Goal: Transaction & Acquisition: Purchase product/service

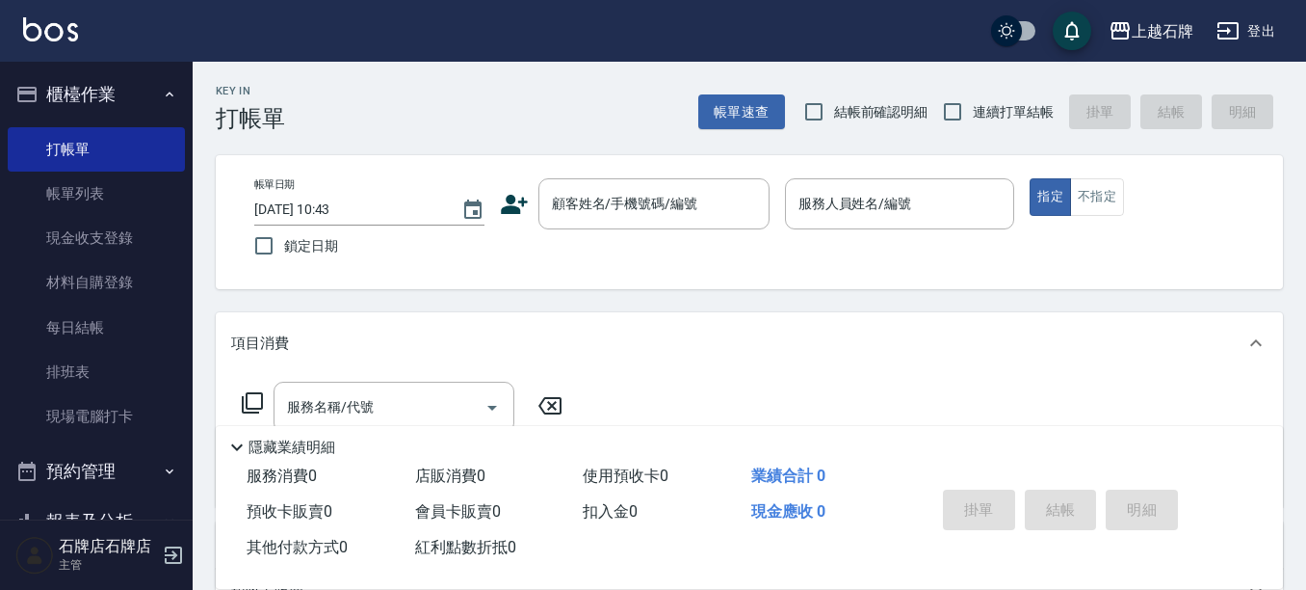
click at [498, 202] on div "帳單日期 [DATE] 10:43 鎖定日期 顧客姓名/手機號碼/編號 顧客姓名/手機號碼/編號 服務人員姓名/編號 服務人員姓名/編號 指定 不指定" at bounding box center [749, 222] width 1021 height 88
click at [515, 201] on icon at bounding box center [514, 204] width 29 height 29
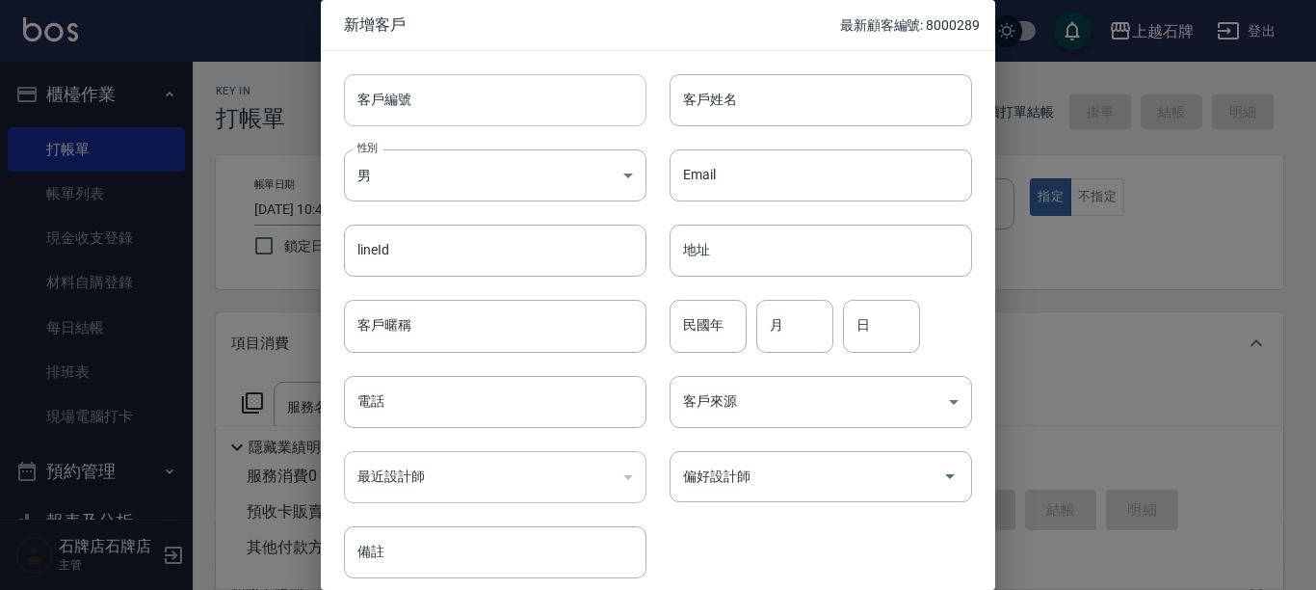
click at [427, 84] on input "客戶編號" at bounding box center [495, 100] width 302 height 52
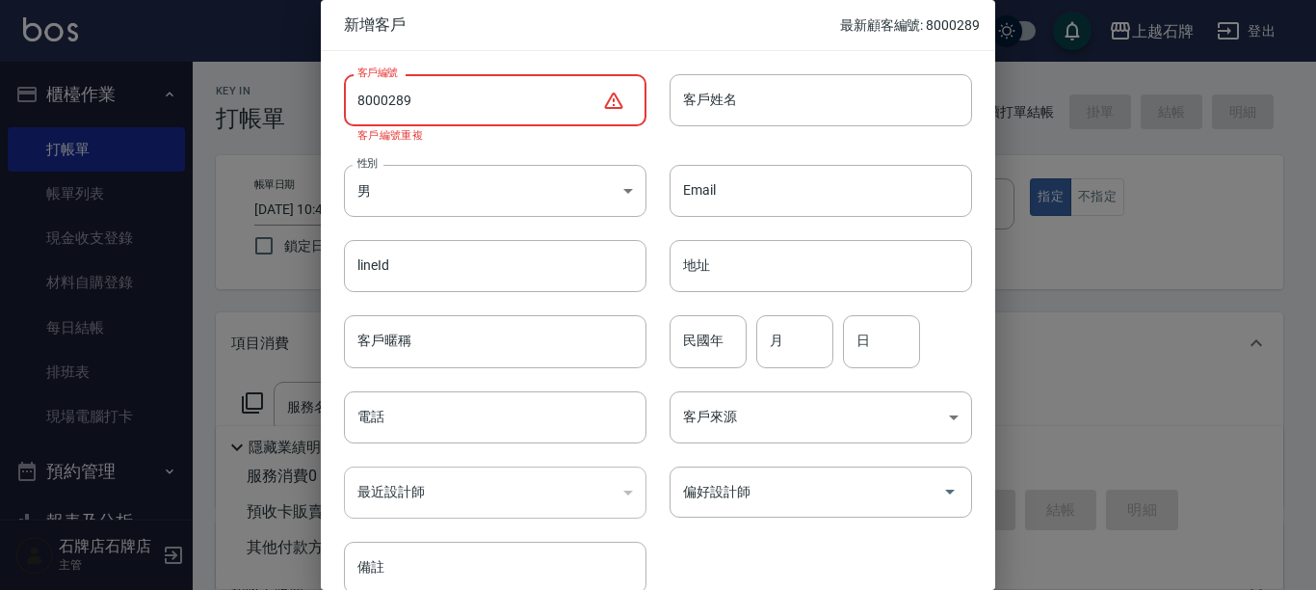
click at [413, 112] on input "8000289" at bounding box center [473, 100] width 258 height 52
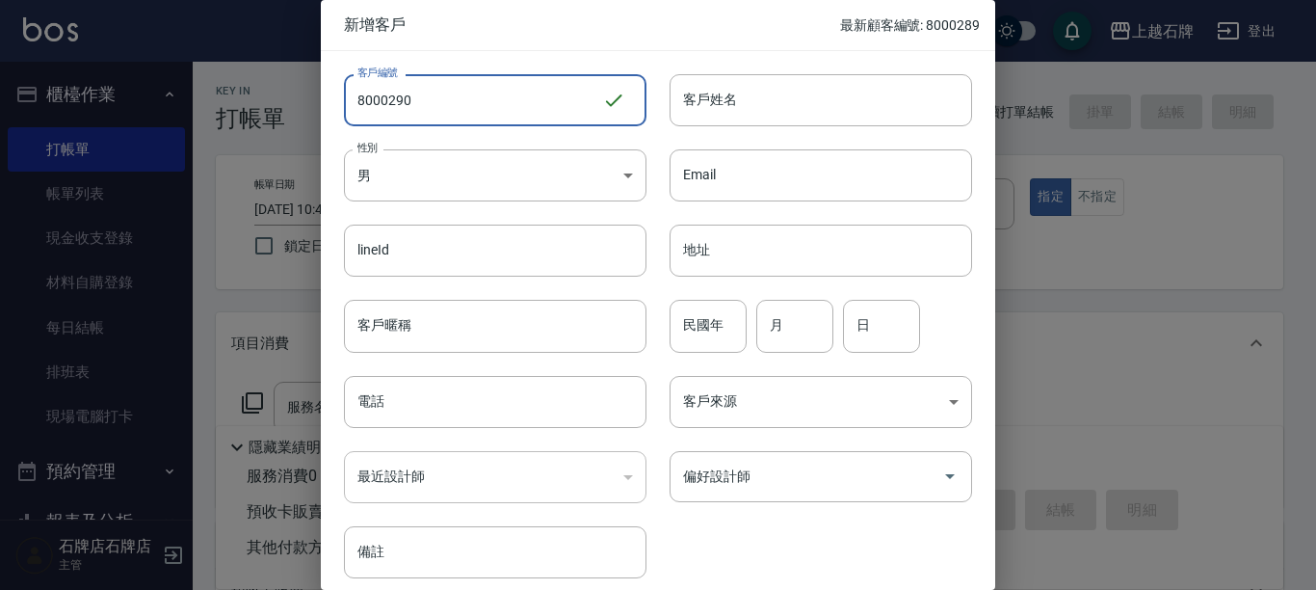
type input "8000290"
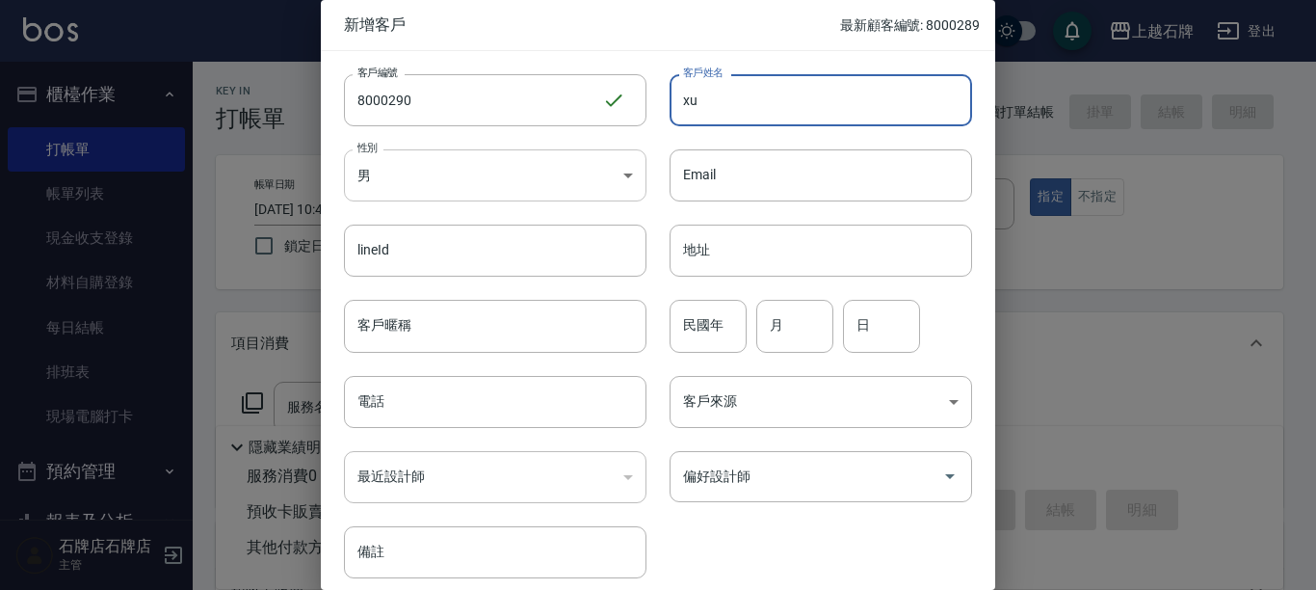
type input "x"
drag, startPoint x: 805, startPoint y: 276, endPoint x: 732, endPoint y: 92, distance: 198.0
click at [732, 92] on input "[PERSON_NAME]" at bounding box center [820, 100] width 302 height 52
type input "[PERSON_NAME]家"
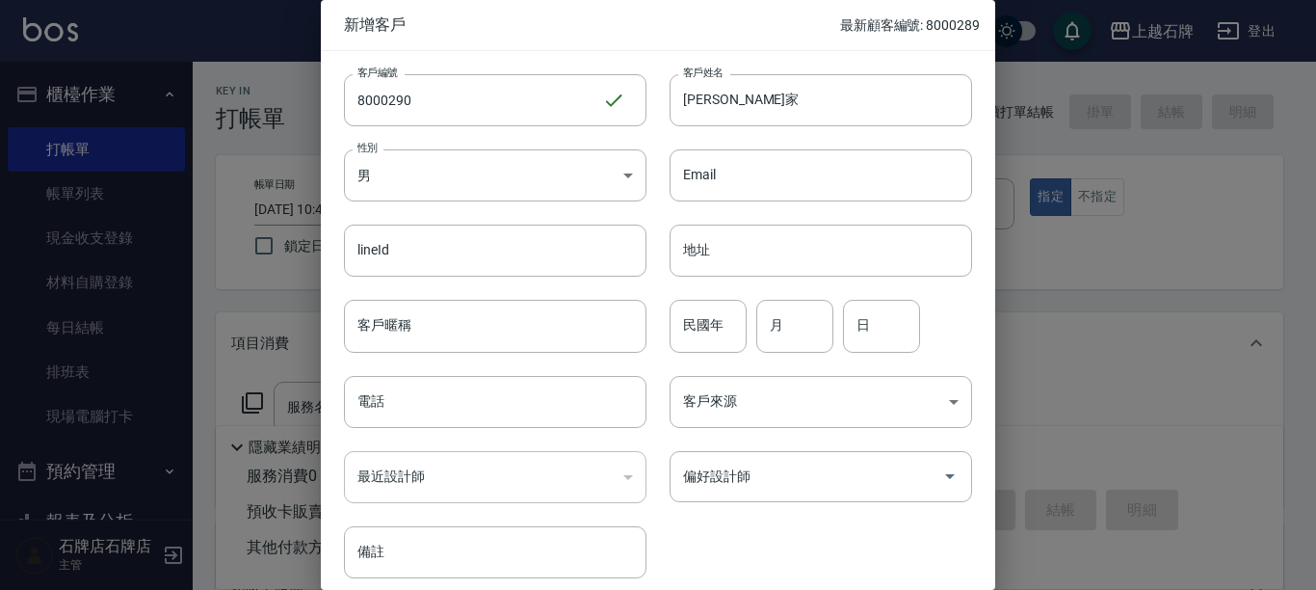
click at [623, 465] on div "​" at bounding box center [495, 477] width 302 height 52
click at [601, 485] on div "​" at bounding box center [495, 477] width 302 height 52
click at [566, 460] on div "​" at bounding box center [495, 477] width 302 height 52
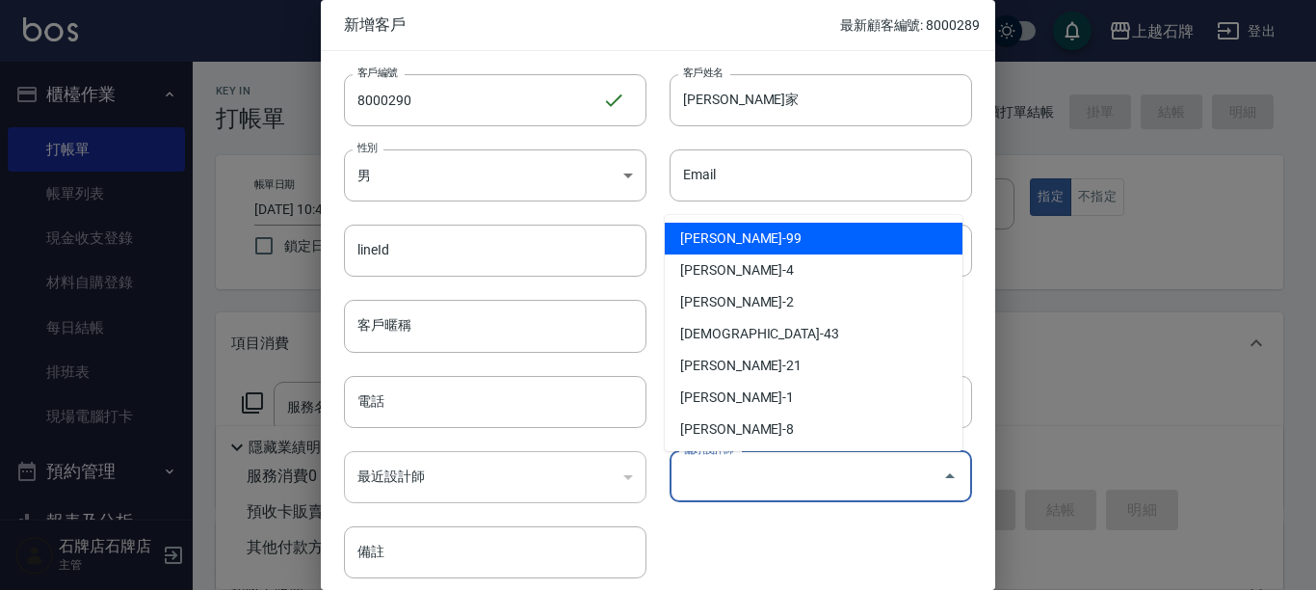
click at [874, 485] on input "偏好設計師" at bounding box center [806, 476] width 256 height 34
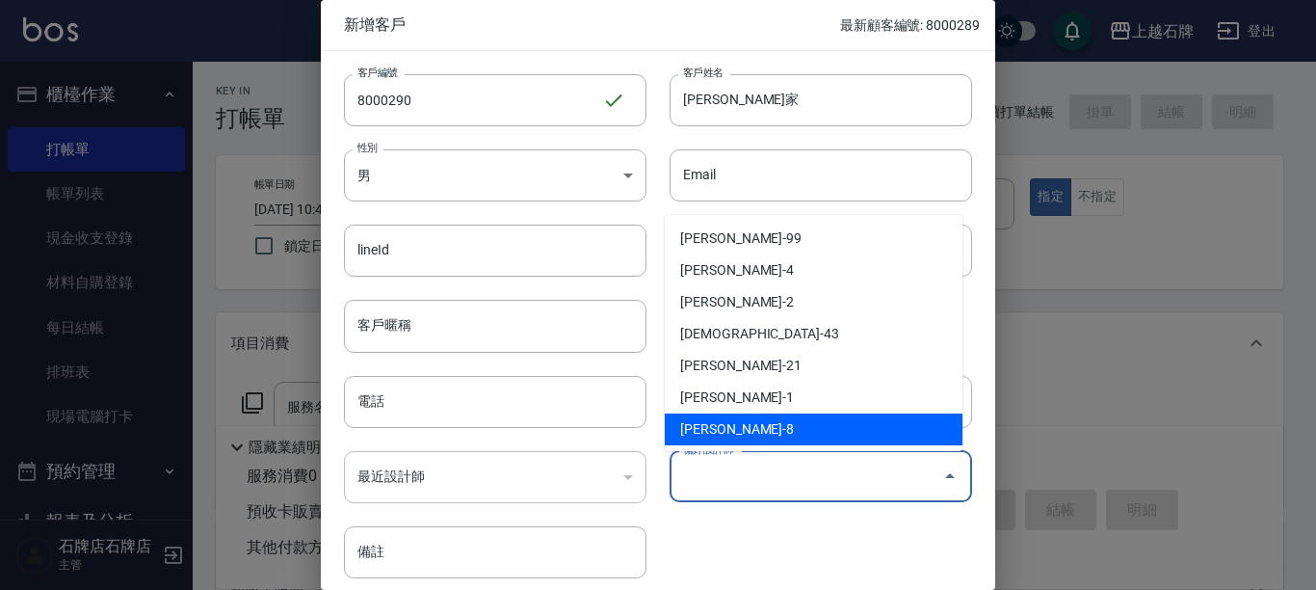
click at [831, 415] on li "[PERSON_NAME]-8" at bounding box center [814, 429] width 298 height 32
type input "溫育宣"
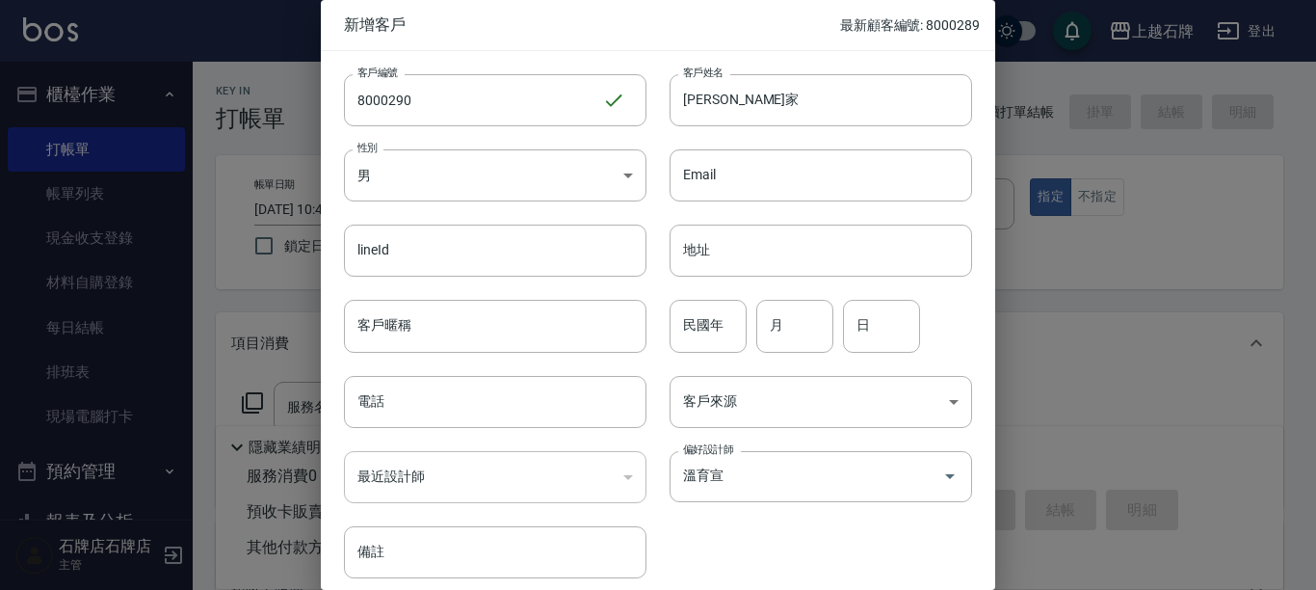
click at [332, 397] on div "電話 電話" at bounding box center [484, 390] width 326 height 75
click at [434, 415] on input "電話" at bounding box center [495, 402] width 302 height 52
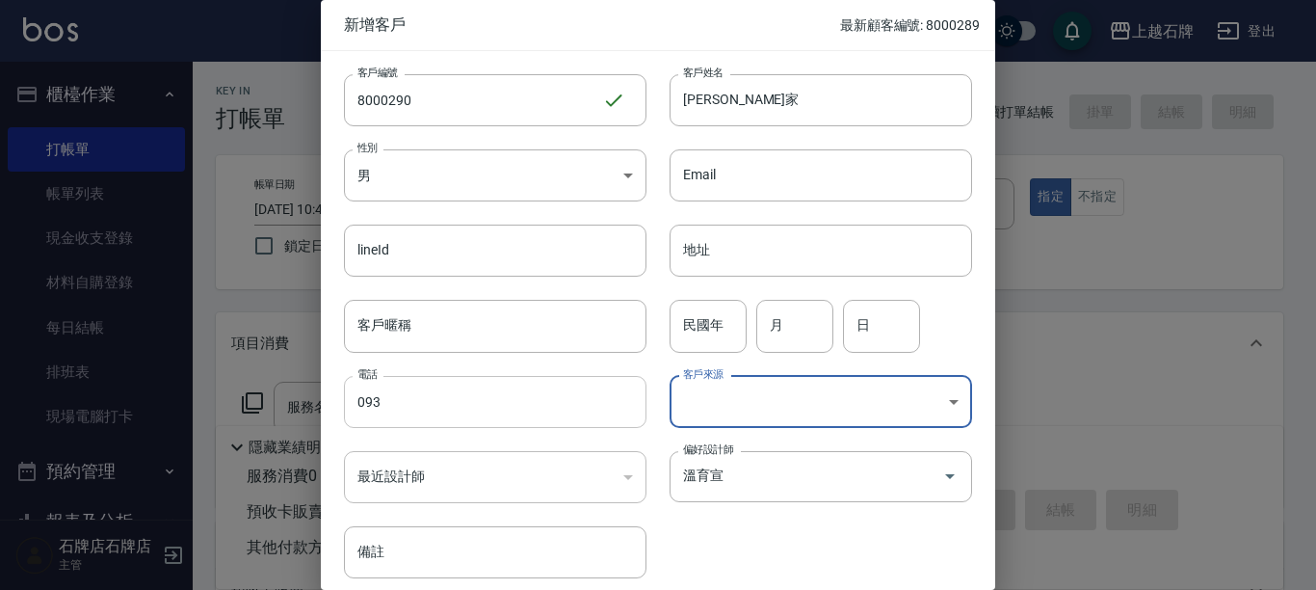
click at [506, 392] on input "093" at bounding box center [495, 402] width 302 height 52
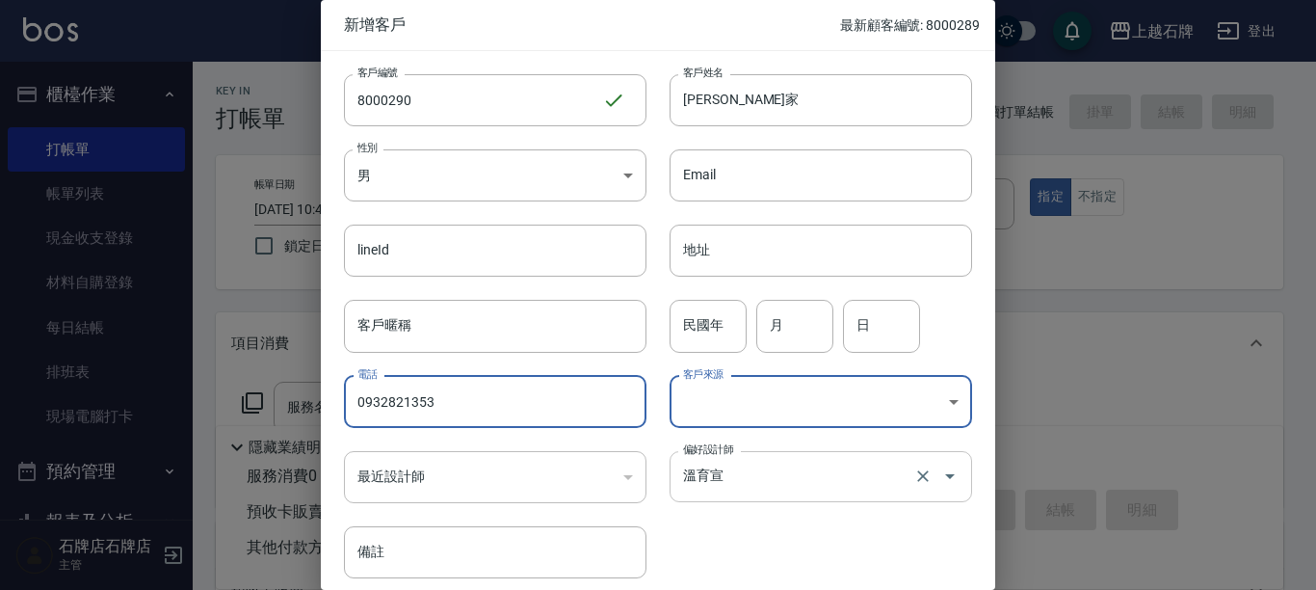
scroll to position [78, 0]
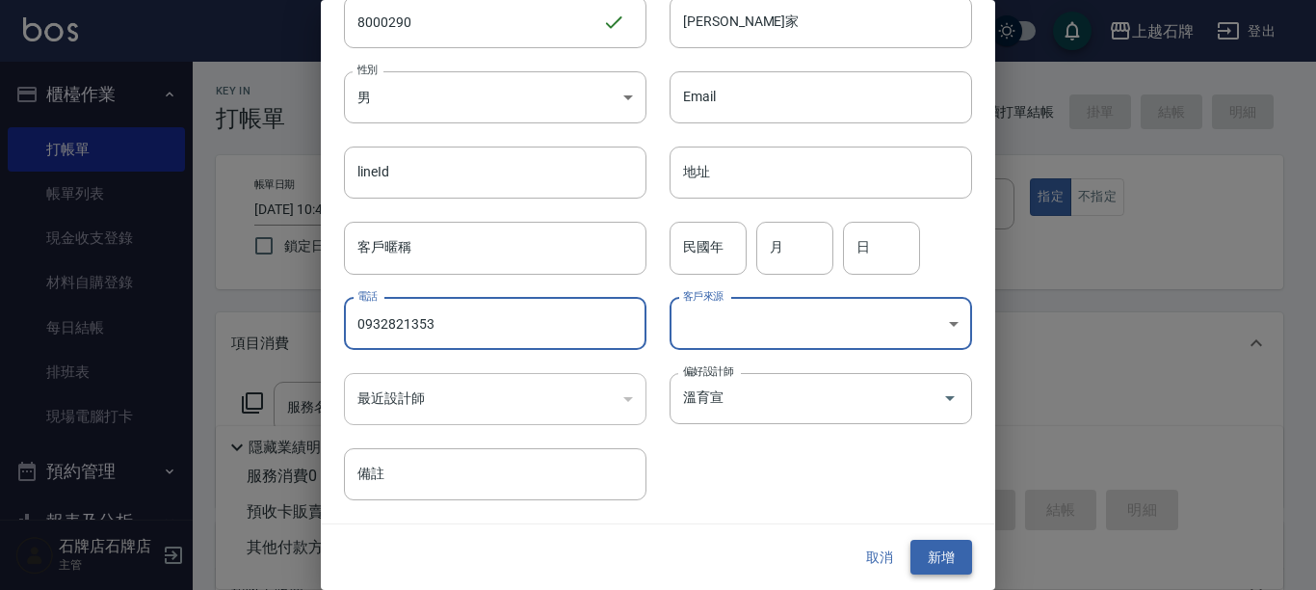
type input "0932821353"
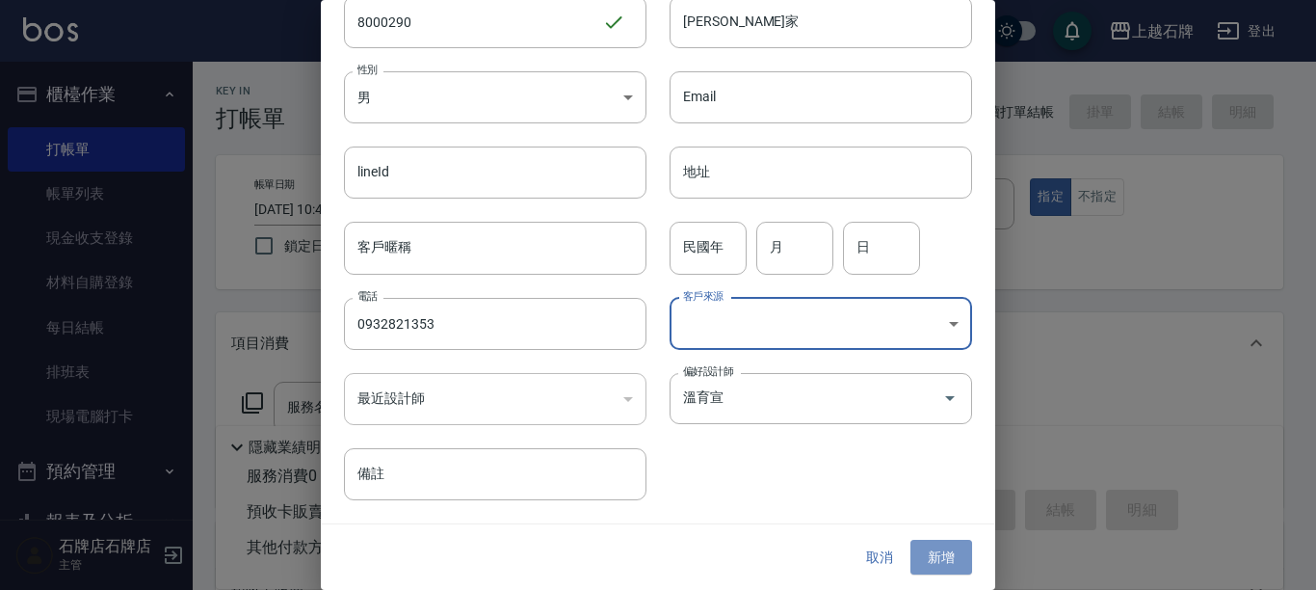
click at [937, 560] on button "新增" at bounding box center [941, 557] width 62 height 36
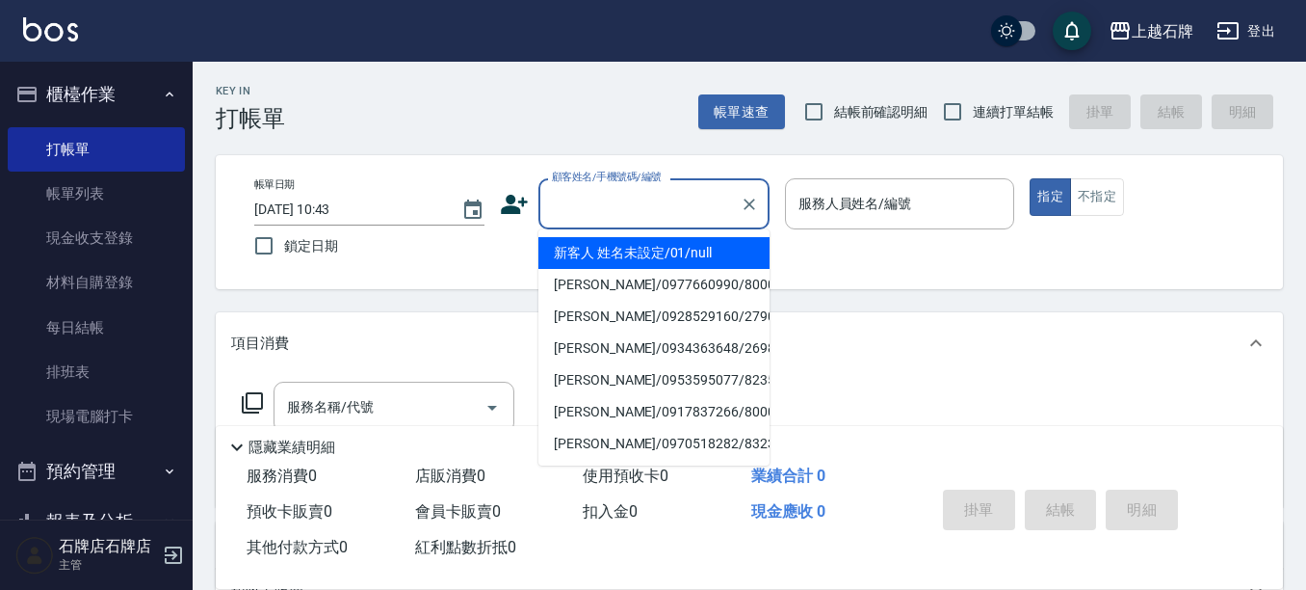
click at [650, 207] on input "顧客姓名/手機號碼/編號" at bounding box center [639, 204] width 185 height 34
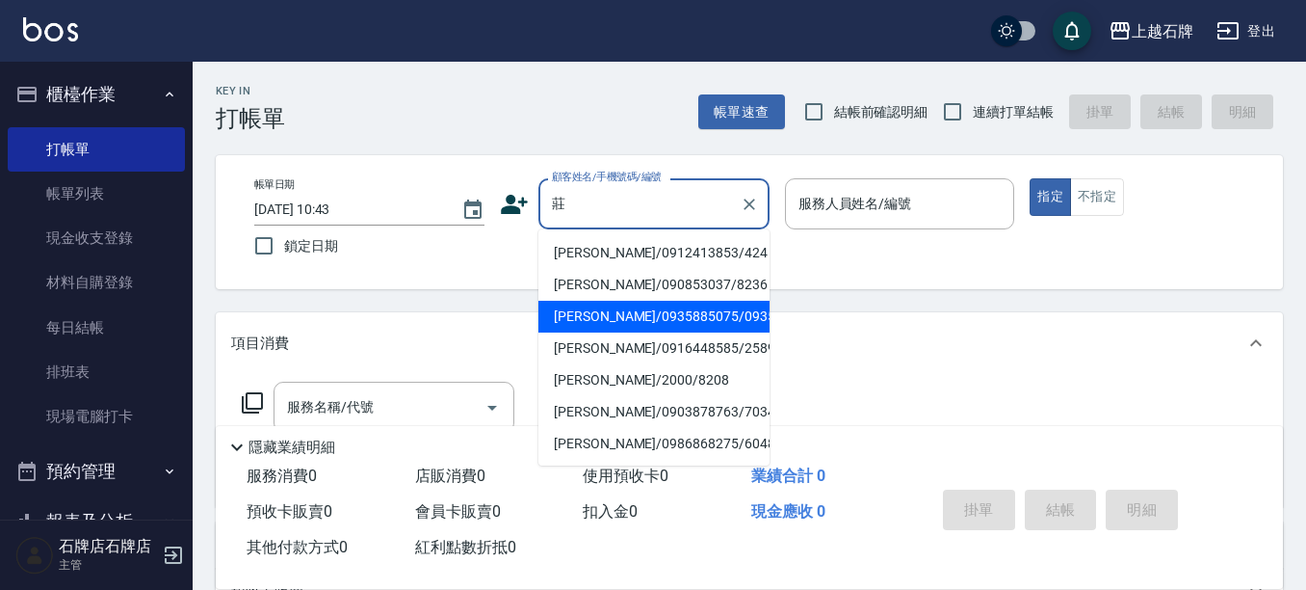
drag, startPoint x: 634, startPoint y: 320, endPoint x: 601, endPoint y: 266, distance: 63.1
click at [635, 320] on li "[PERSON_NAME]/0935885075/0935885075" at bounding box center [653, 317] width 231 height 32
type input "[PERSON_NAME]/0935885075/0935885075"
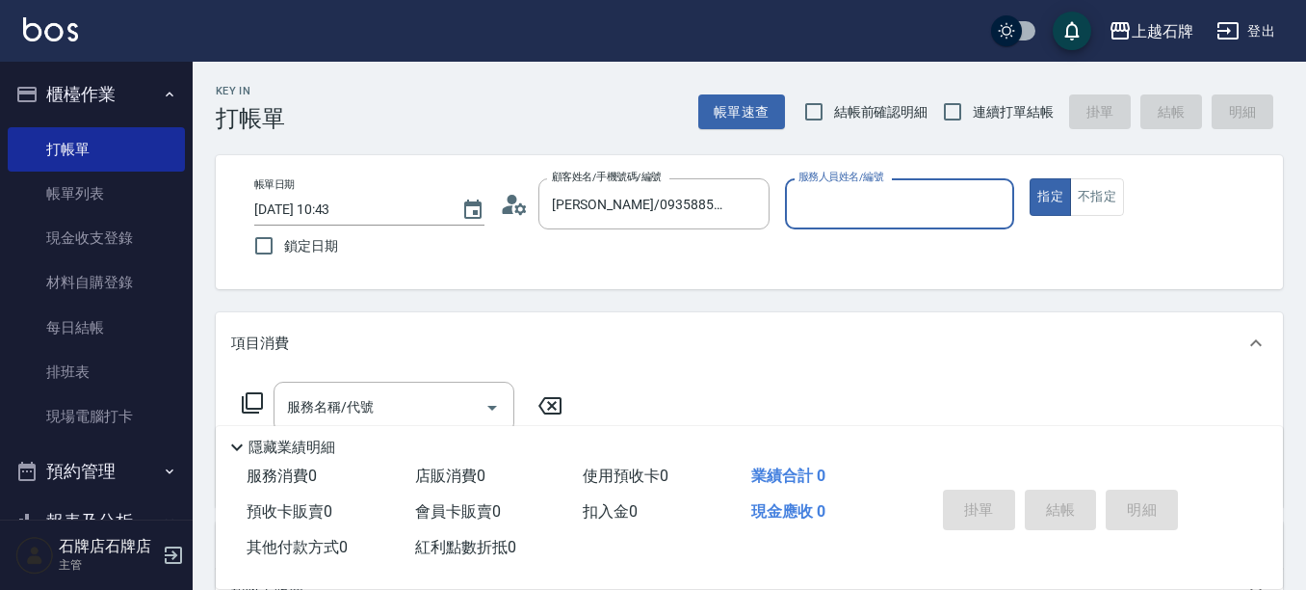
type input "[PERSON_NAME]-4"
click at [455, 403] on input "服務名稱/代號" at bounding box center [379, 407] width 195 height 34
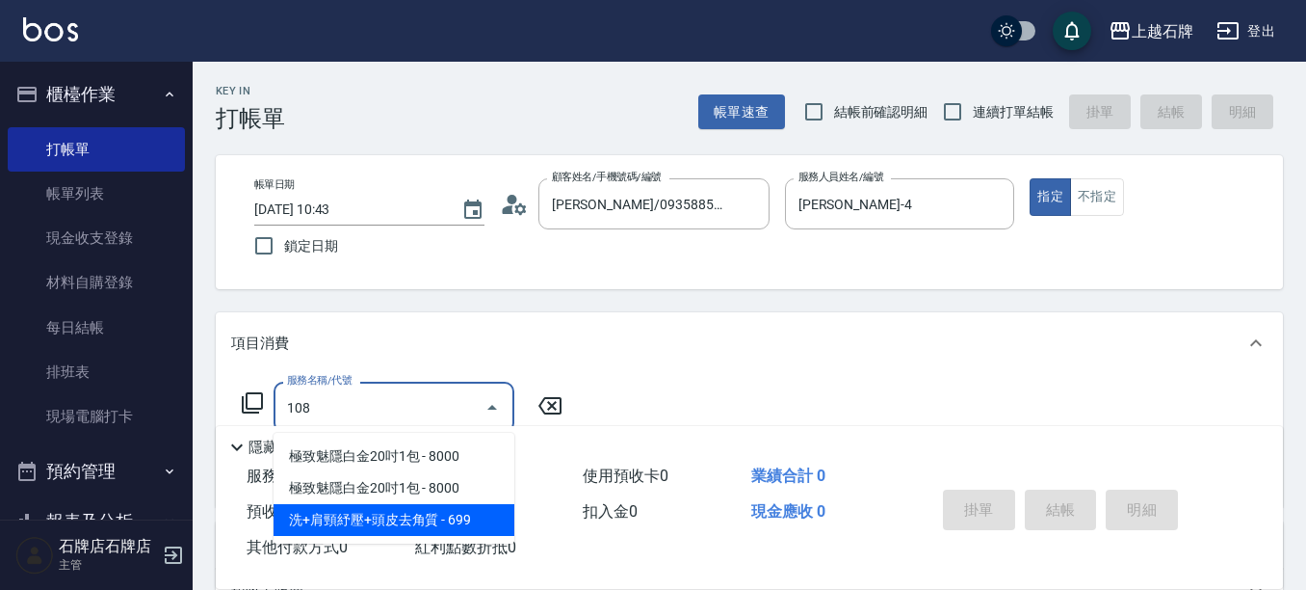
drag, startPoint x: 496, startPoint y: 514, endPoint x: 615, endPoint y: 426, distance: 148.0
click at [499, 514] on span "洗+肩頸紓壓+頭皮去角質 - 699" at bounding box center [394, 520] width 241 height 32
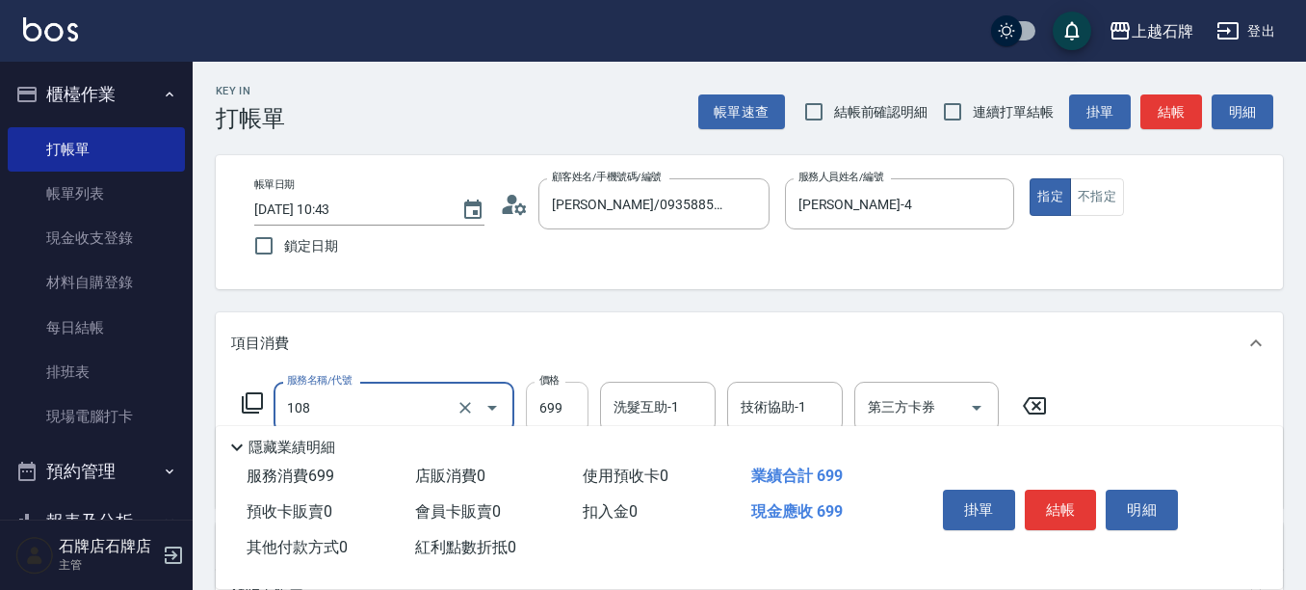
type input "洗+肩頸紓壓+頭皮去角質(108)"
click at [574, 401] on input "699" at bounding box center [557, 407] width 63 height 52
type input "799"
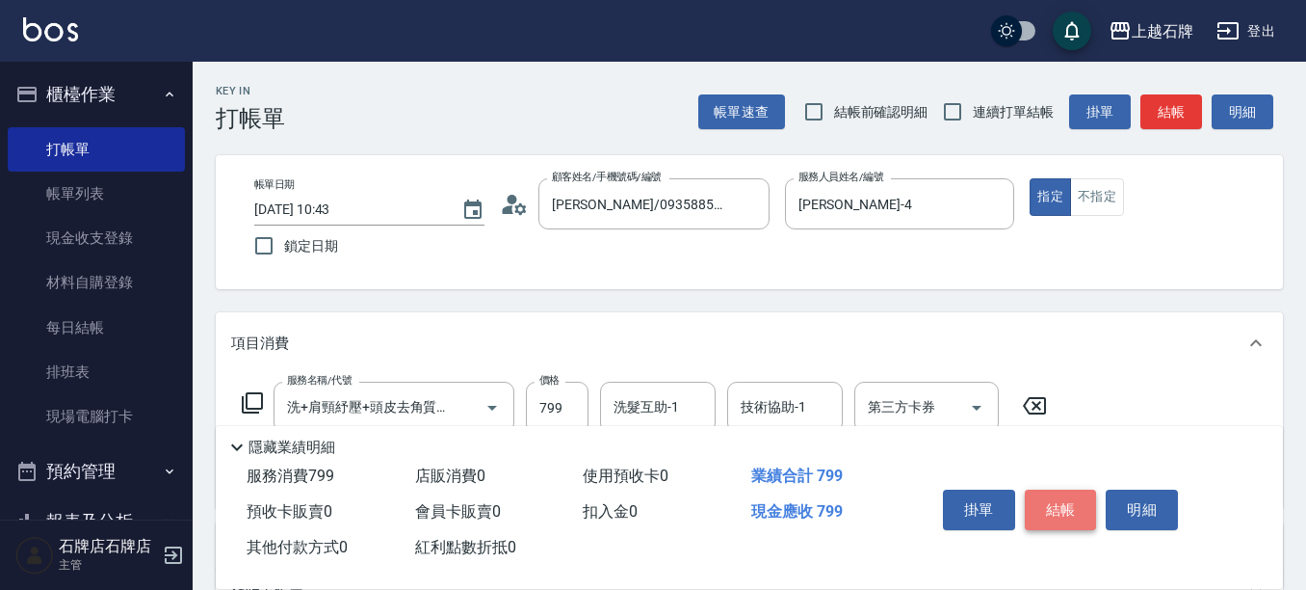
click at [1057, 508] on button "結帳" at bounding box center [1061, 509] width 72 height 40
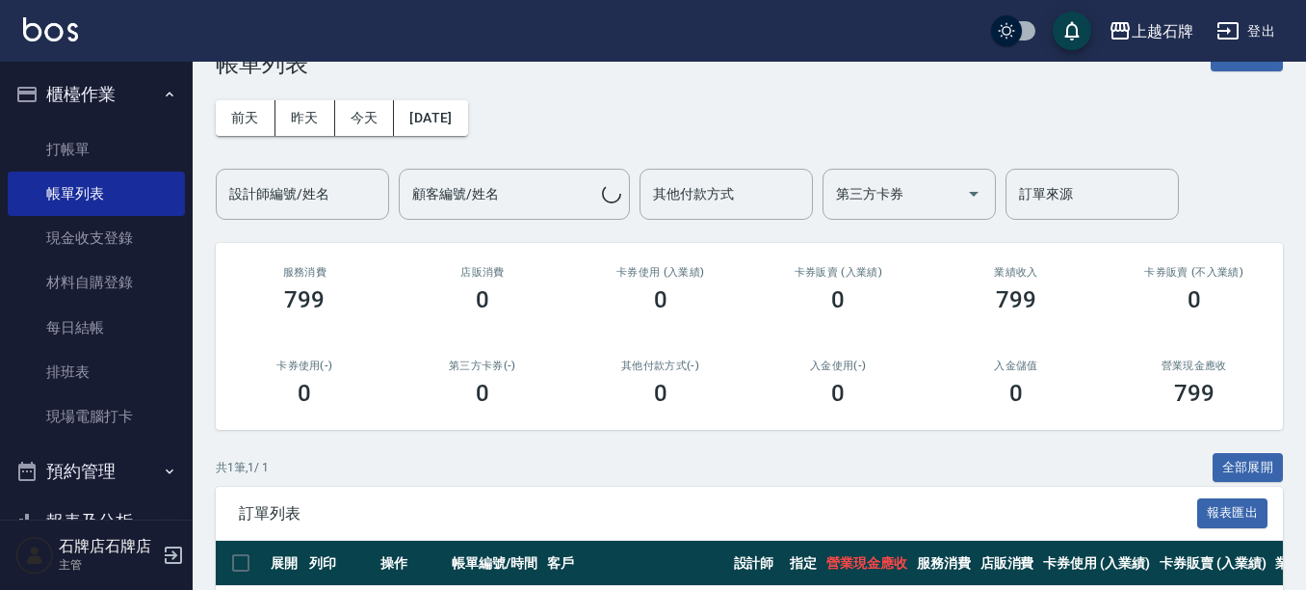
scroll to position [189, 0]
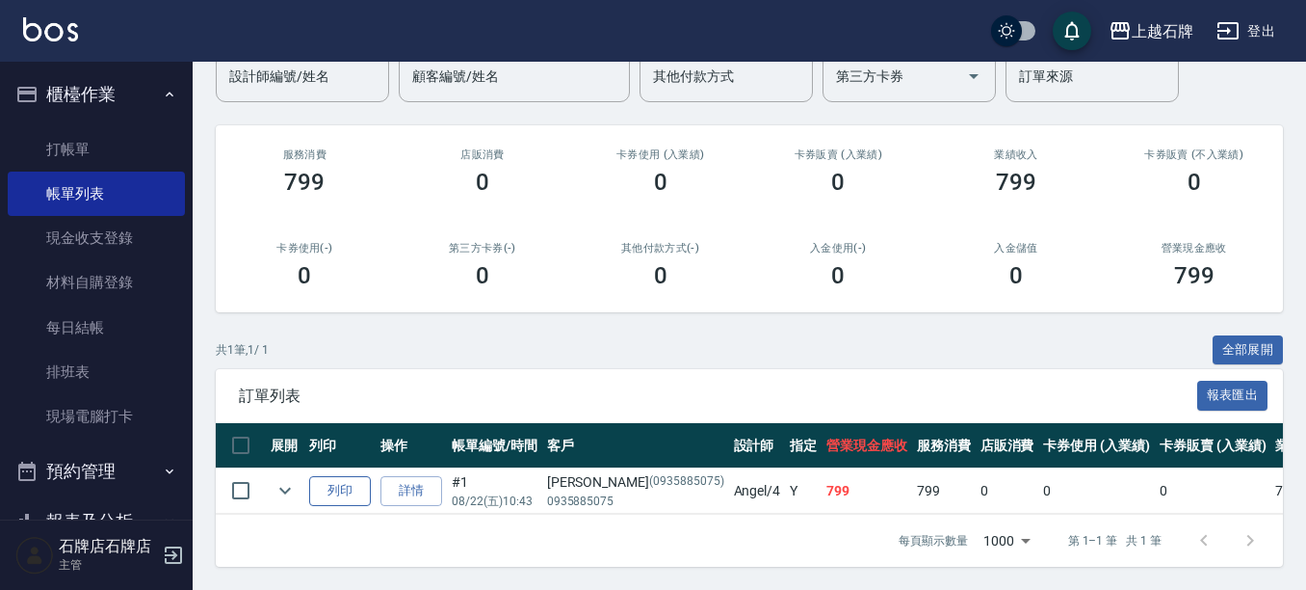
click at [333, 476] on button "列印" at bounding box center [340, 491] width 62 height 30
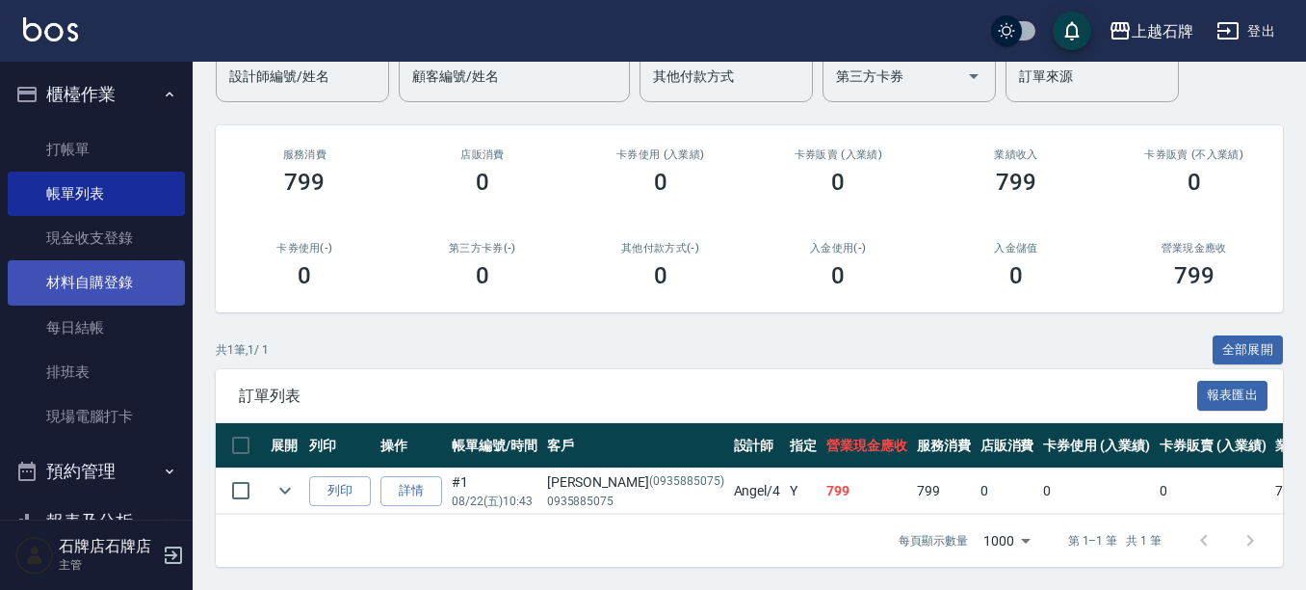
scroll to position [193, 0]
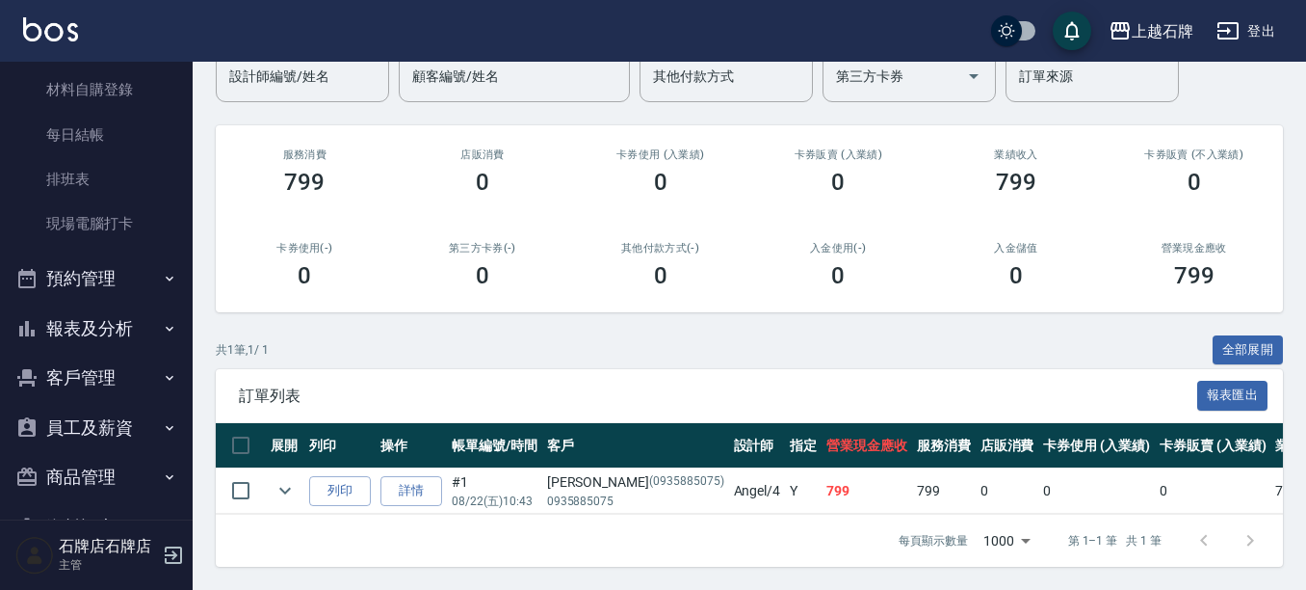
click at [95, 329] on button "報表及分析" at bounding box center [96, 328] width 177 height 50
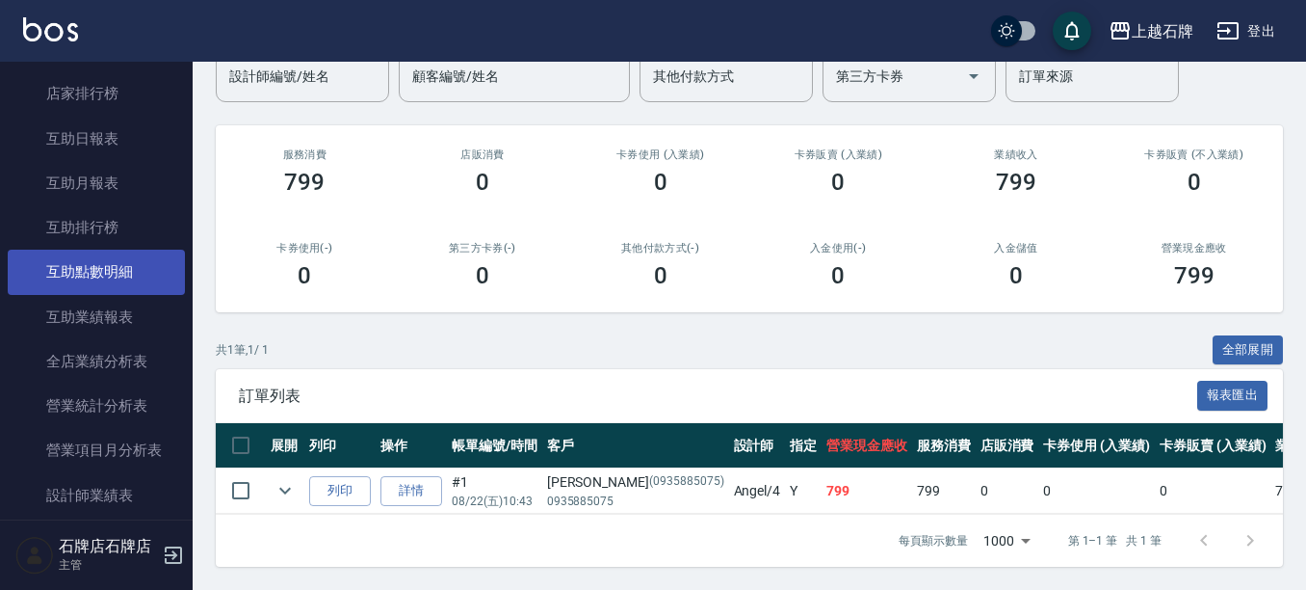
scroll to position [771, 0]
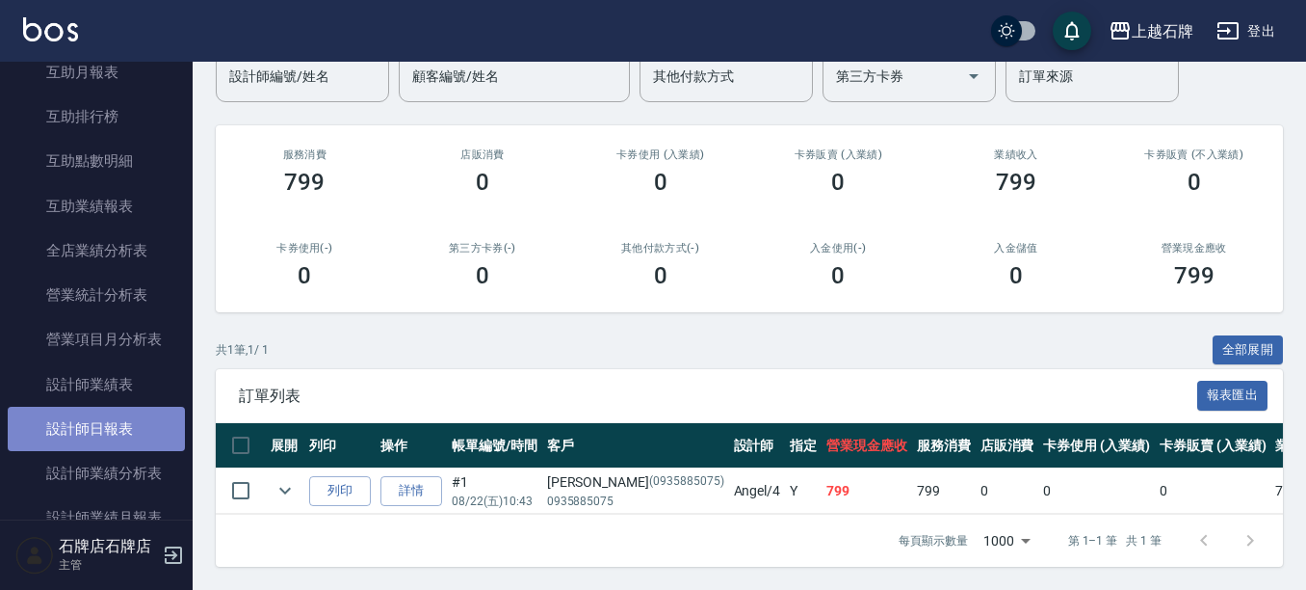
click at [125, 425] on link "設計師日報表" at bounding box center [96, 429] width 177 height 44
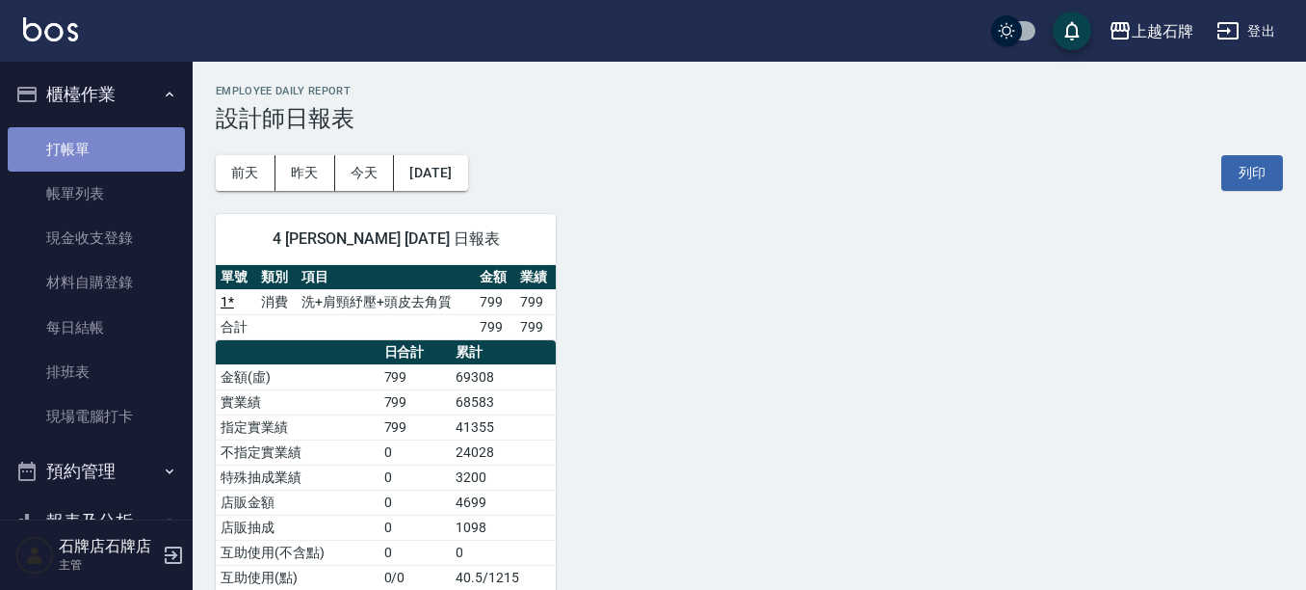
click at [132, 143] on link "打帳單" at bounding box center [96, 149] width 177 height 44
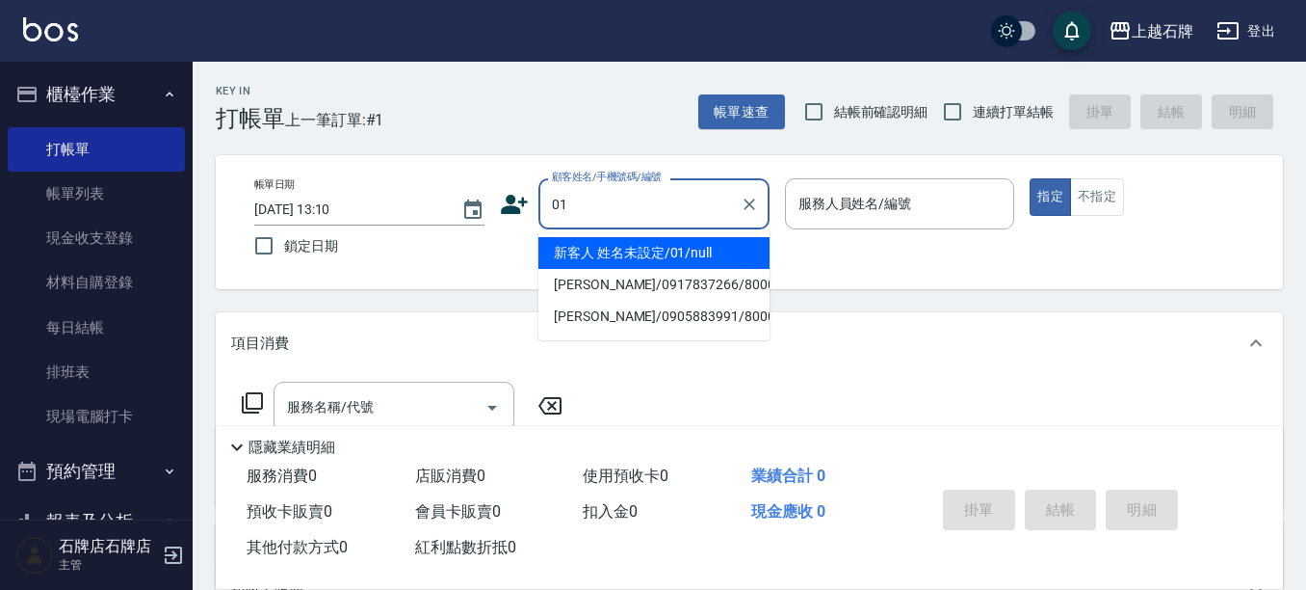
type input "新客人 姓名未設定/01/null"
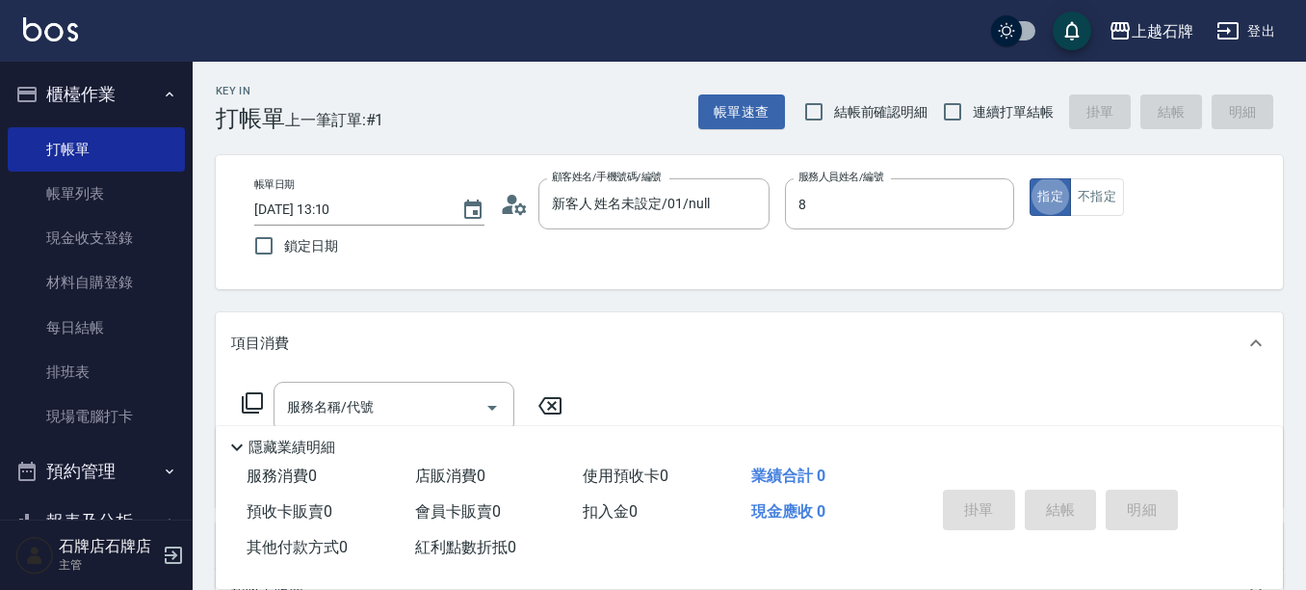
type input "INNA-8"
type button "true"
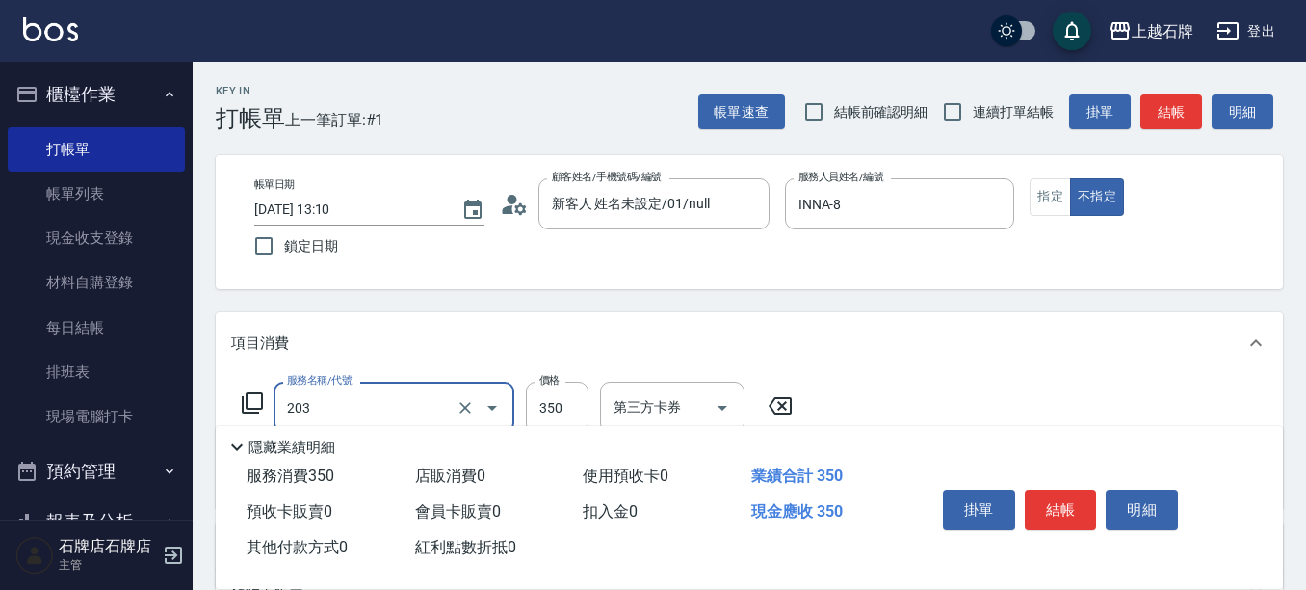
type input "B級洗+剪(203)"
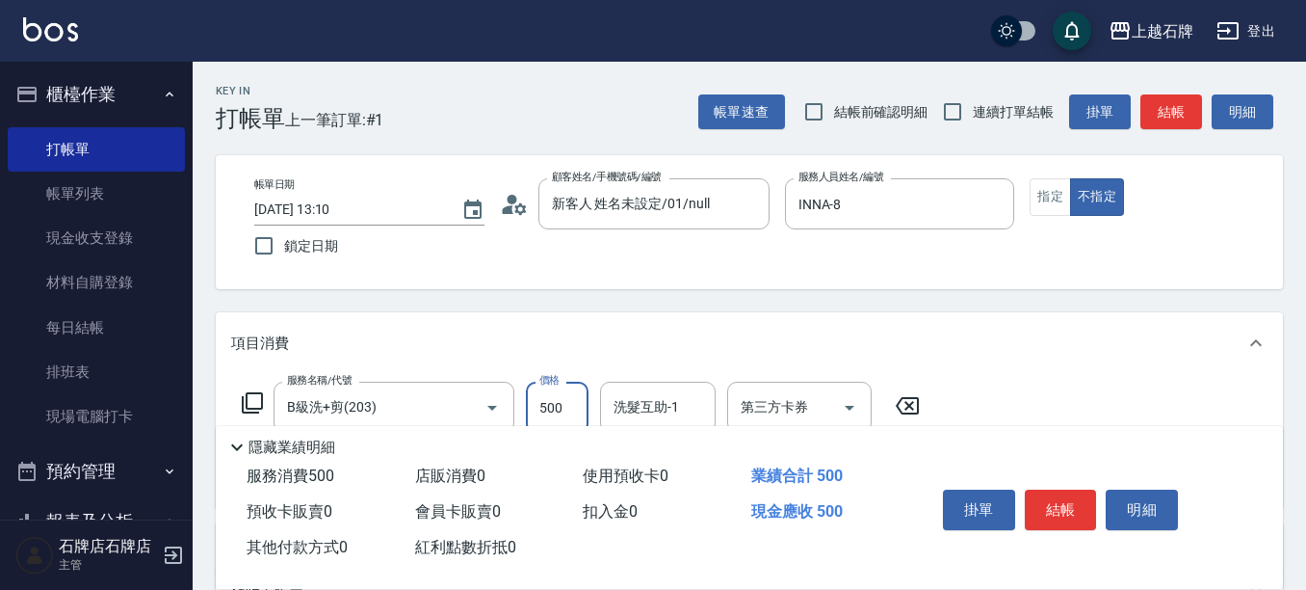
type input "500"
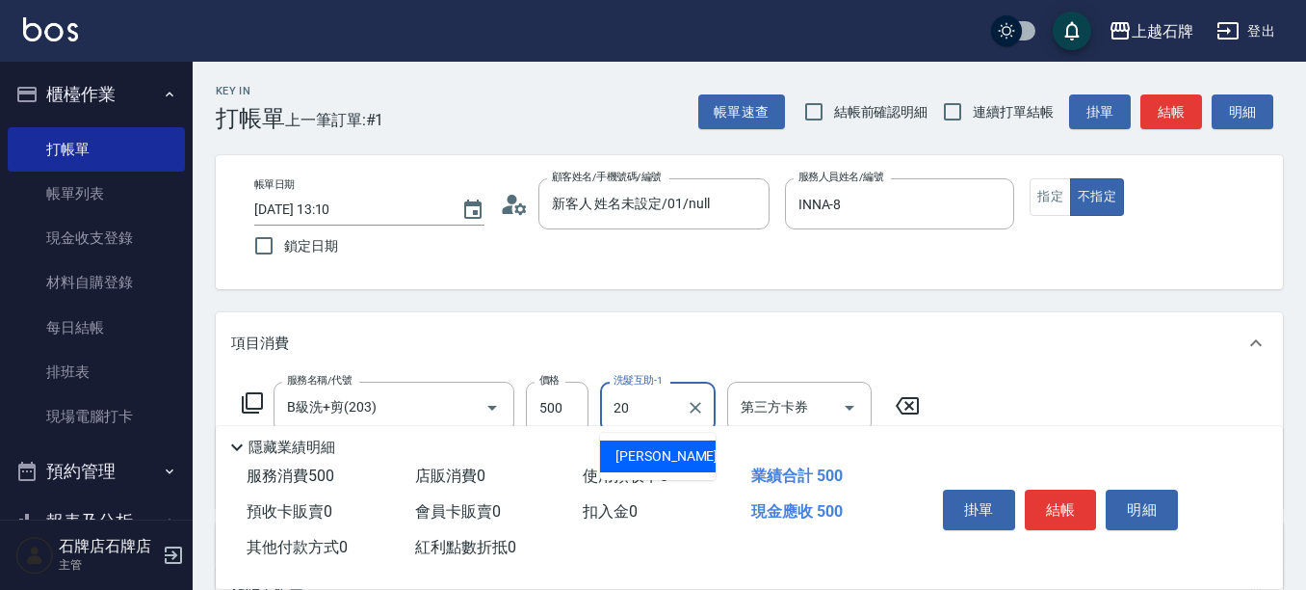
type input "[PERSON_NAME]-20"
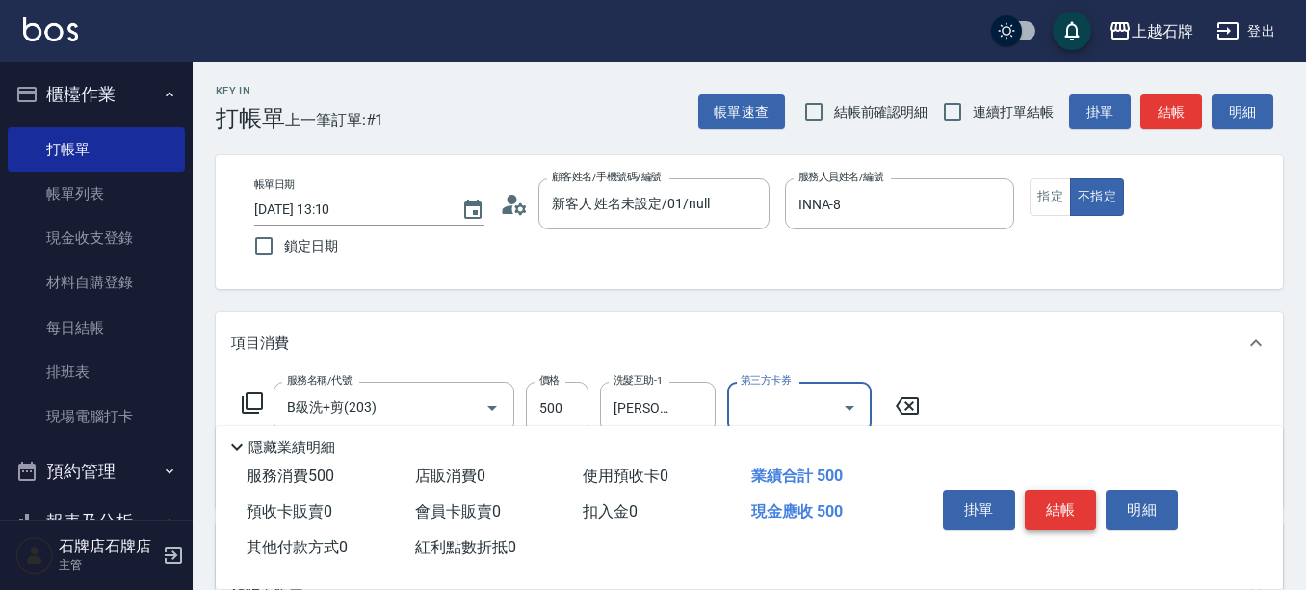
click at [1066, 498] on button "結帳" at bounding box center [1061, 509] width 72 height 40
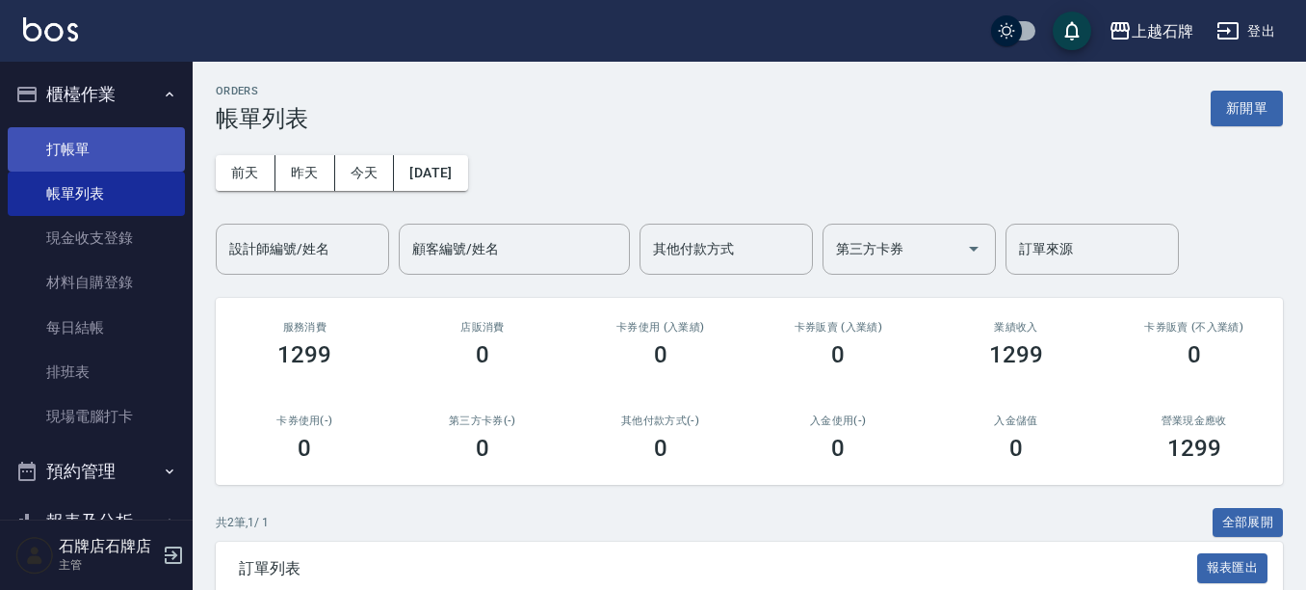
click at [164, 156] on link "打帳單" at bounding box center [96, 149] width 177 height 44
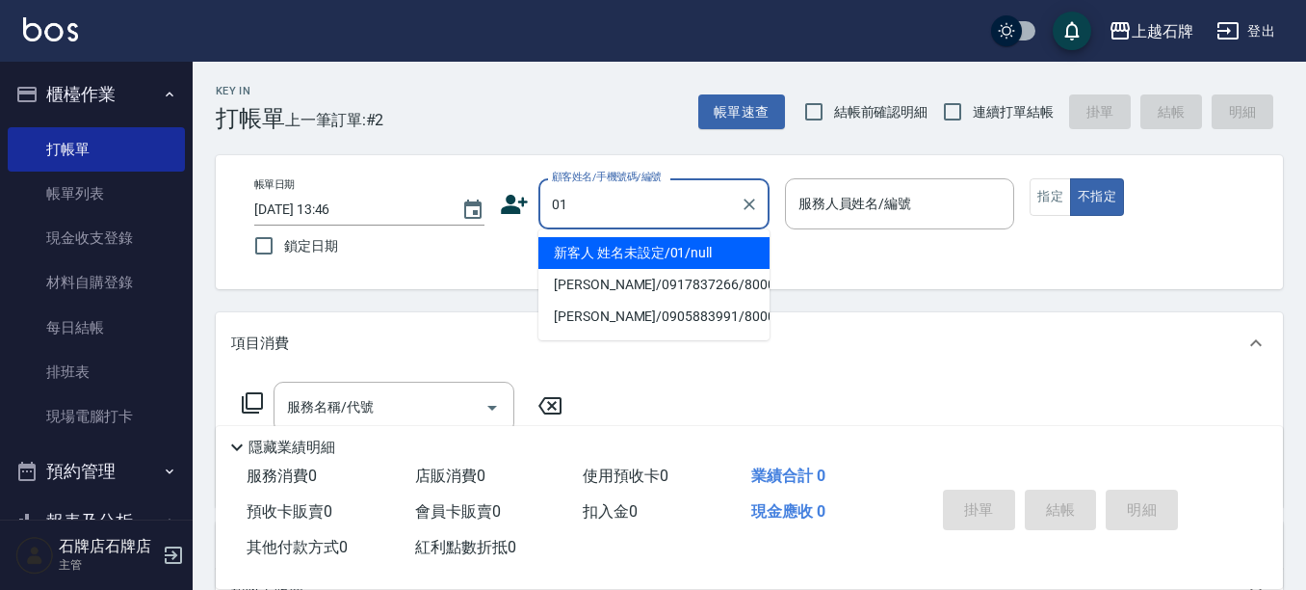
type input "新客人 姓名未設定/01/null"
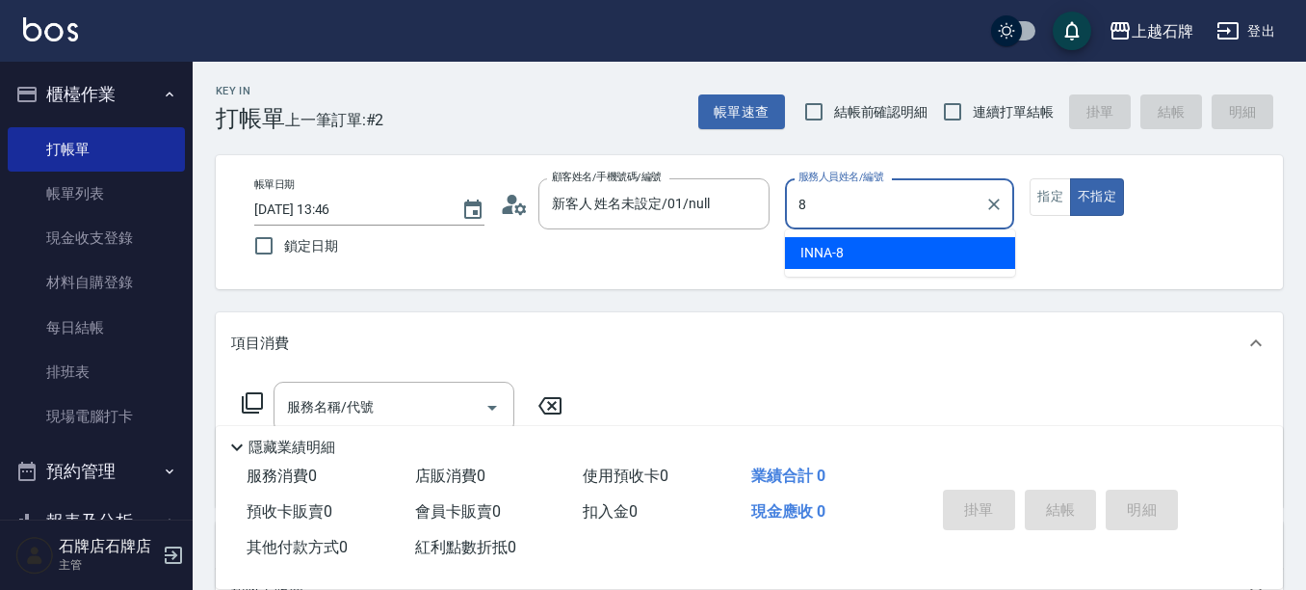
type input "INNA-8"
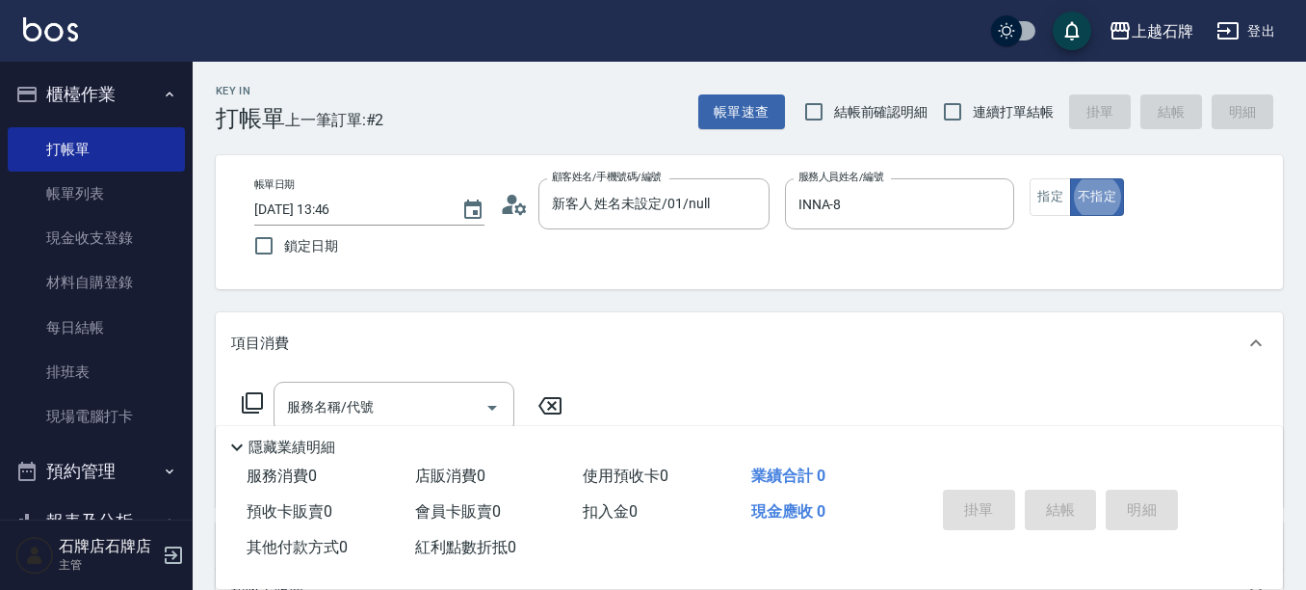
type button "false"
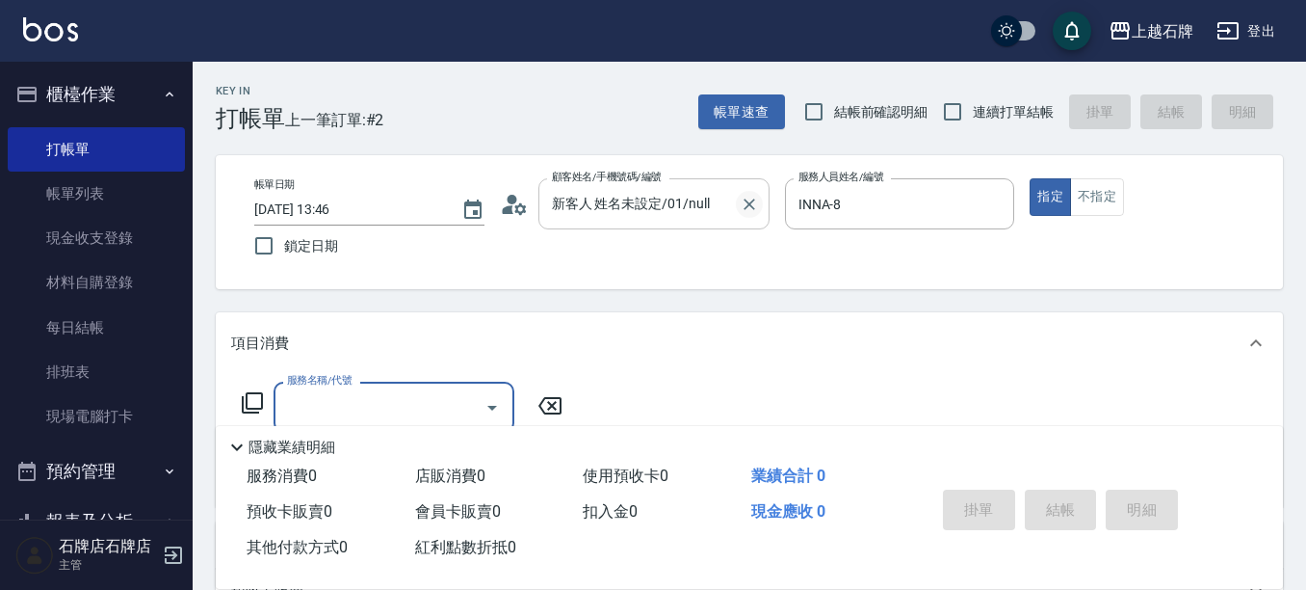
click at [752, 209] on icon "Clear" at bounding box center [749, 204] width 19 height 19
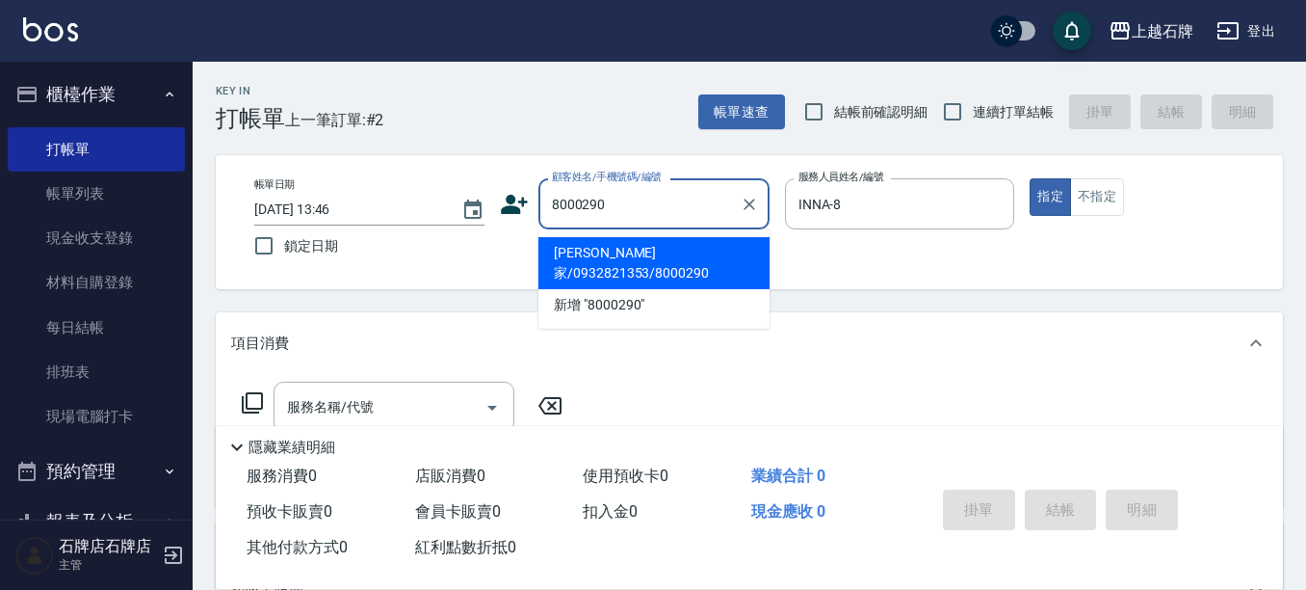
click at [617, 239] on li "[PERSON_NAME]家/0932821353/8000290" at bounding box center [653, 263] width 231 height 52
type input "[PERSON_NAME]家/0932821353/8000290"
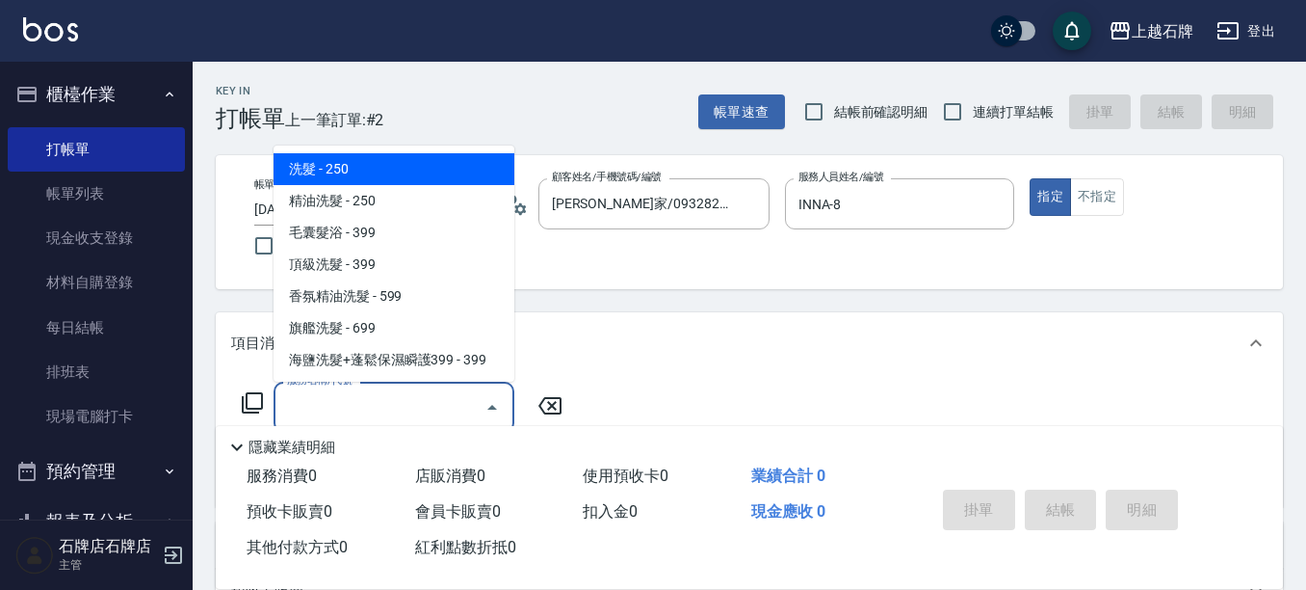
click at [406, 408] on input "服務名稱/代號" at bounding box center [379, 407] width 195 height 34
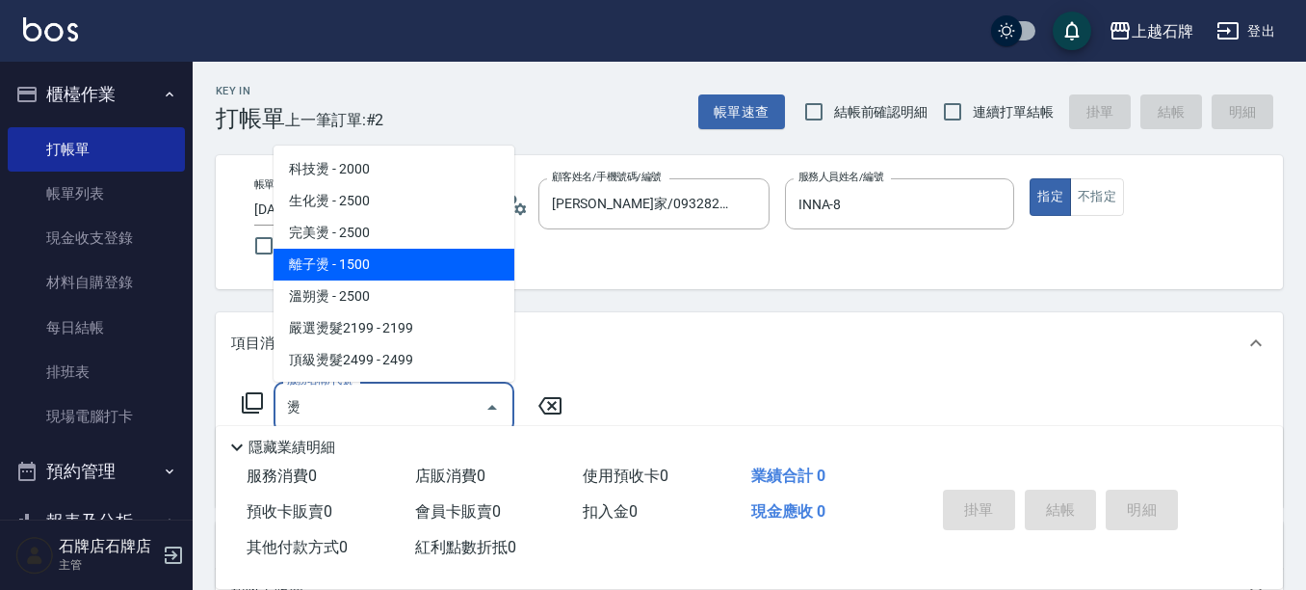
click at [398, 269] on span "離子燙 - 1500" at bounding box center [394, 265] width 241 height 32
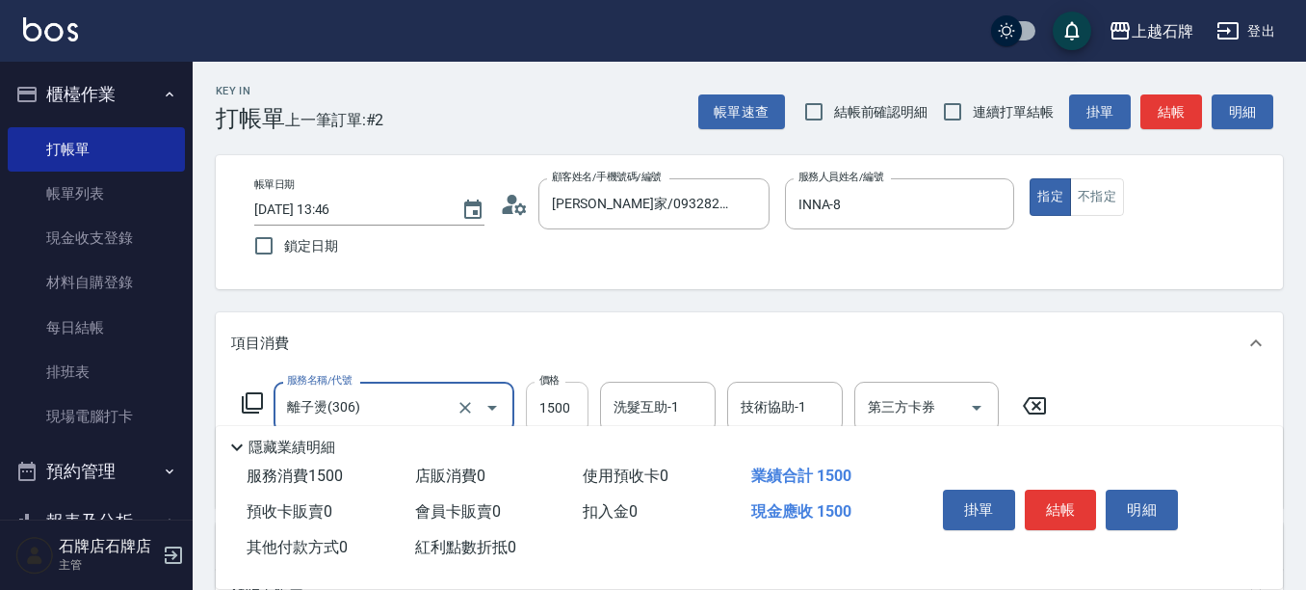
type input "離子燙(306)"
click at [578, 401] on input "1500" at bounding box center [557, 407] width 63 height 52
type input "1299"
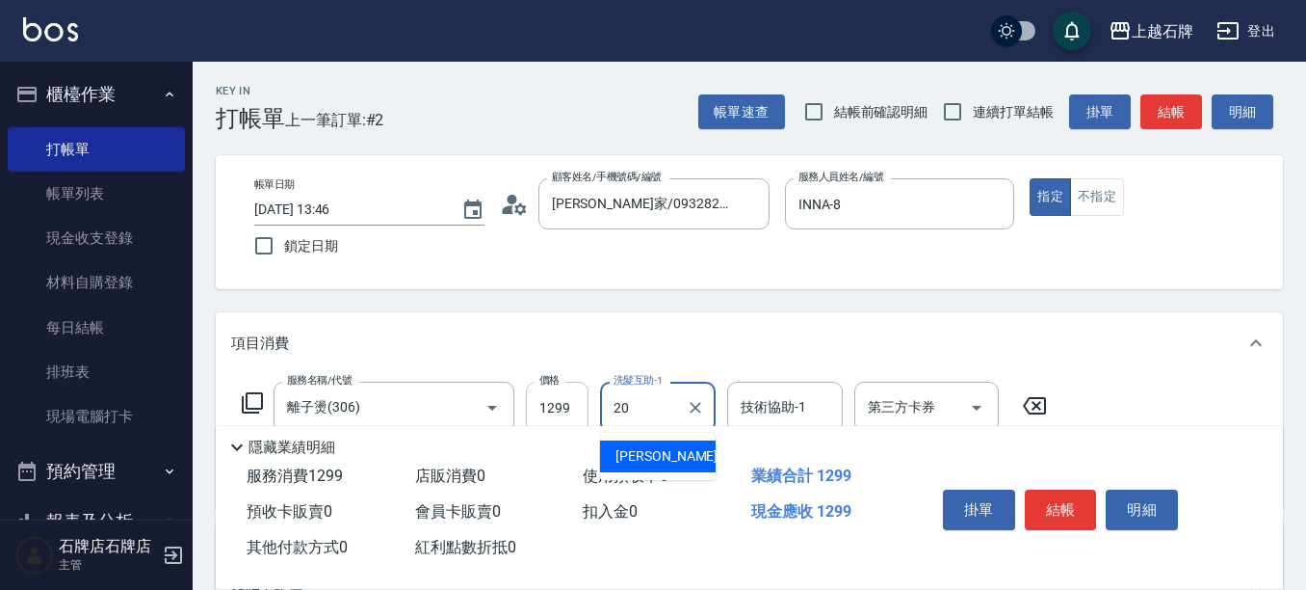
type input "[PERSON_NAME]-20"
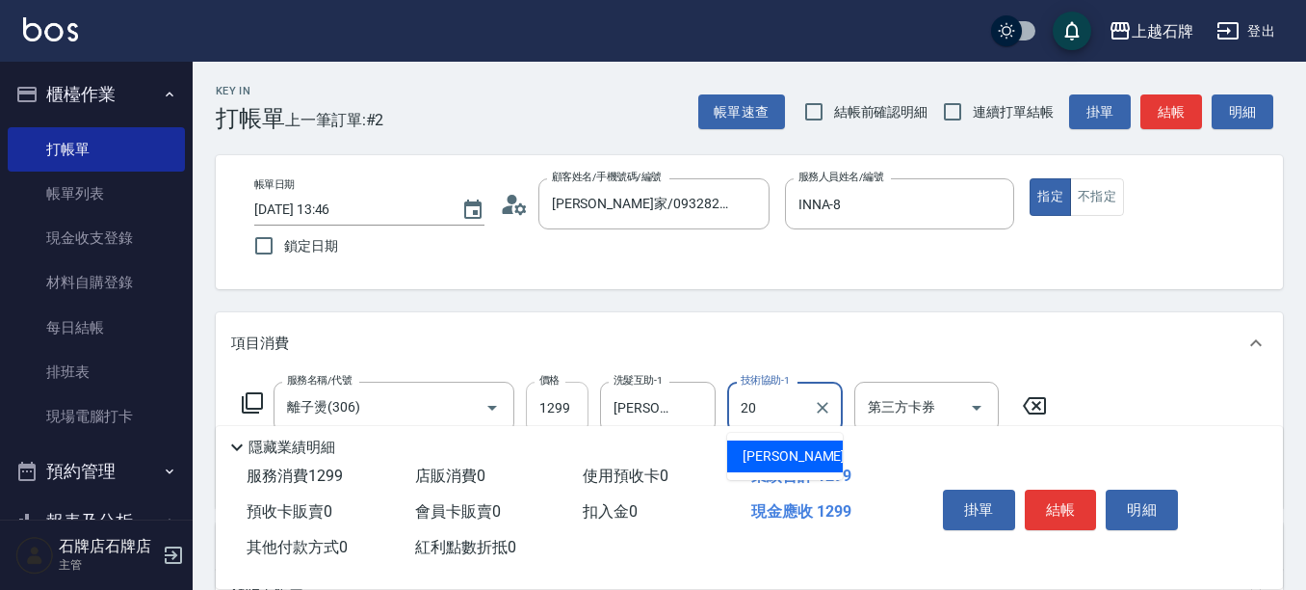
type input "[PERSON_NAME]-20"
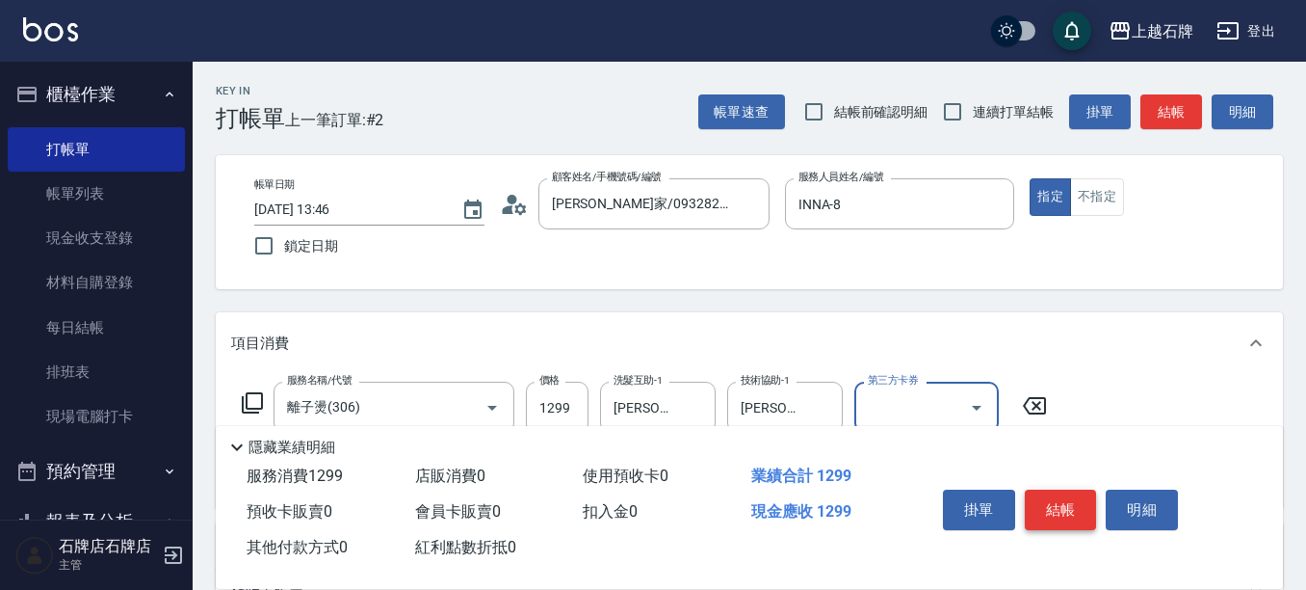
click at [1089, 518] on button "結帳" at bounding box center [1061, 509] width 72 height 40
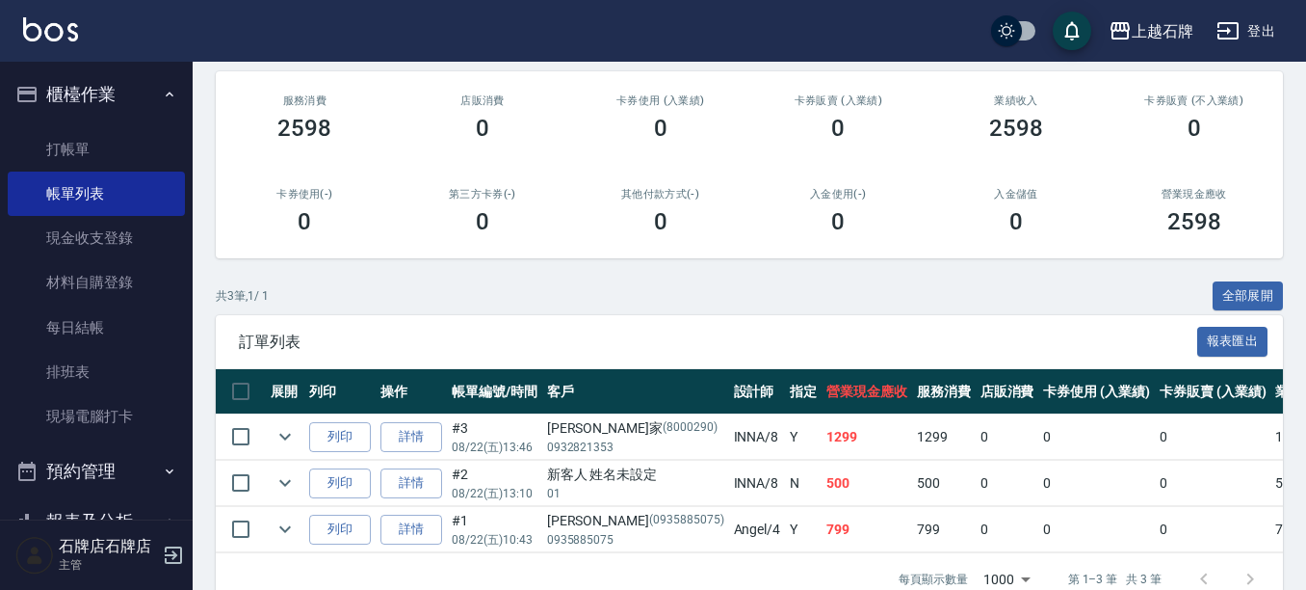
scroll to position [281, 0]
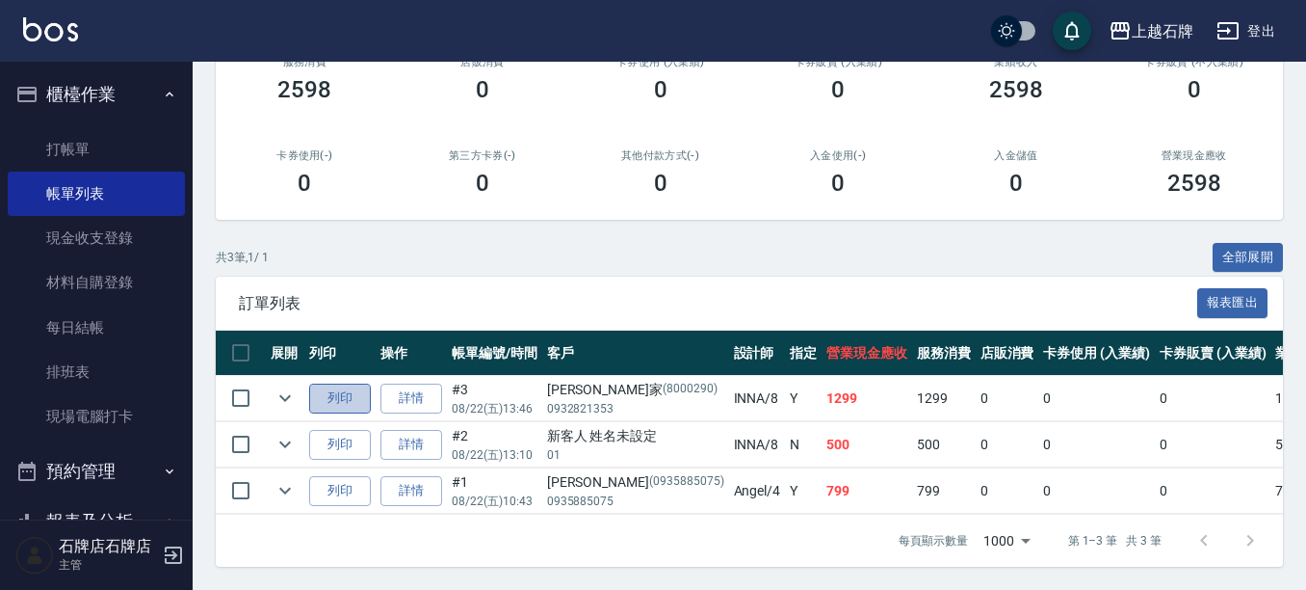
click at [342, 394] on button "列印" at bounding box center [340, 398] width 62 height 30
click at [320, 430] on button "列印" at bounding box center [340, 445] width 62 height 30
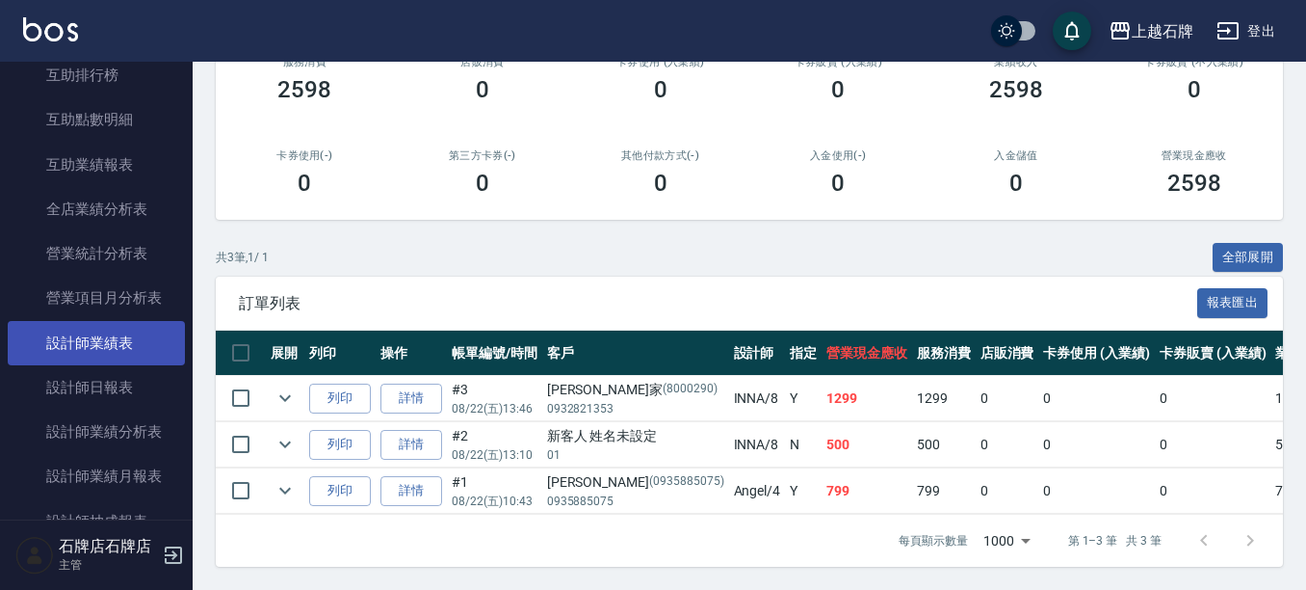
scroll to position [867, 0]
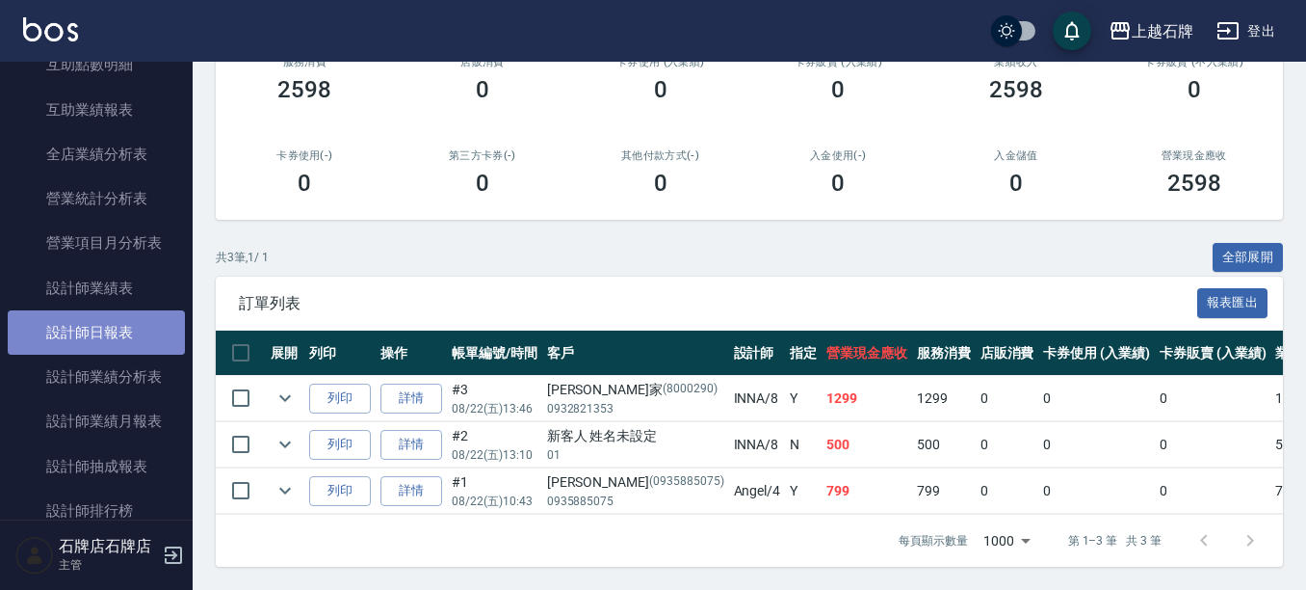
click at [128, 325] on link "設計師日報表" at bounding box center [96, 332] width 177 height 44
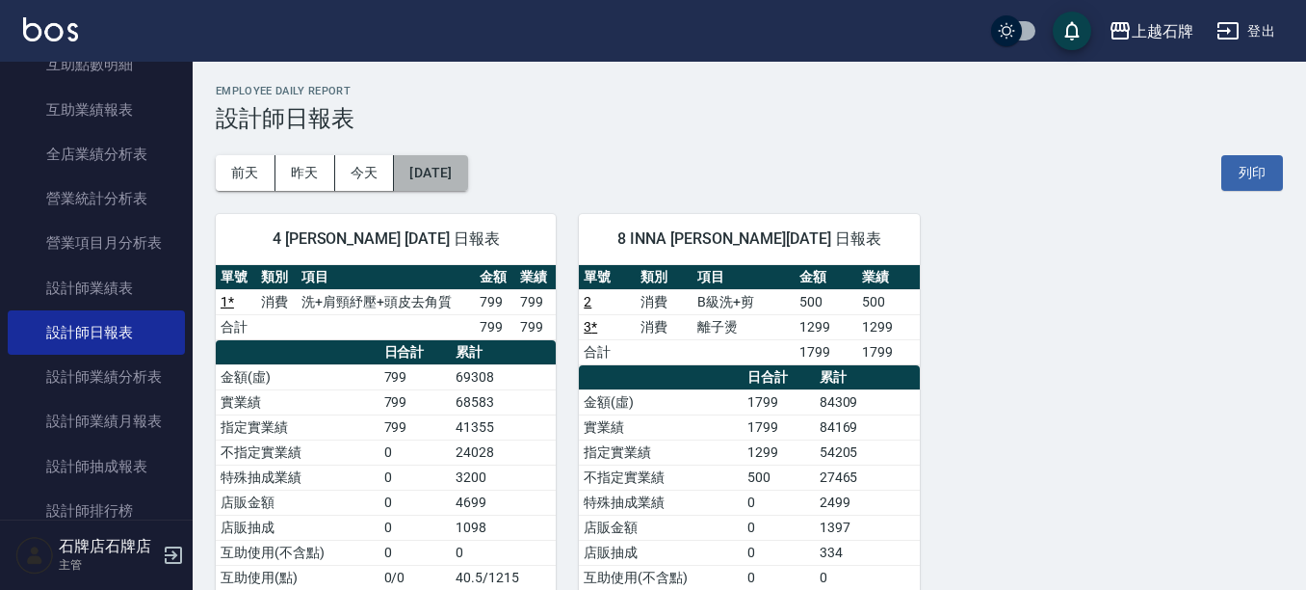
click at [466, 183] on button "[DATE]" at bounding box center [430, 173] width 73 height 36
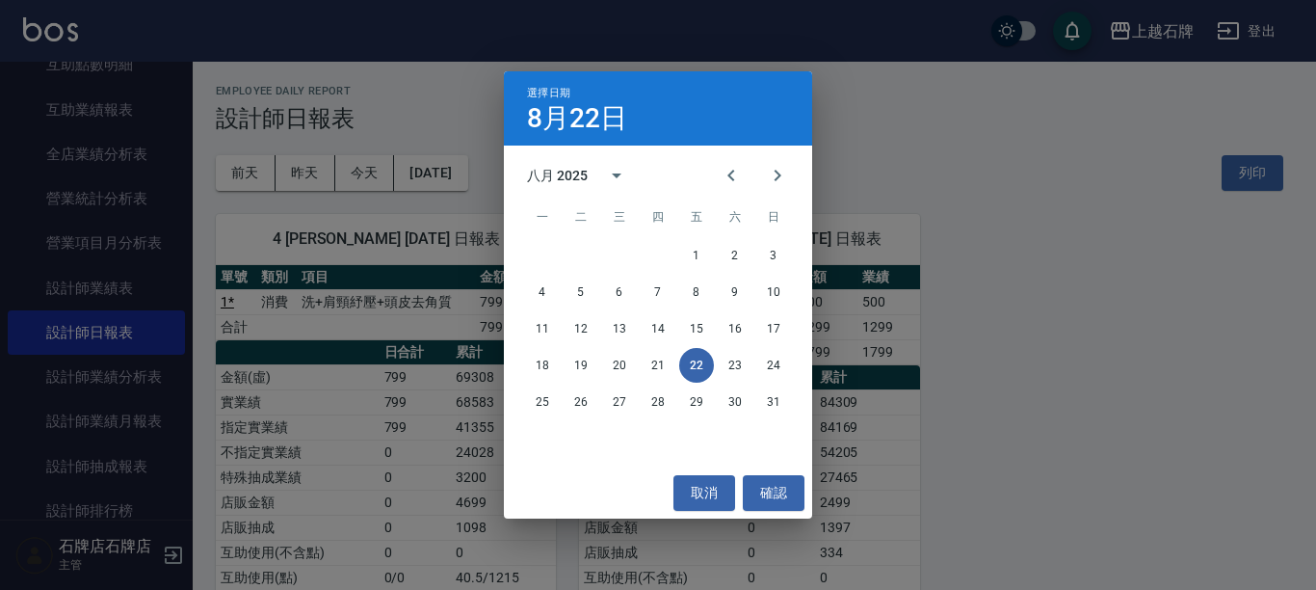
click at [1118, 208] on div "選擇日期 [DATE] 八月 2025 一 二 三 四 五 六 日 1 2 3 4 5 6 7 8 9 10 11 12 13 14 15 16 17 18 …" at bounding box center [658, 295] width 1316 height 590
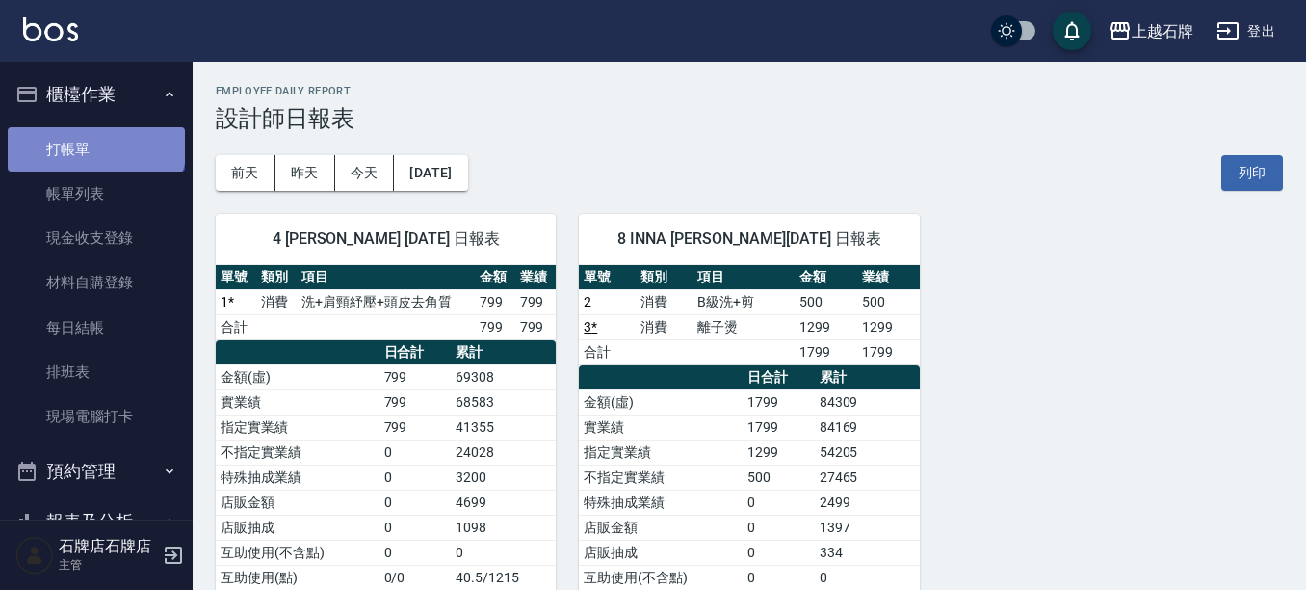
click at [94, 144] on link "打帳單" at bounding box center [96, 149] width 177 height 44
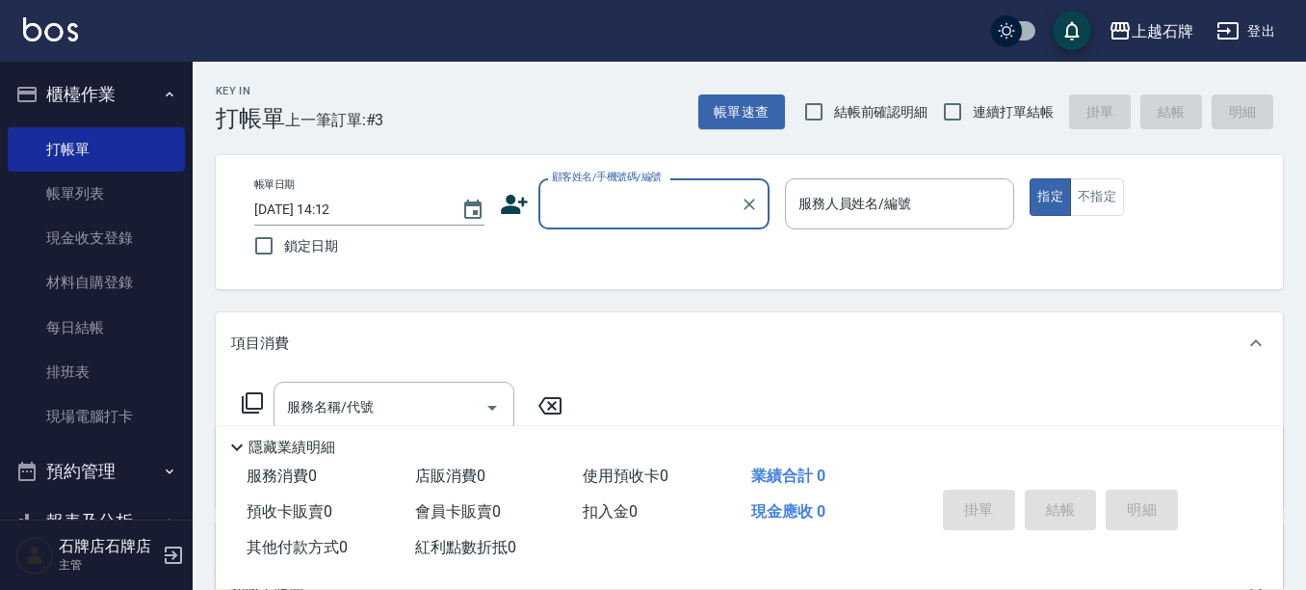
click at [626, 211] on input "顧客姓名/手機號碼/編號" at bounding box center [639, 204] width 185 height 34
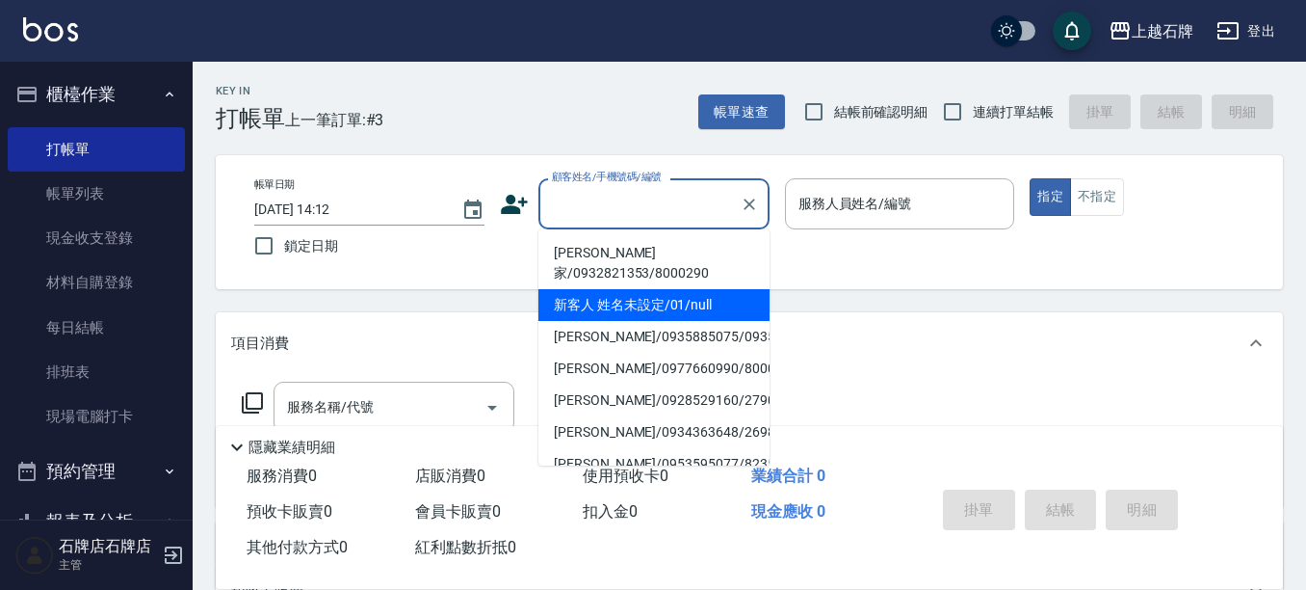
drag, startPoint x: 670, startPoint y: 291, endPoint x: 879, endPoint y: 198, distance: 228.6
click at [673, 289] on li "新客人 姓名未設定/01/null" at bounding box center [653, 305] width 231 height 32
type input "新客人 姓名未設定/01/null"
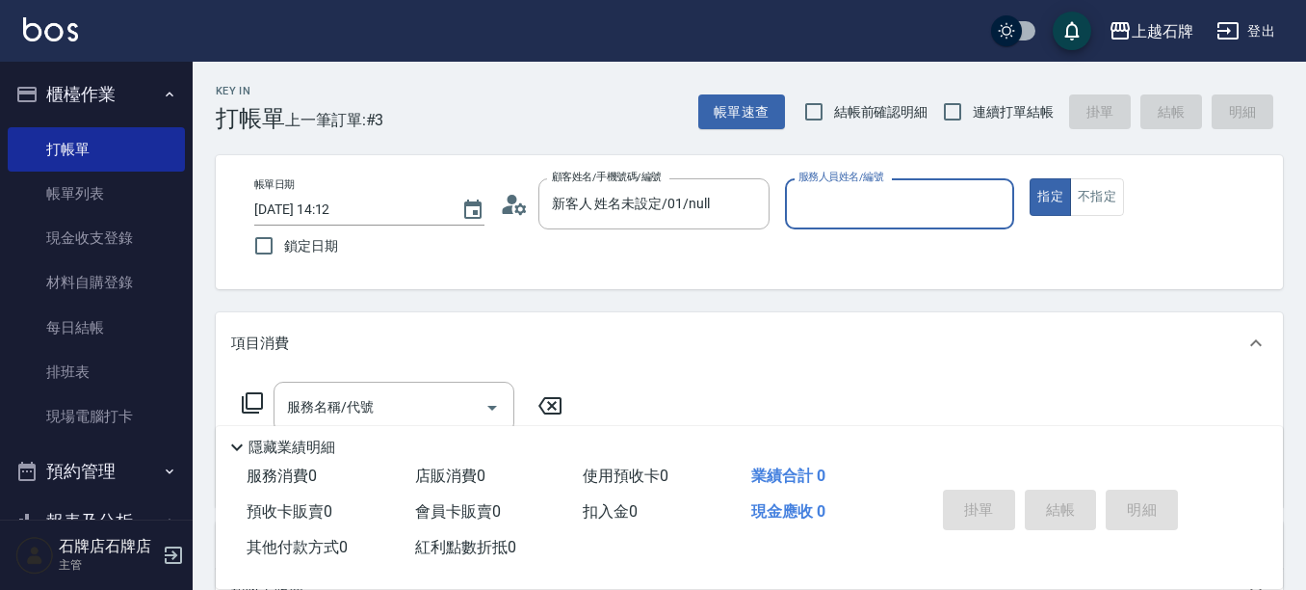
click at [871, 211] on input "服務人員姓名/編號" at bounding box center [900, 204] width 213 height 34
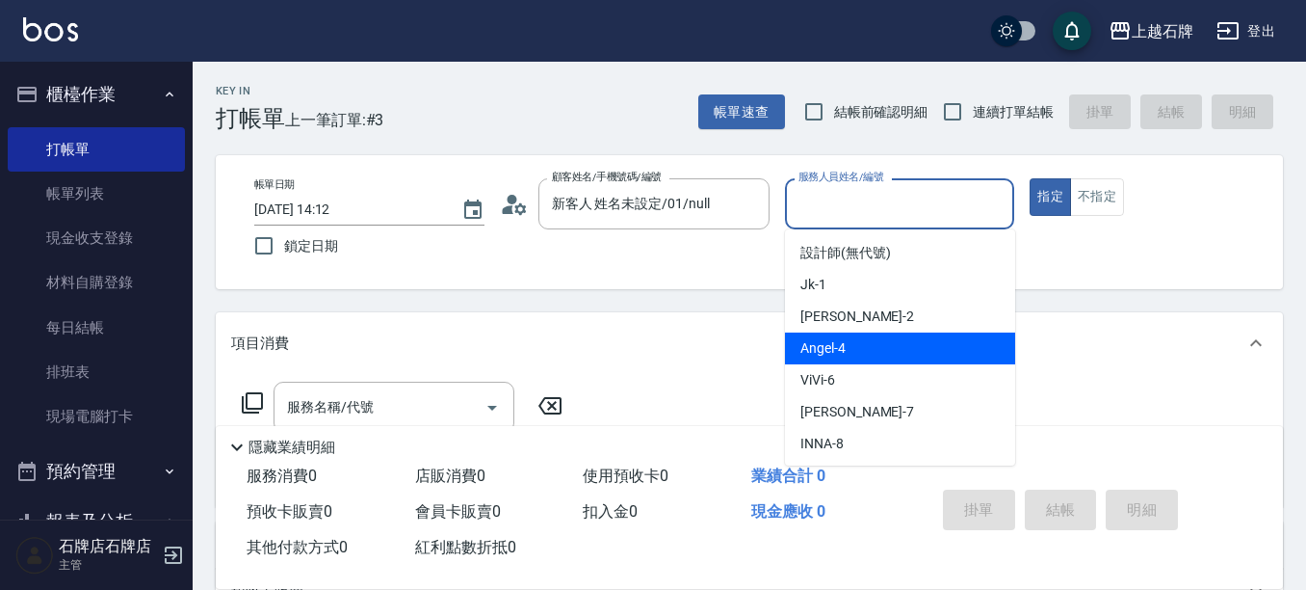
click at [936, 353] on div "[PERSON_NAME] -4" at bounding box center [900, 348] width 230 height 32
type input "[PERSON_NAME]-4"
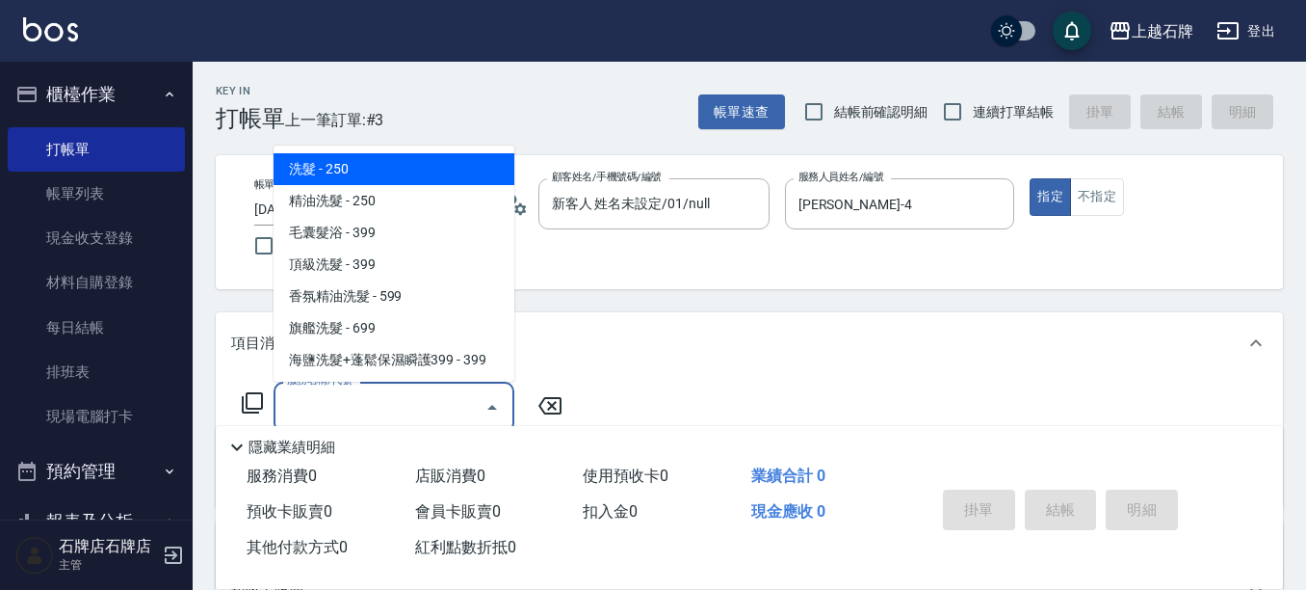
drag, startPoint x: 435, startPoint y: 410, endPoint x: 435, endPoint y: 377, distance: 33.7
click at [435, 409] on input "服務名稱/代號" at bounding box center [379, 407] width 195 height 34
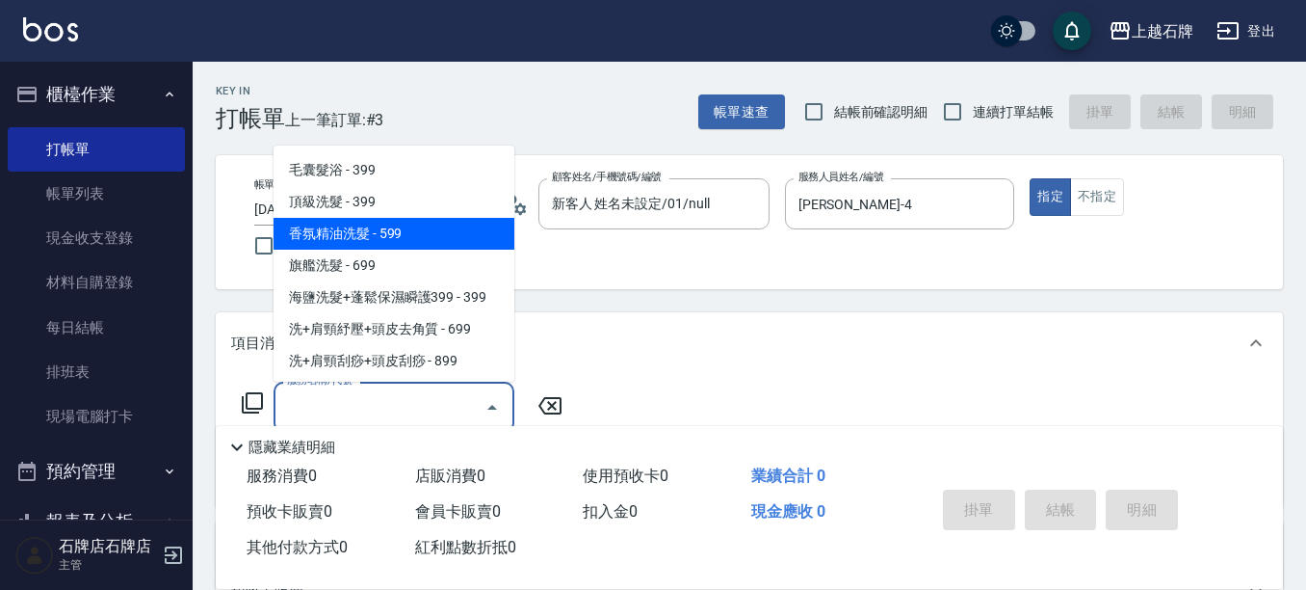
scroll to position [96, 0]
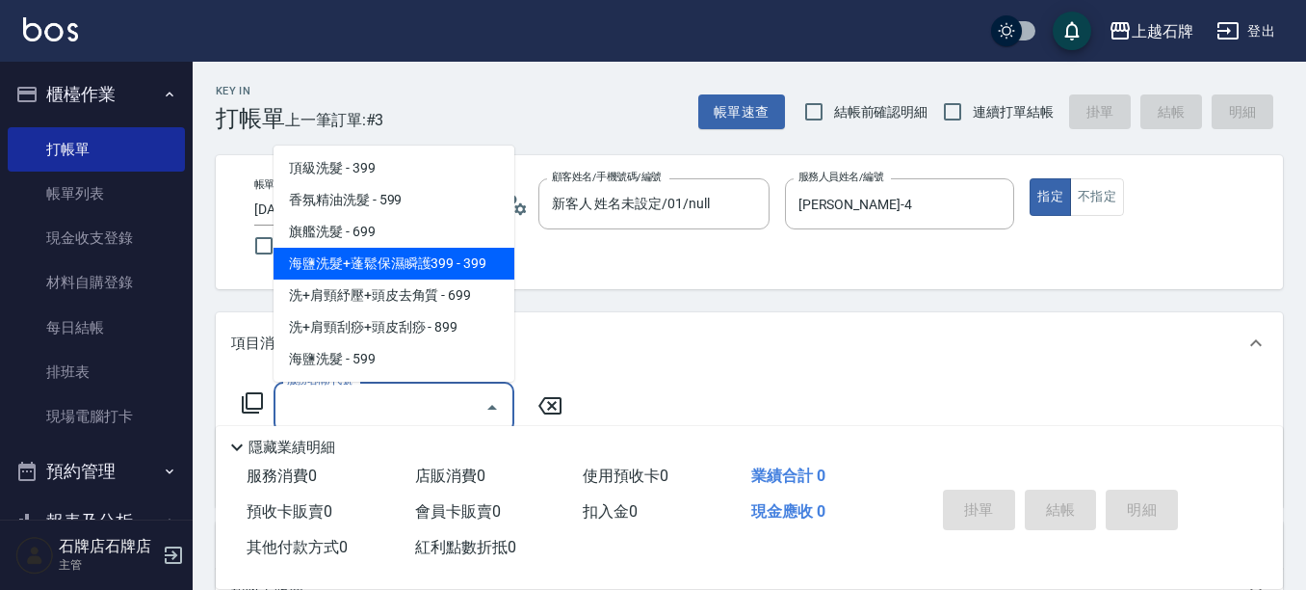
click at [432, 260] on span "海鹽洗髮+蓬鬆保濕瞬護399 - 399" at bounding box center [394, 264] width 241 height 32
type input "海鹽洗髮+蓬鬆保濕瞬護399(107)"
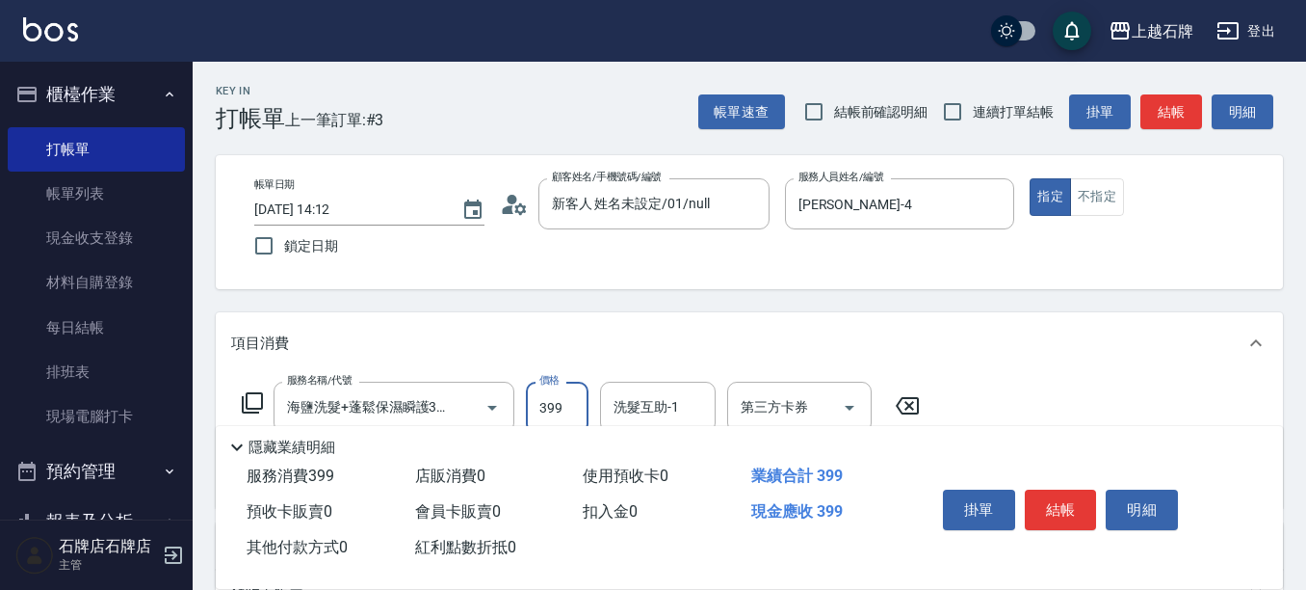
click at [551, 402] on input "399" at bounding box center [557, 407] width 63 height 52
type input "599"
click at [1111, 204] on button "不指定" at bounding box center [1097, 197] width 54 height 38
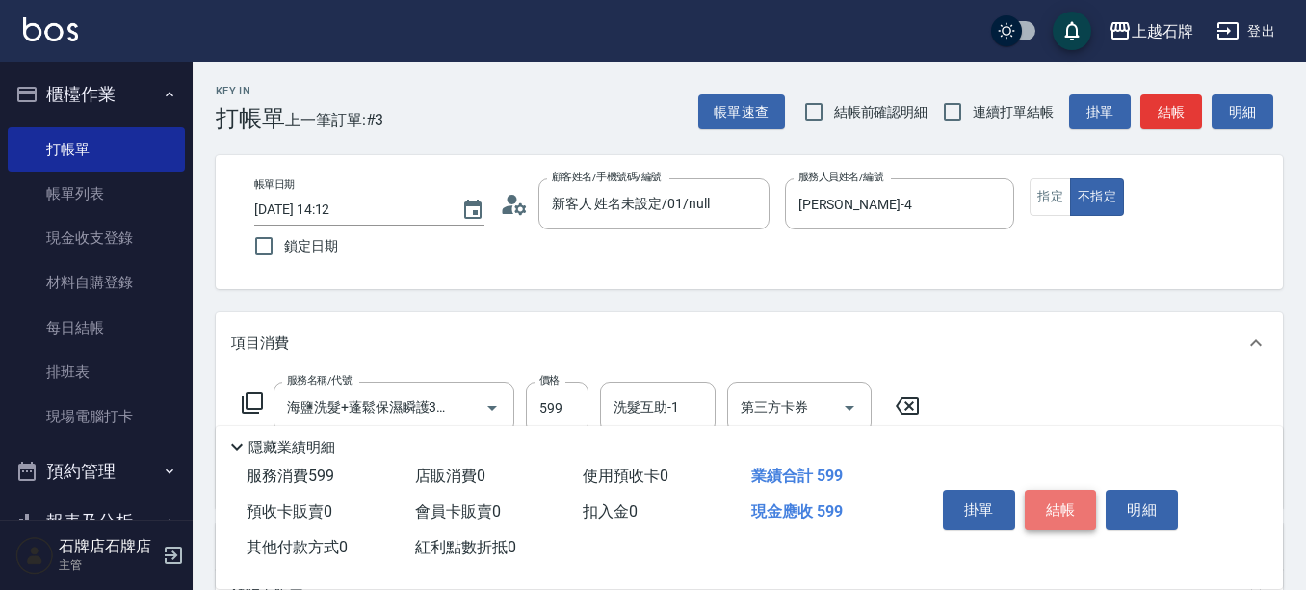
click at [1069, 505] on button "結帳" at bounding box center [1061, 509] width 72 height 40
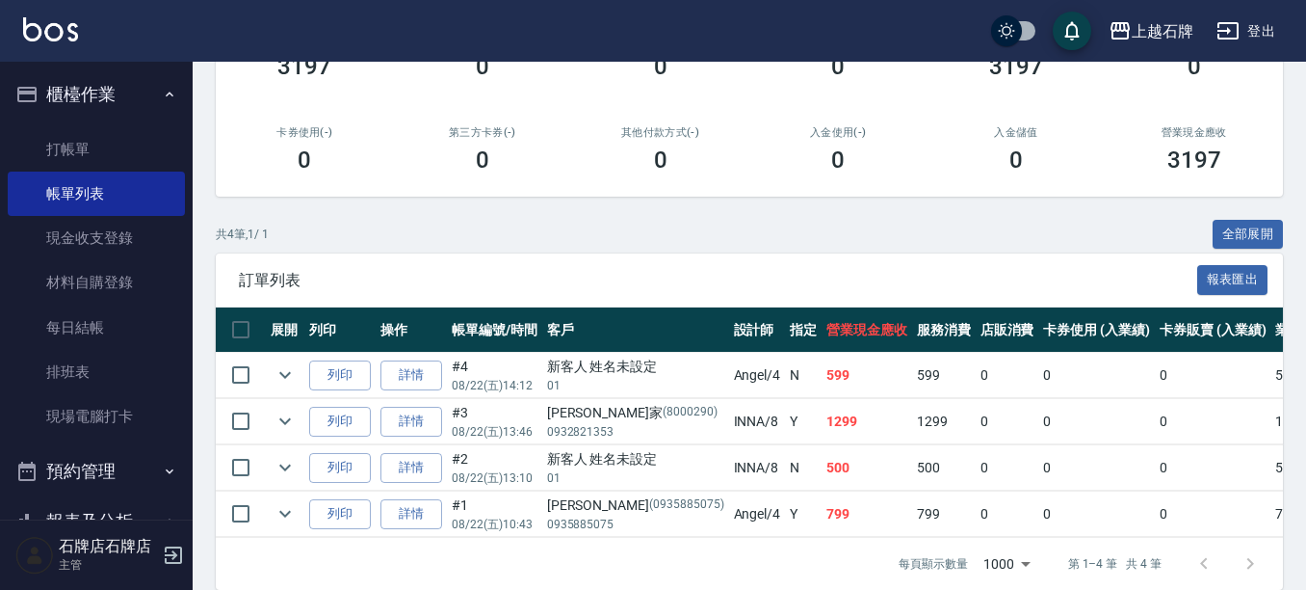
scroll to position [289, 0]
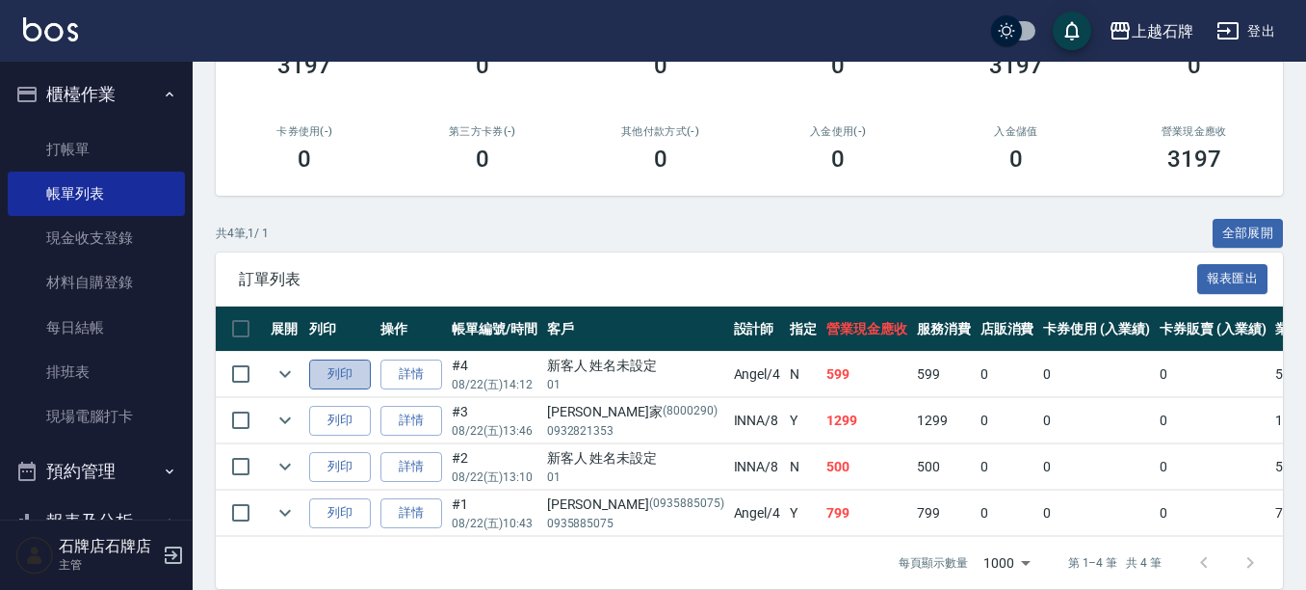
click at [351, 377] on button "列印" at bounding box center [340, 374] width 62 height 30
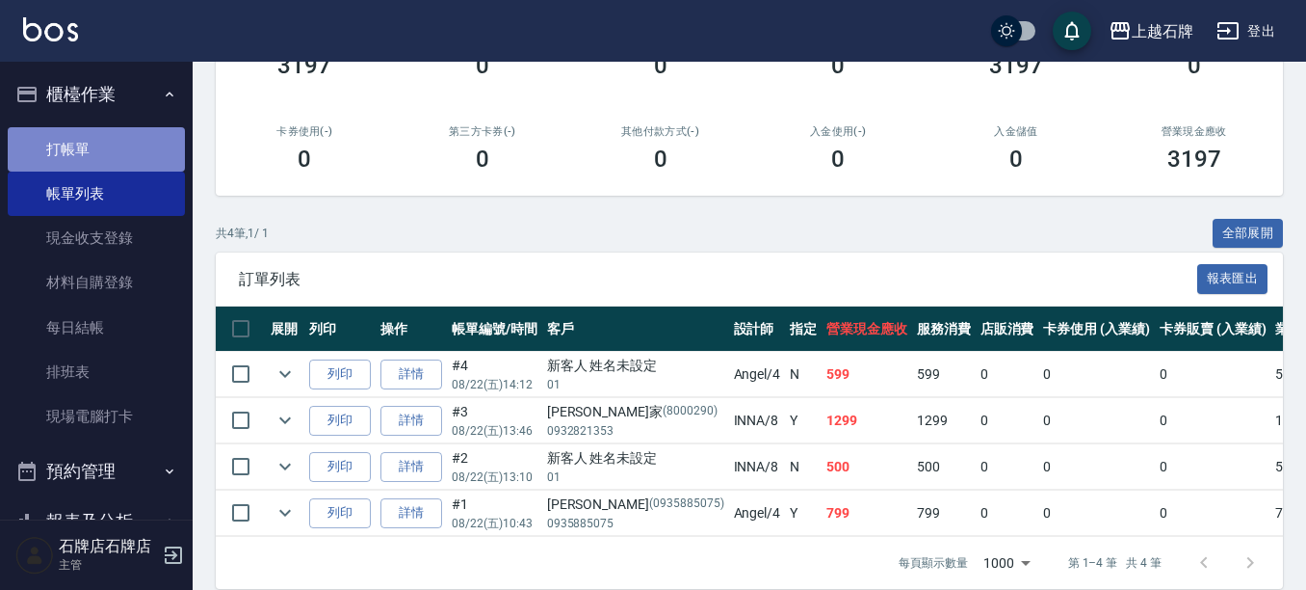
click at [99, 158] on link "打帳單" at bounding box center [96, 149] width 177 height 44
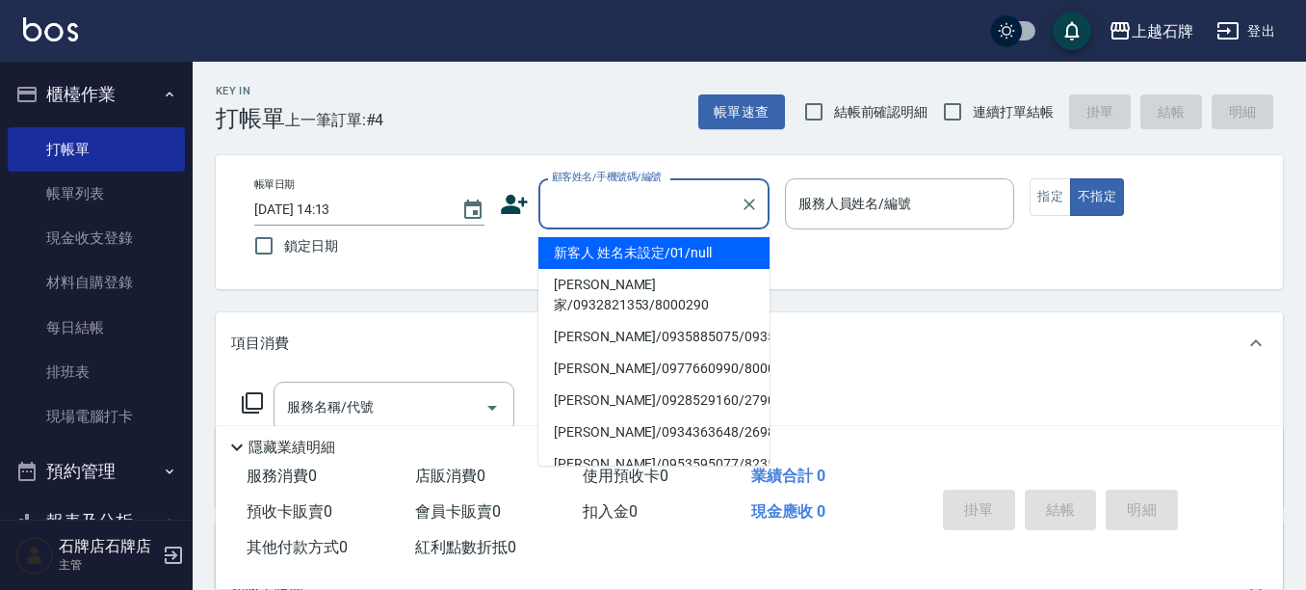
click at [626, 200] on input "顧客姓名/手機號碼/編號" at bounding box center [639, 204] width 185 height 34
click at [618, 255] on li "新客人 姓名未設定/01/null" at bounding box center [653, 253] width 231 height 32
type input "新客人 姓名未設定/01/null"
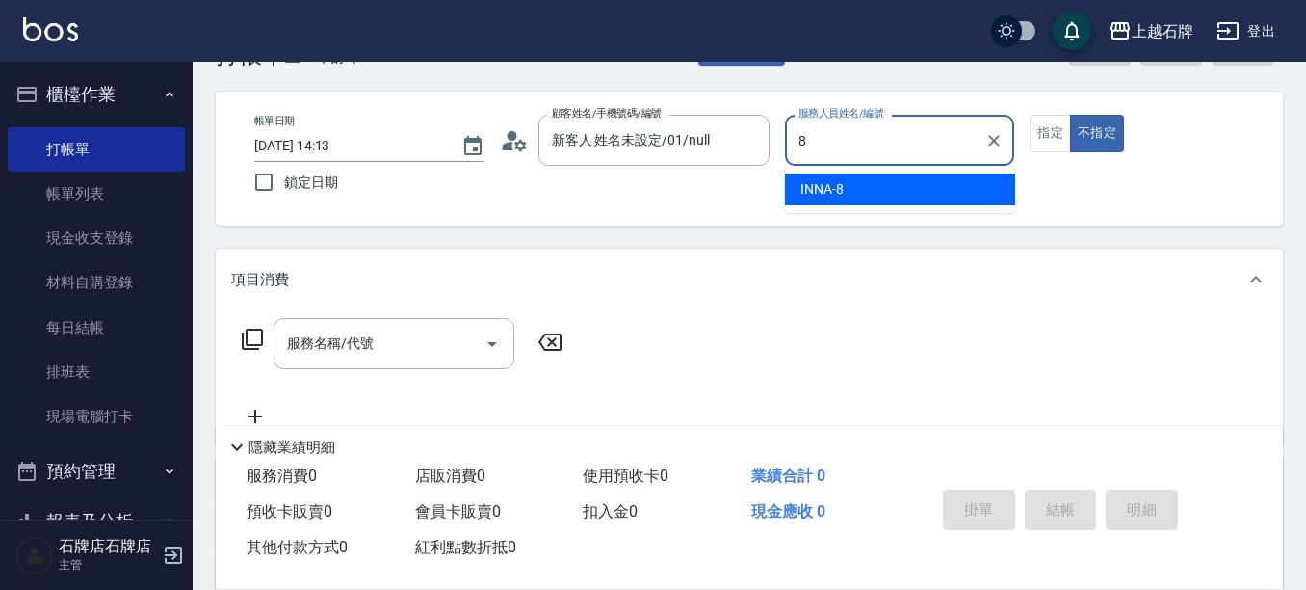
scroll to position [96, 0]
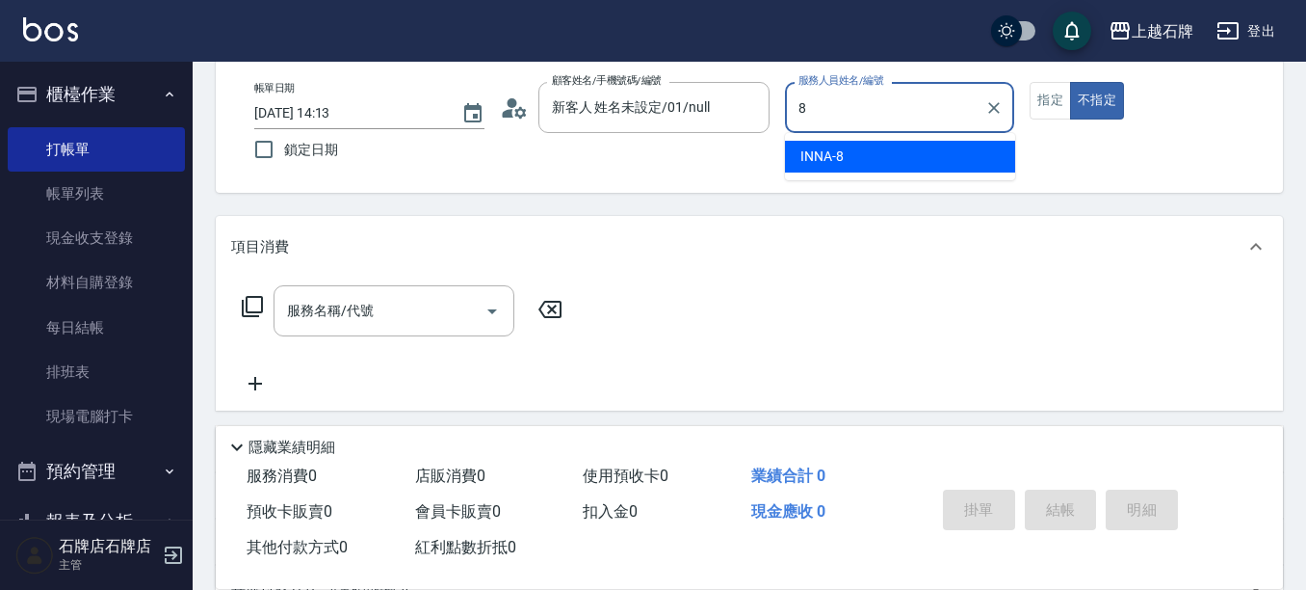
click at [809, 152] on span "INNA -8" at bounding box center [821, 156] width 43 height 20
type input "INNA-8"
click at [452, 304] on input "服務名稱/代號" at bounding box center [379, 311] width 195 height 34
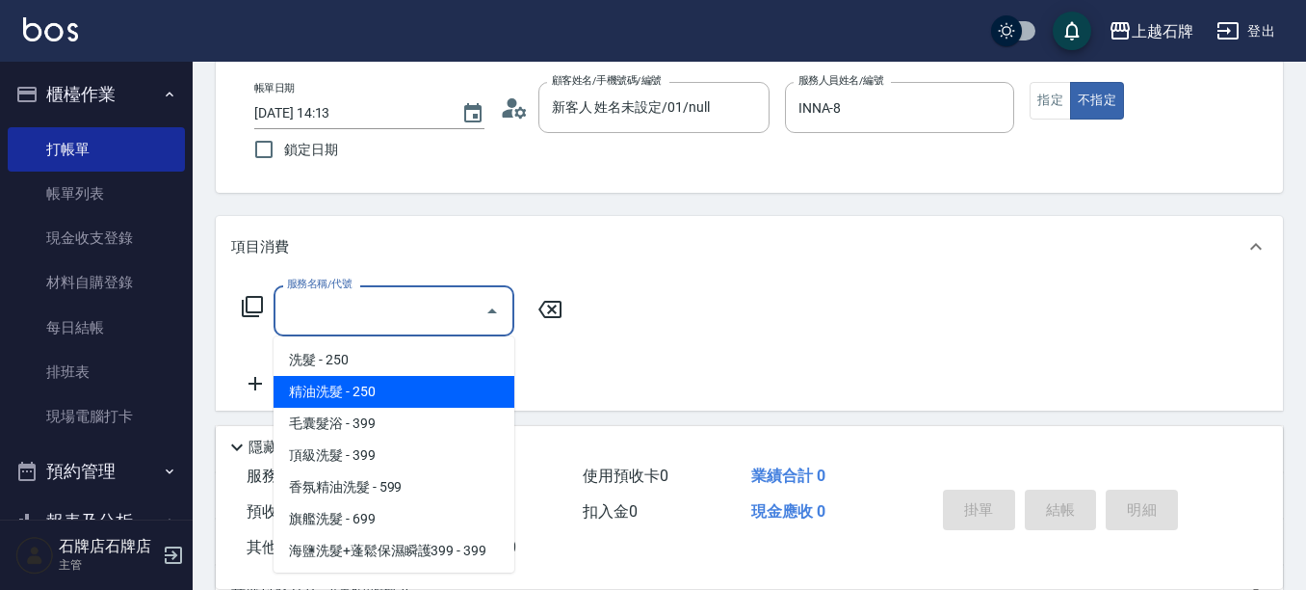
click at [412, 384] on span "精油洗髮 - 250" at bounding box center [394, 392] width 241 height 32
type input "精油洗髮(102)"
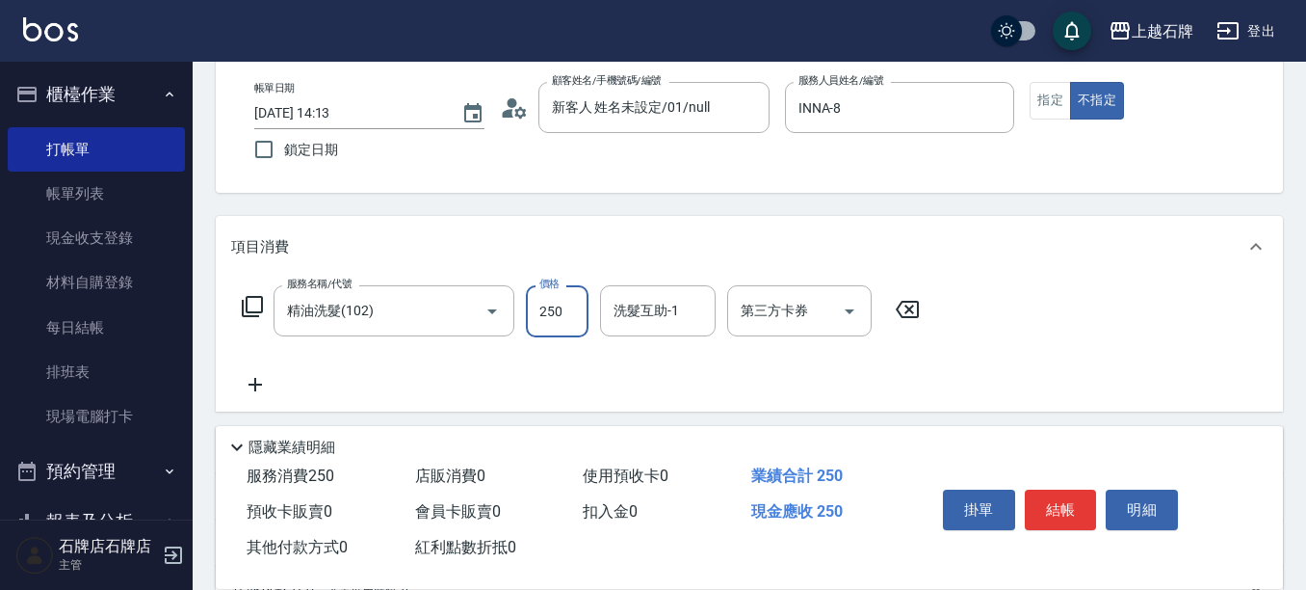
click at [570, 304] on input "250" at bounding box center [557, 311] width 63 height 52
type input "300"
click at [681, 322] on input "洗髮互助-1" at bounding box center [658, 311] width 98 height 34
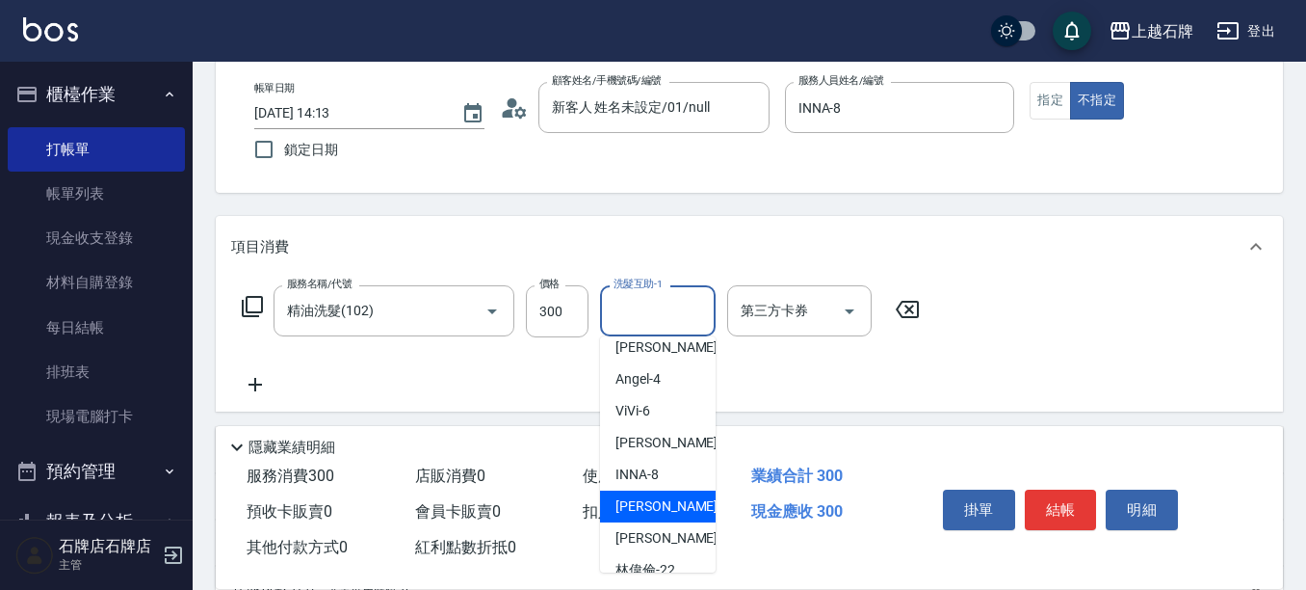
click at [688, 506] on div "[PERSON_NAME] -20" at bounding box center [658, 506] width 116 height 32
type input "[PERSON_NAME]-20"
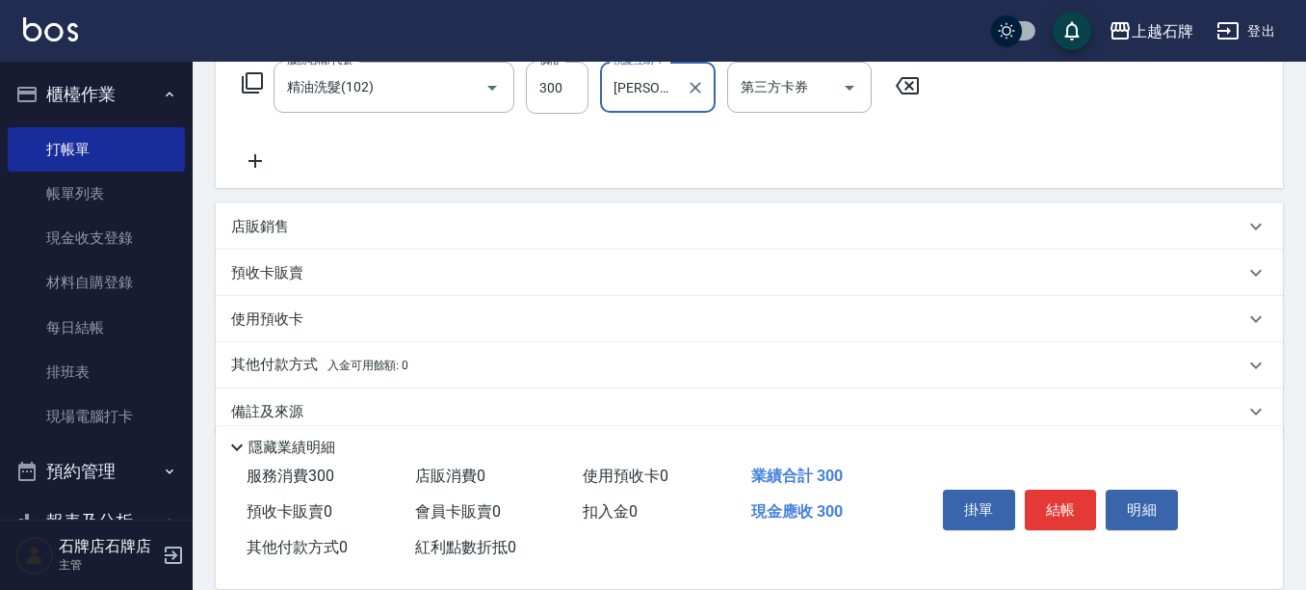
scroll to position [350, 0]
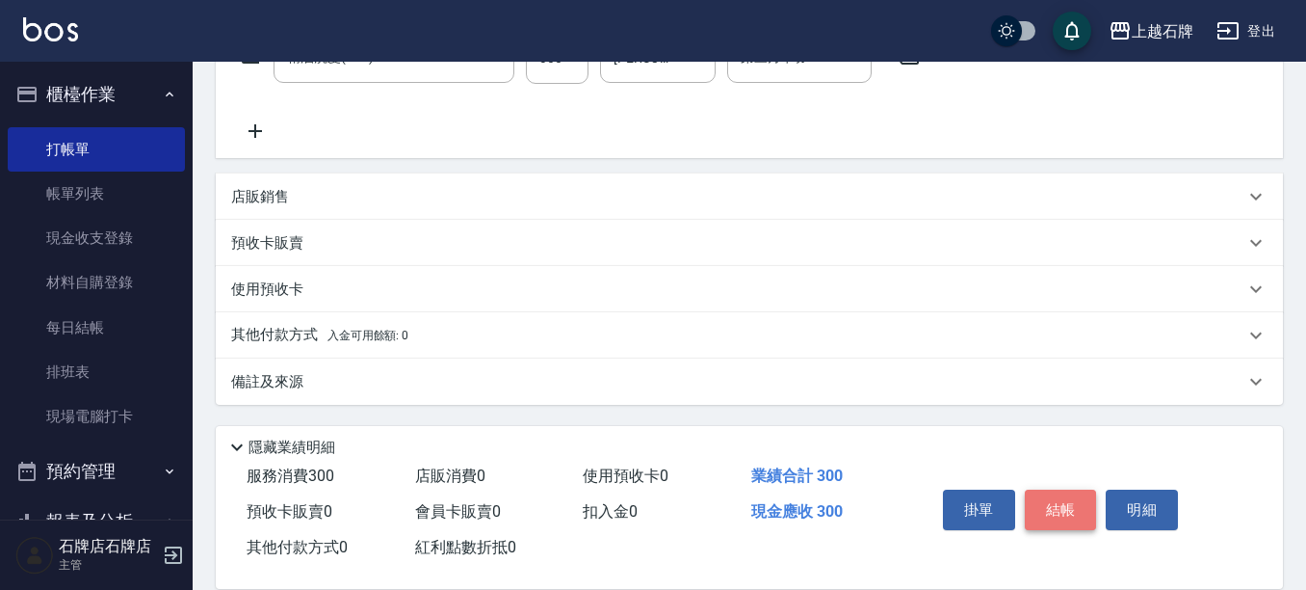
click at [1047, 508] on button "結帳" at bounding box center [1061, 509] width 72 height 40
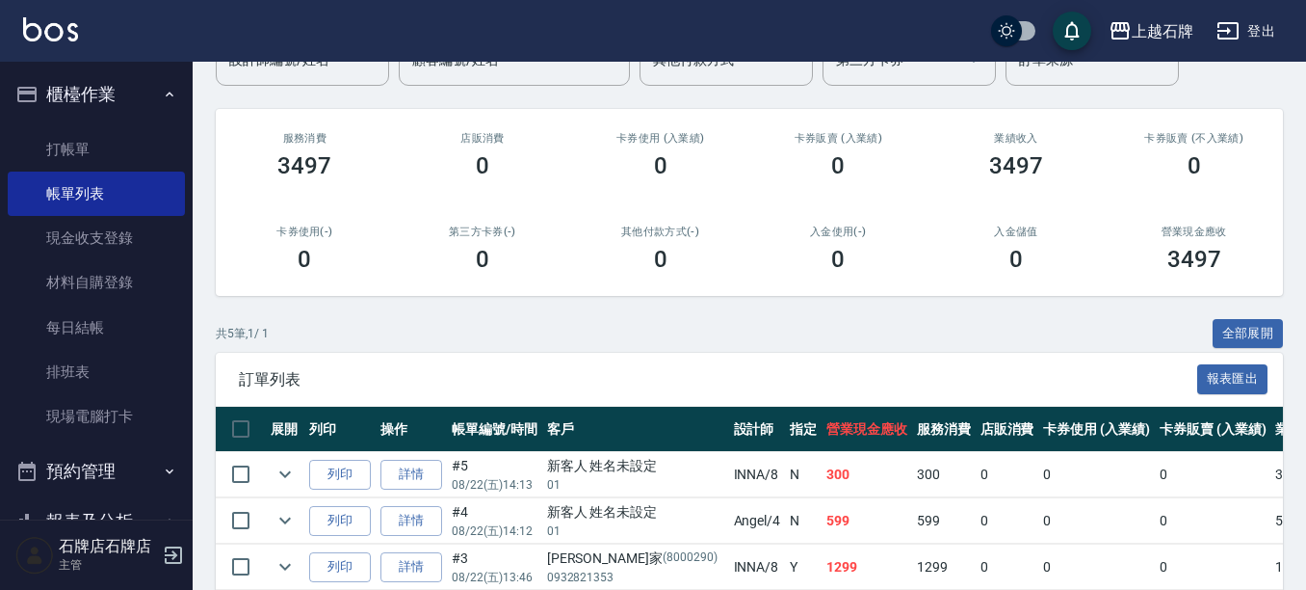
scroll to position [193, 0]
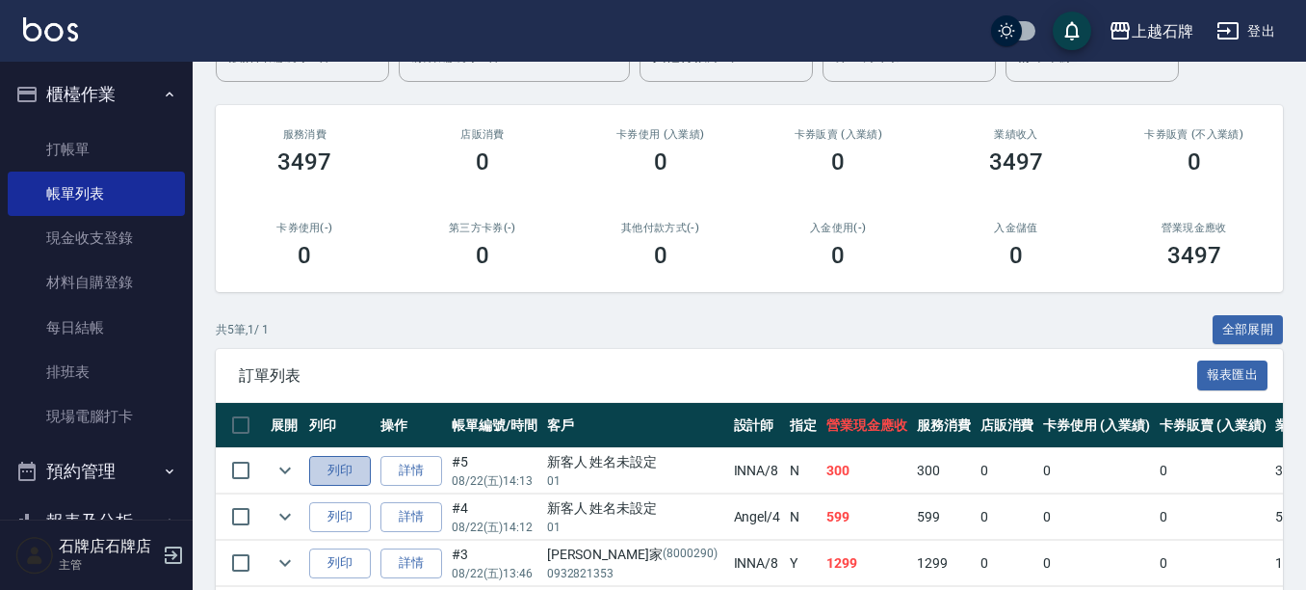
click at [345, 470] on button "列印" at bounding box center [340, 471] width 62 height 30
click at [162, 96] on icon "button" at bounding box center [169, 94] width 15 height 15
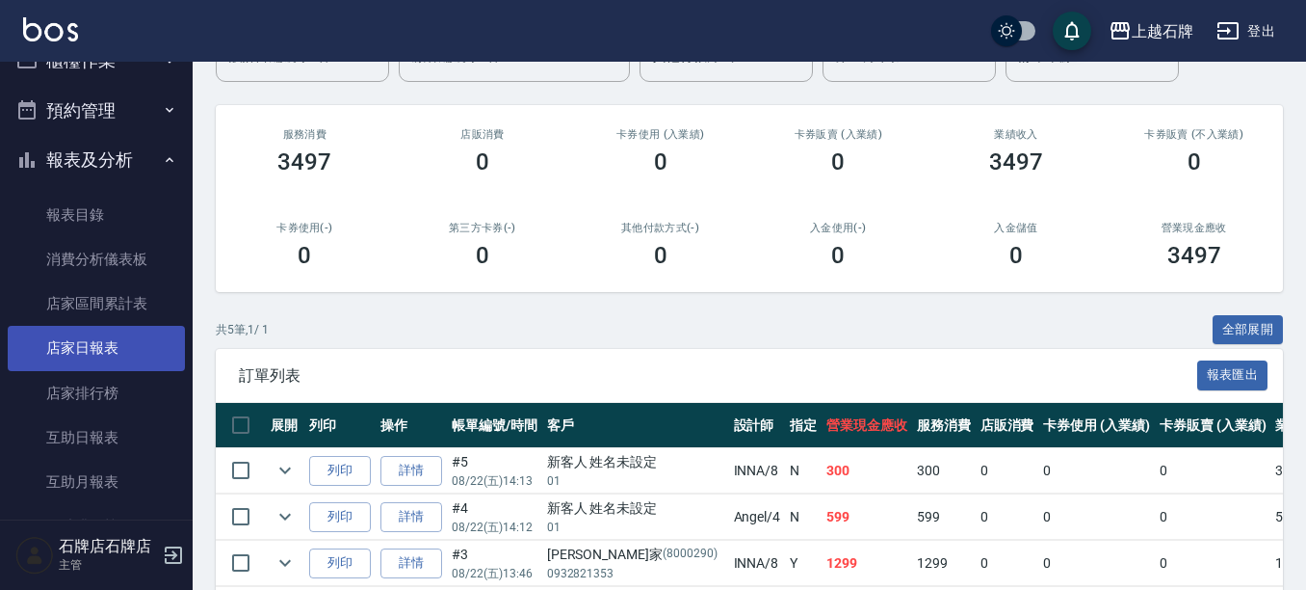
scroll to position [0, 0]
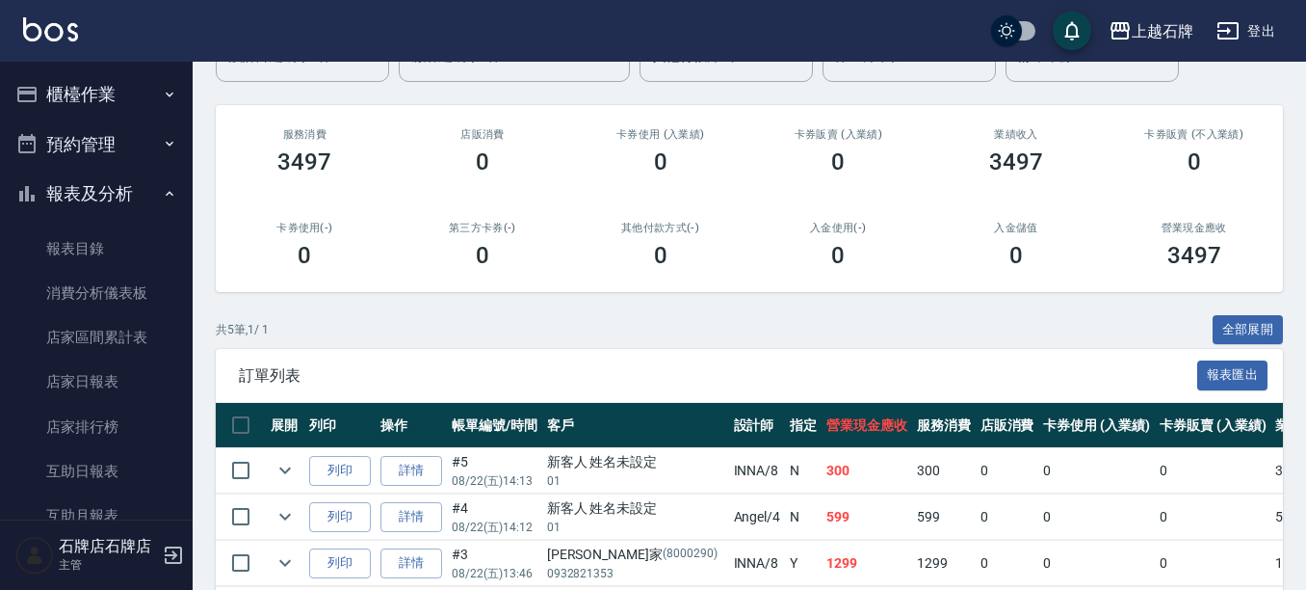
click at [76, 84] on button "櫃檯作業" at bounding box center [96, 94] width 177 height 50
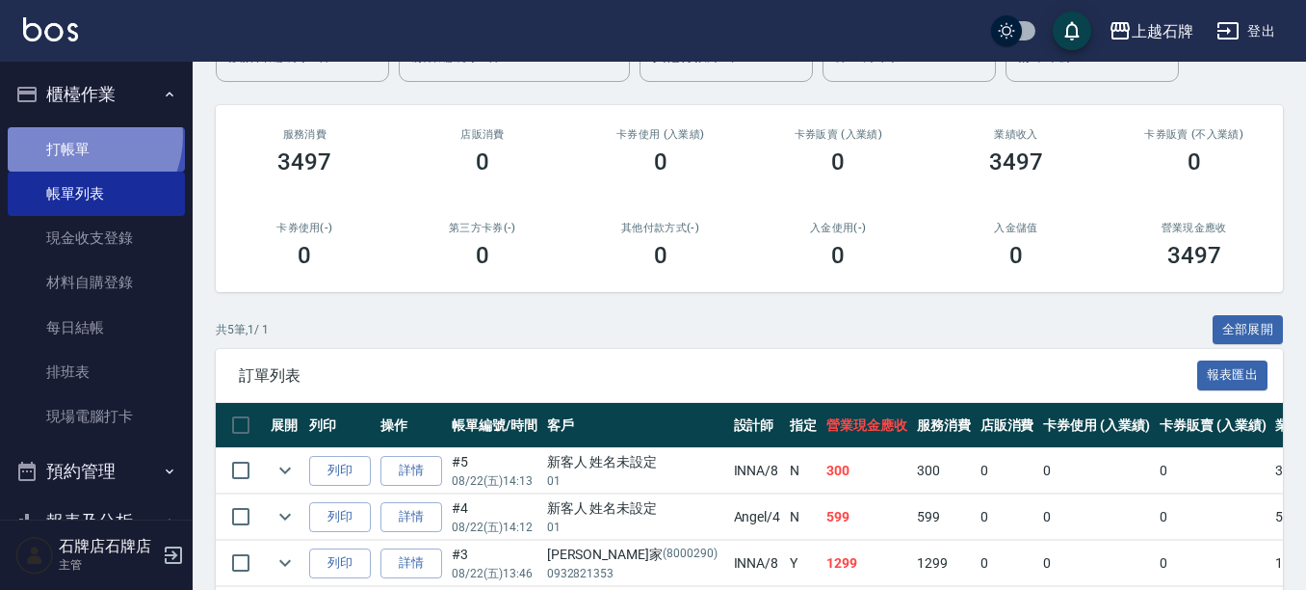
click at [81, 136] on link "打帳單" at bounding box center [96, 149] width 177 height 44
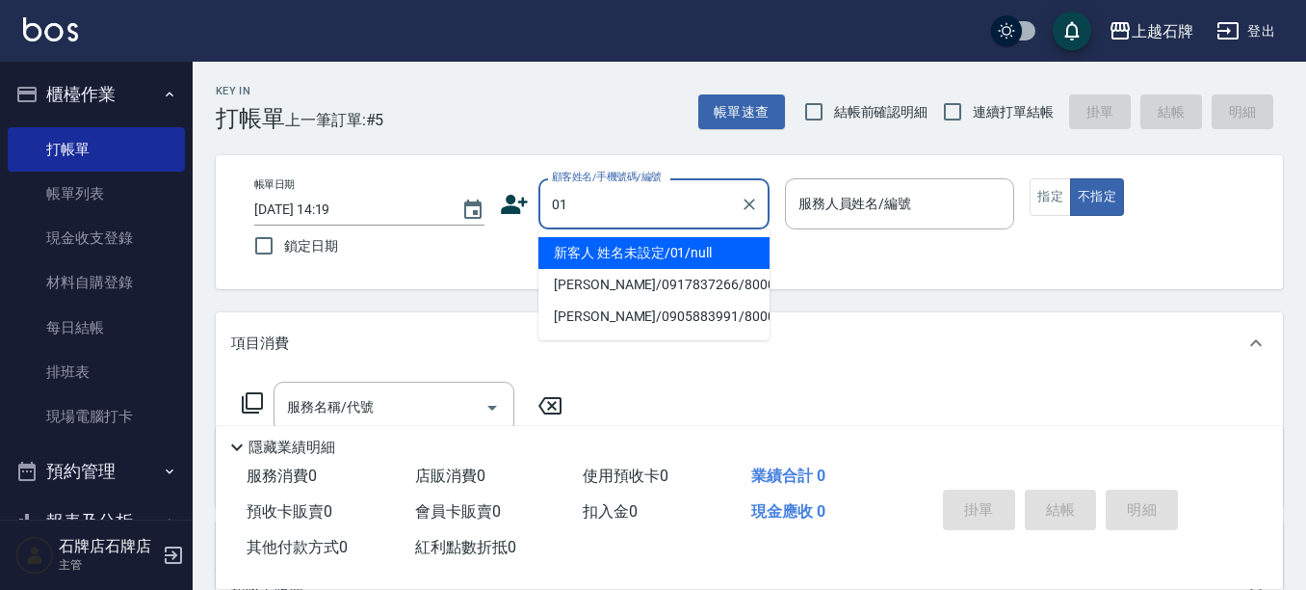
type input "新客人 姓名未設定/01/null"
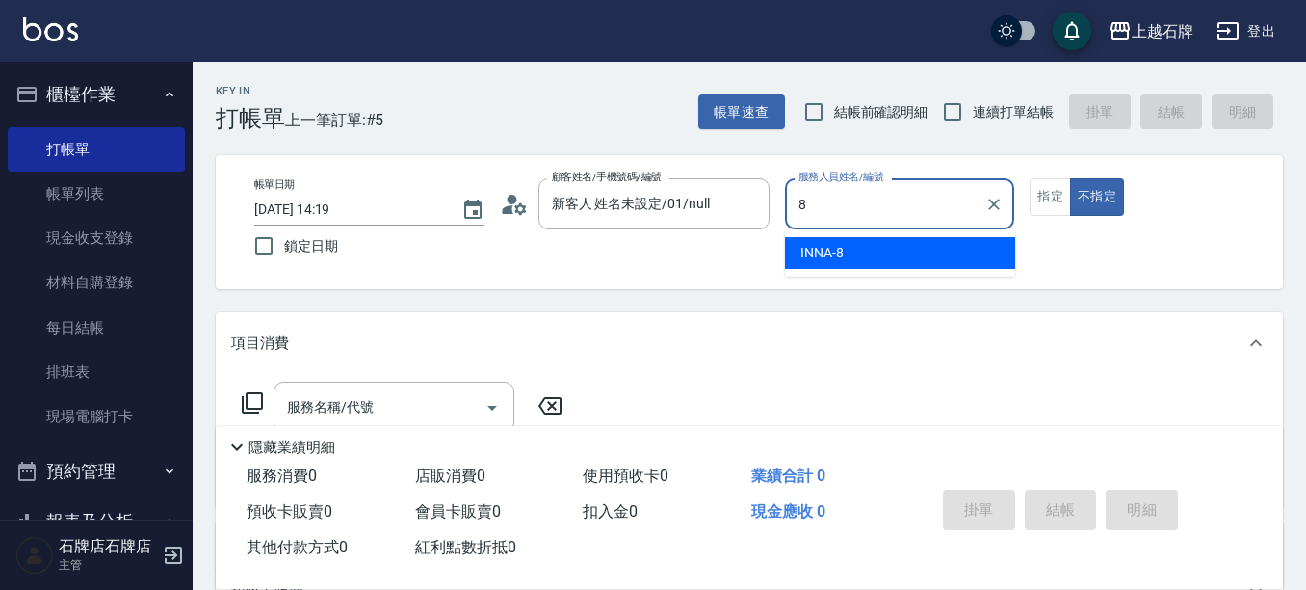
type input "INNA-8"
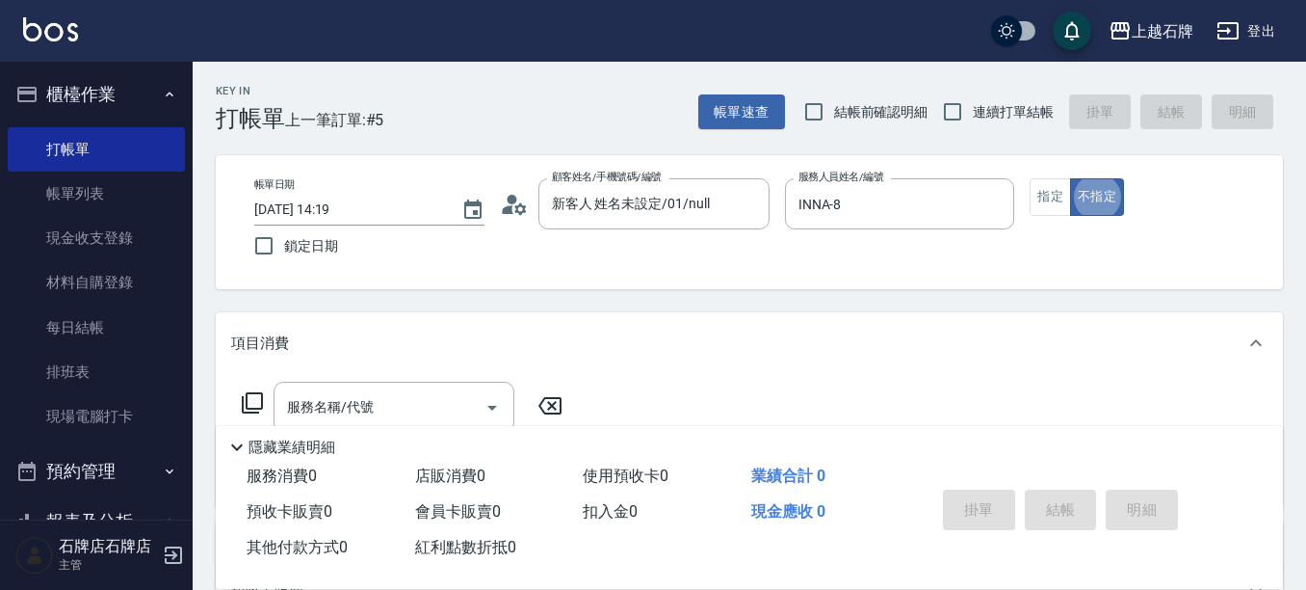
type button "false"
click at [748, 206] on icon "Clear" at bounding box center [749, 204] width 19 height 19
click at [507, 194] on icon at bounding box center [514, 204] width 29 height 29
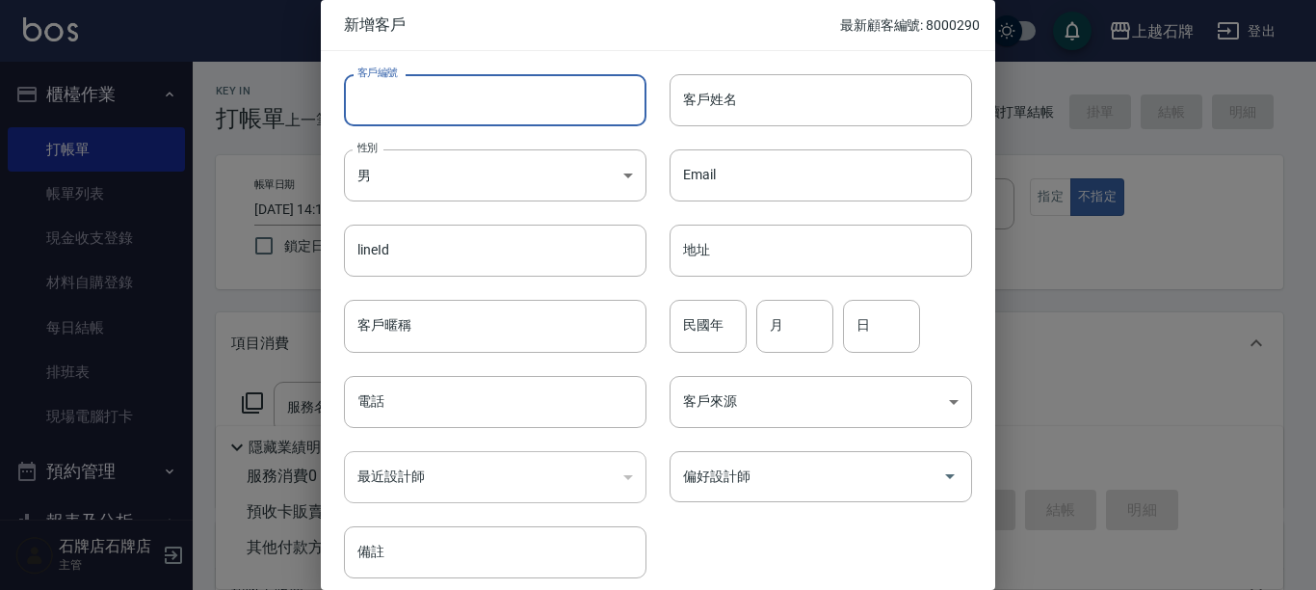
click at [496, 108] on input "客戶編號" at bounding box center [495, 100] width 302 height 52
type input "8000291"
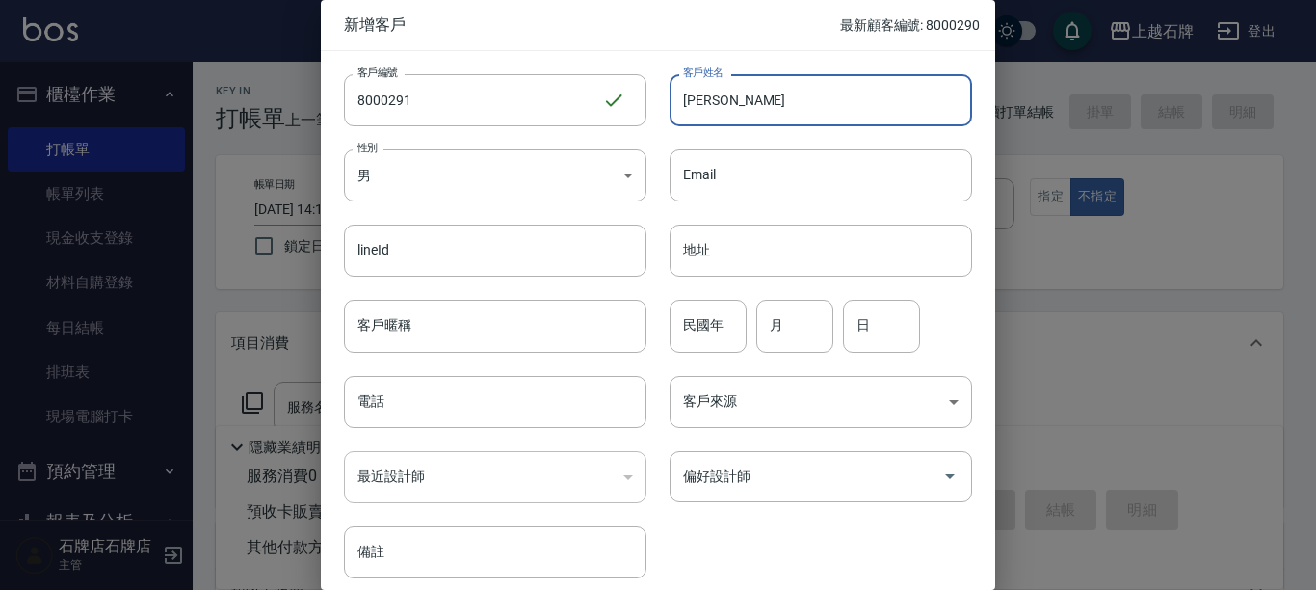
type input "[PERSON_NAME]"
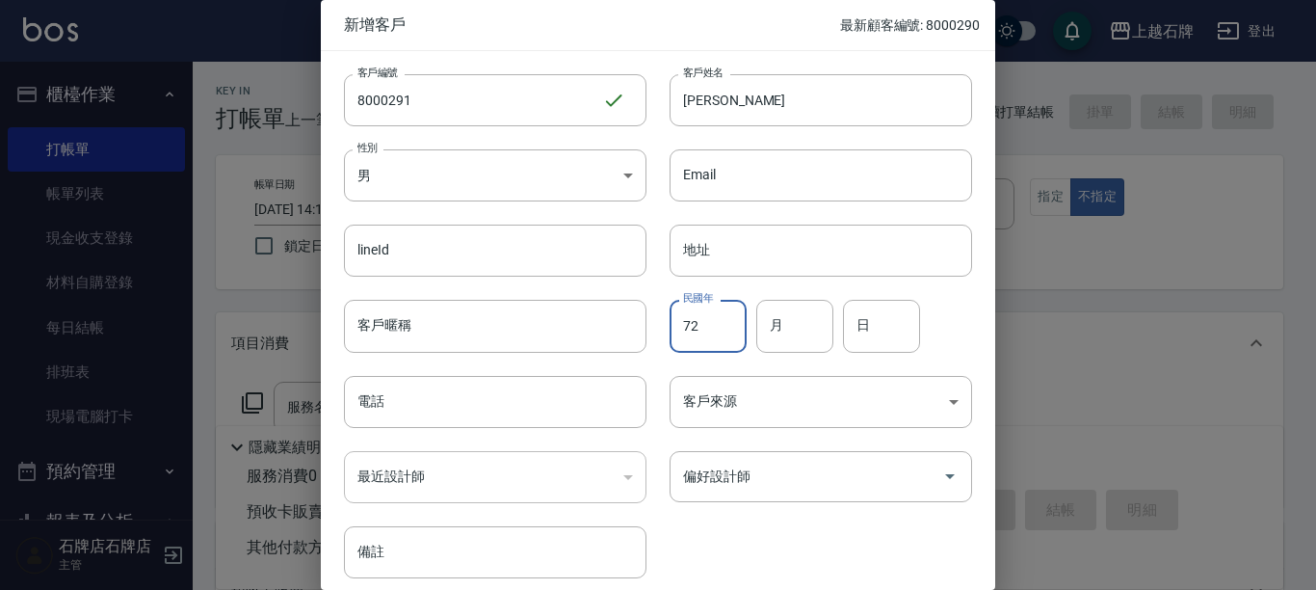
type input "72"
type input "4"
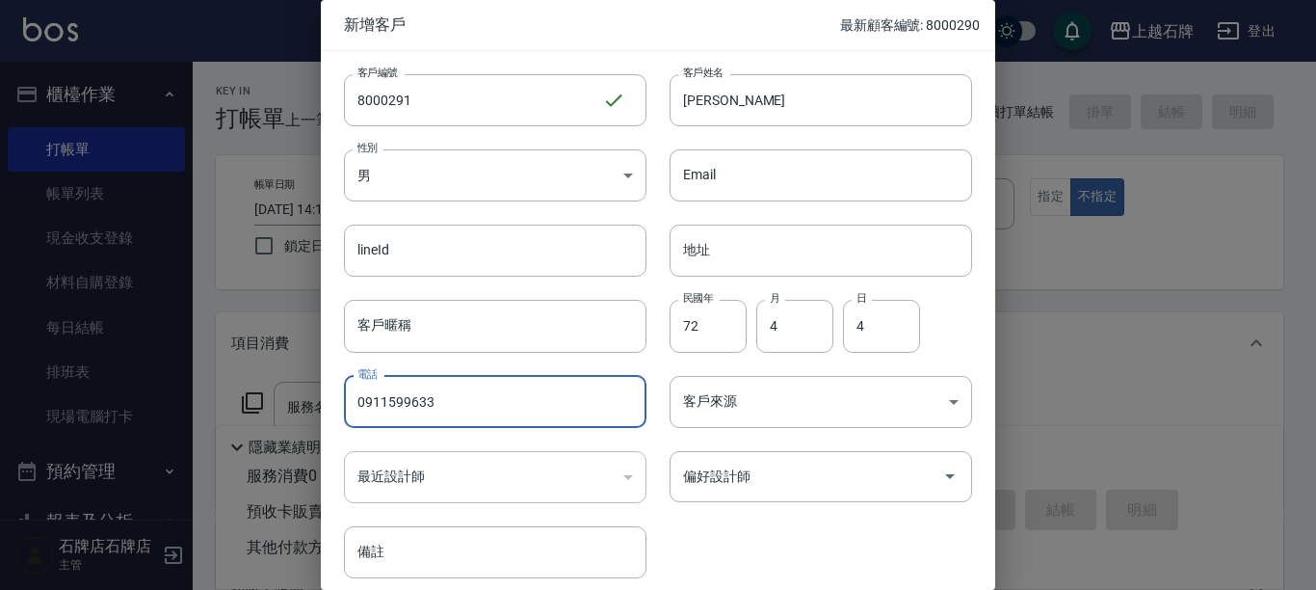
type input "0911599633"
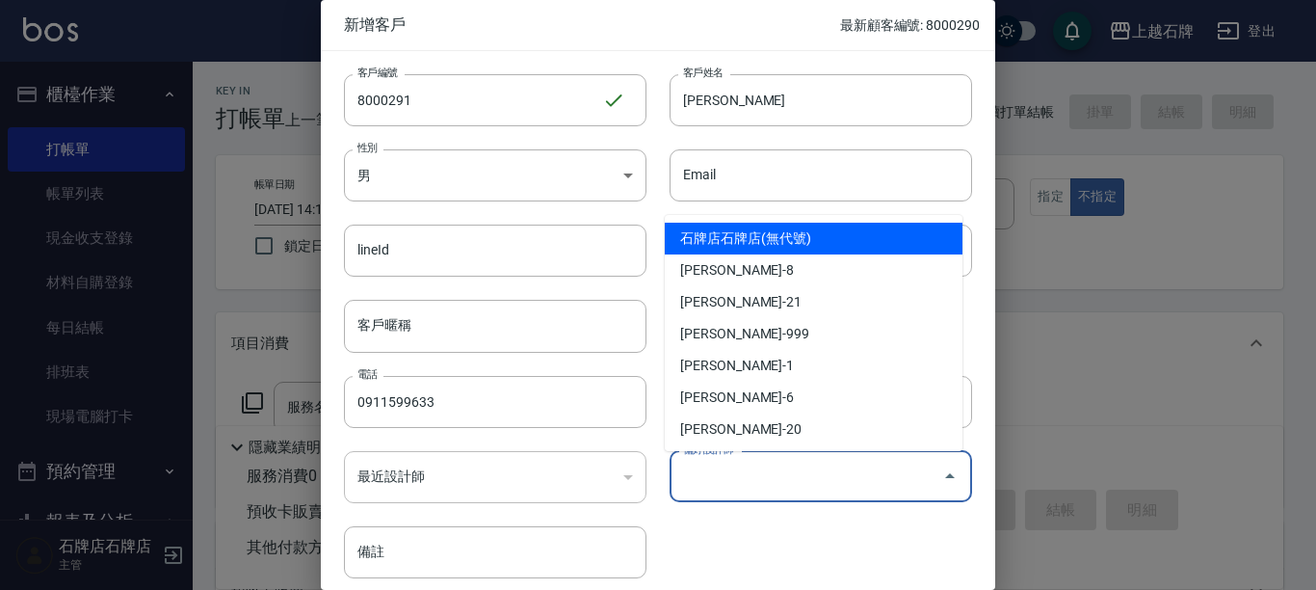
click at [880, 476] on input "偏好設計師" at bounding box center [806, 476] width 256 height 34
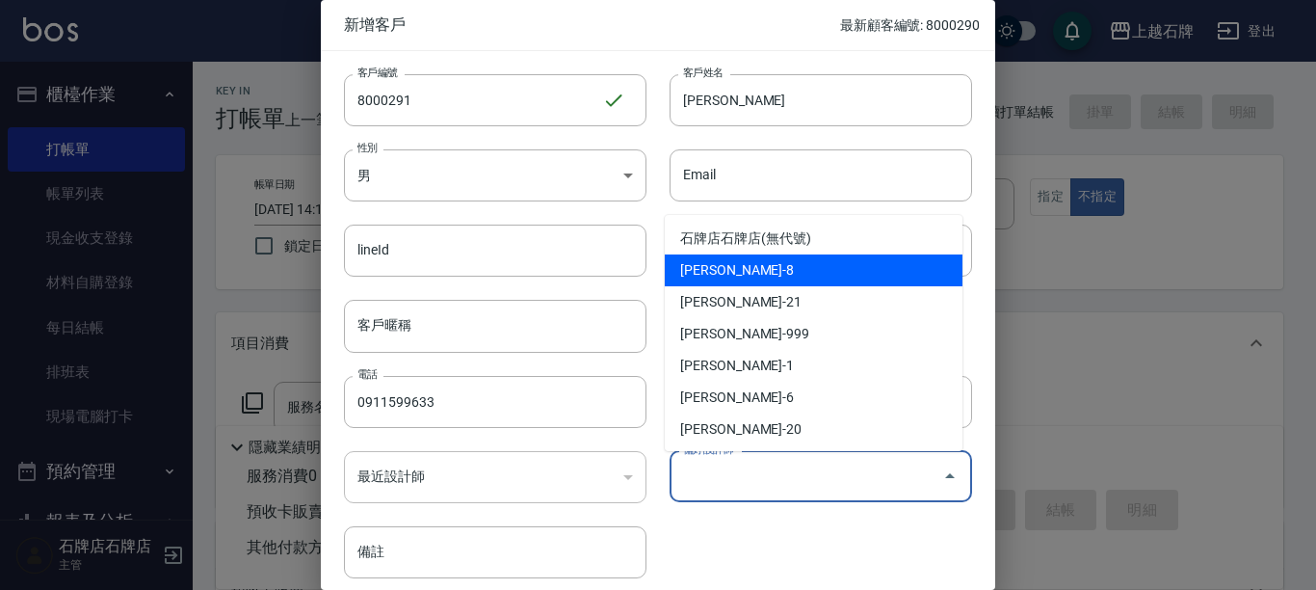
click at [817, 256] on li "[PERSON_NAME]-8" at bounding box center [814, 270] width 298 height 32
type input "溫育宣"
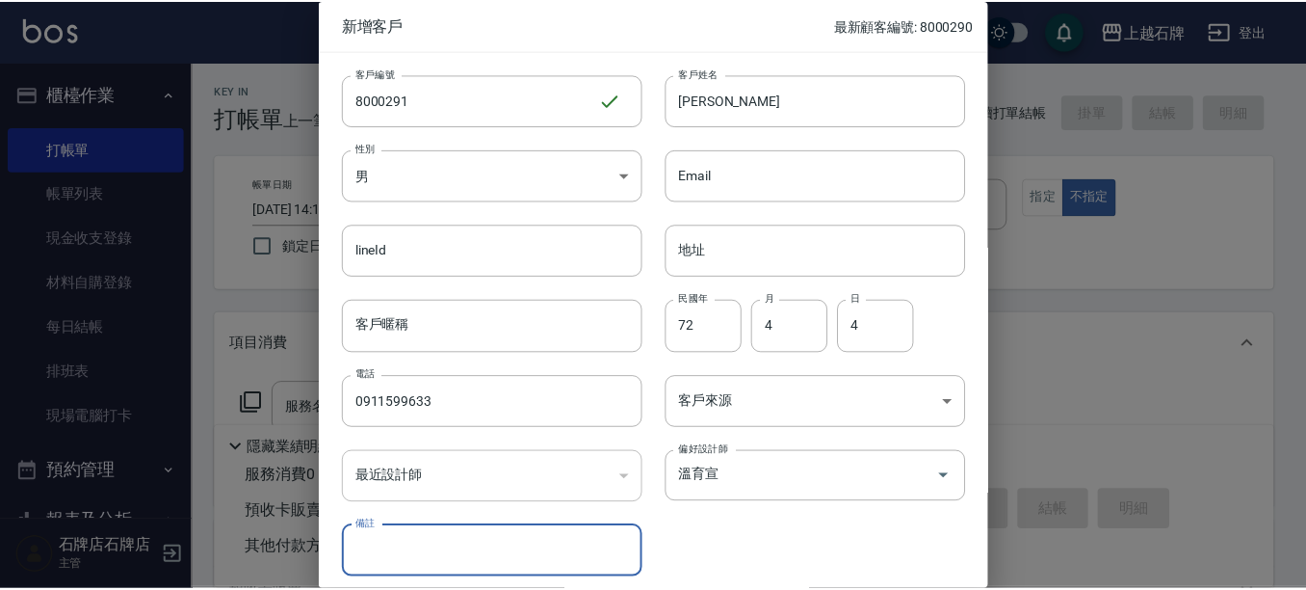
scroll to position [78, 0]
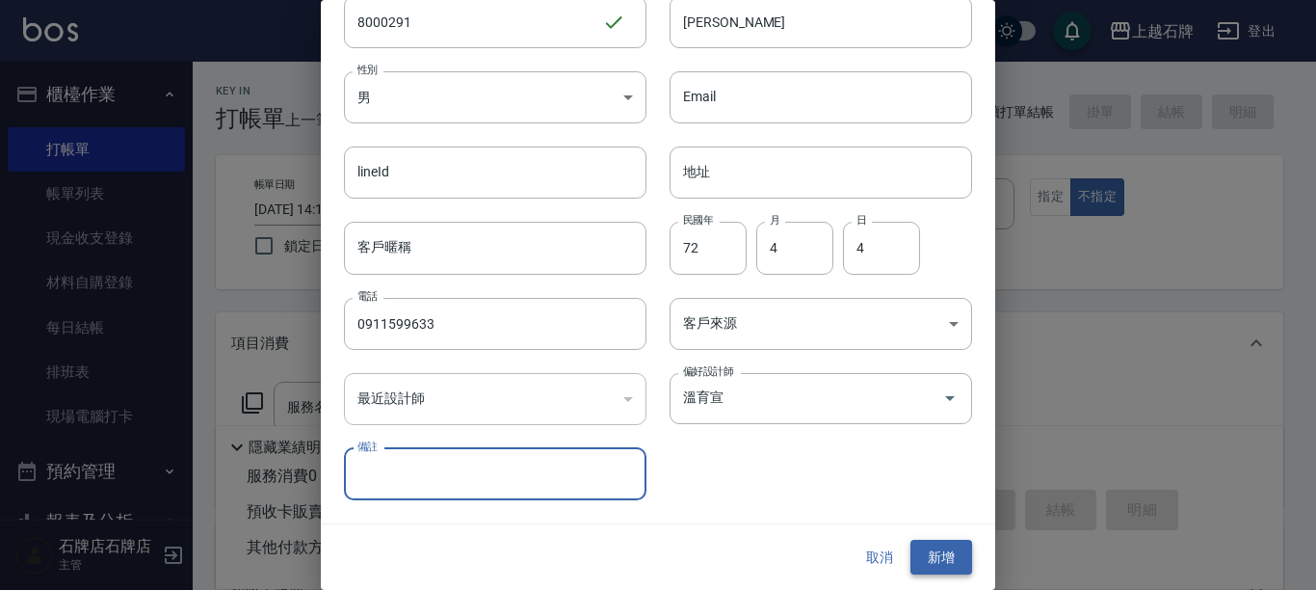
click at [950, 557] on button "新增" at bounding box center [941, 557] width 62 height 36
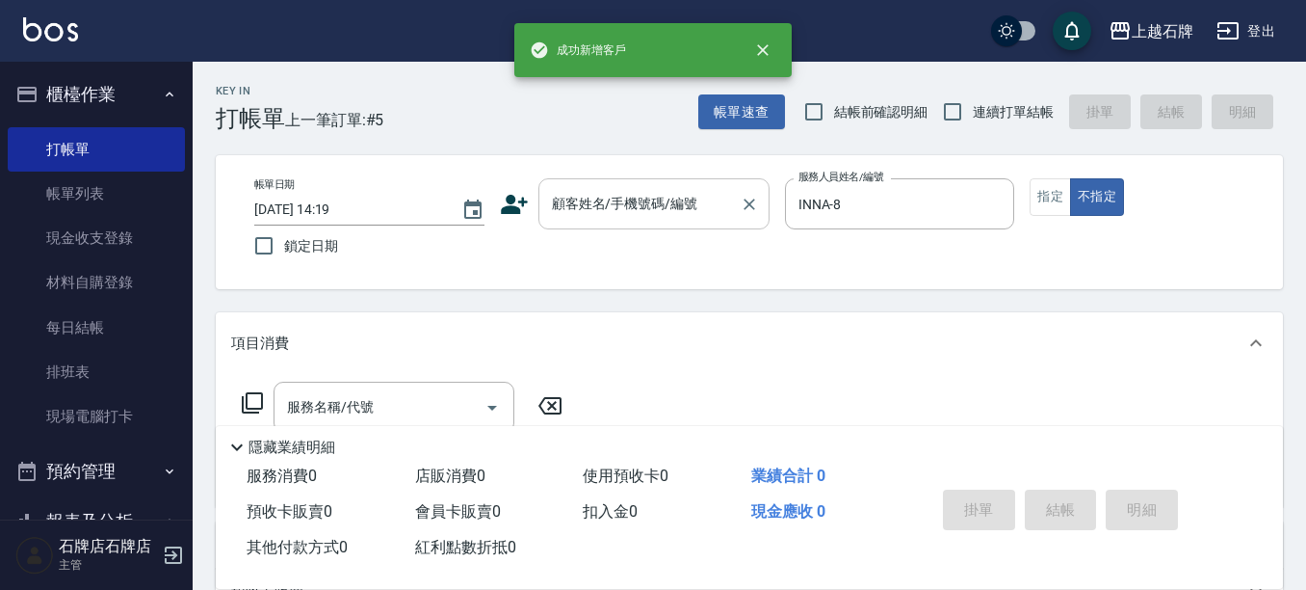
drag, startPoint x: 698, startPoint y: 152, endPoint x: 685, endPoint y: 196, distance: 45.4
click at [698, 153] on div "Key In 打帳單 上一筆訂單:#5 帳單速查 結帳前確認明細 連續打單結帳 掛單 結帳 明細 帳單日期 [DATE] 14:19 鎖定日期 顧客姓名/手機…" at bounding box center [750, 500] width 1114 height 877
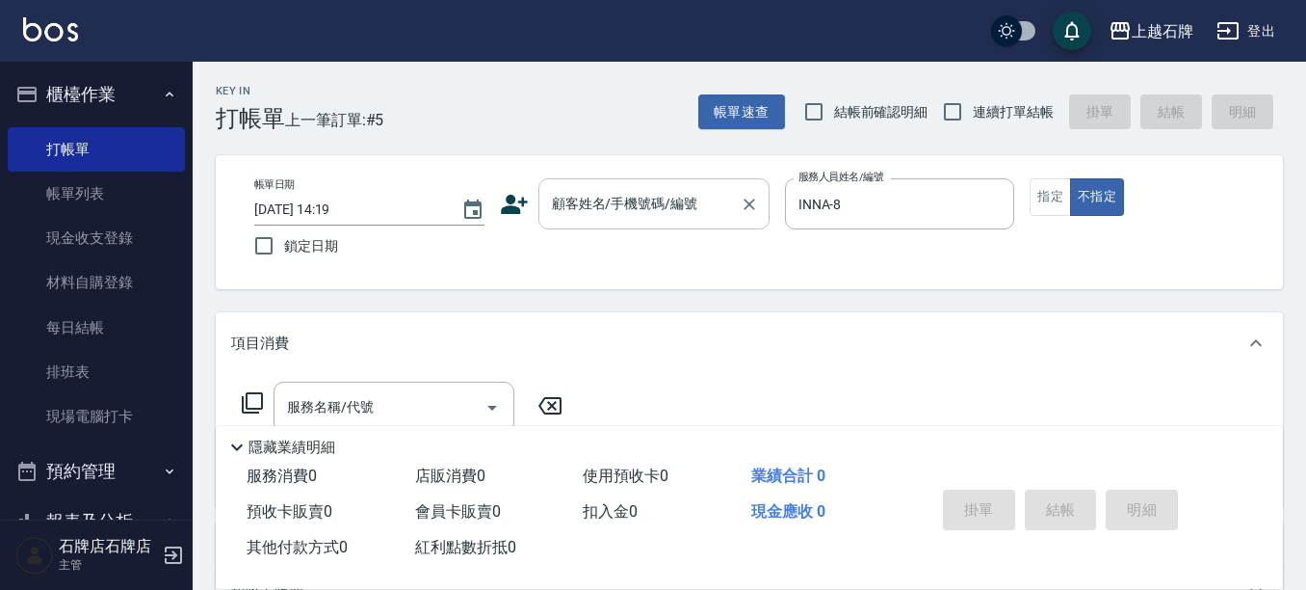
click at [685, 196] on input "顧客姓名/手機號碼/編號" at bounding box center [639, 204] width 185 height 34
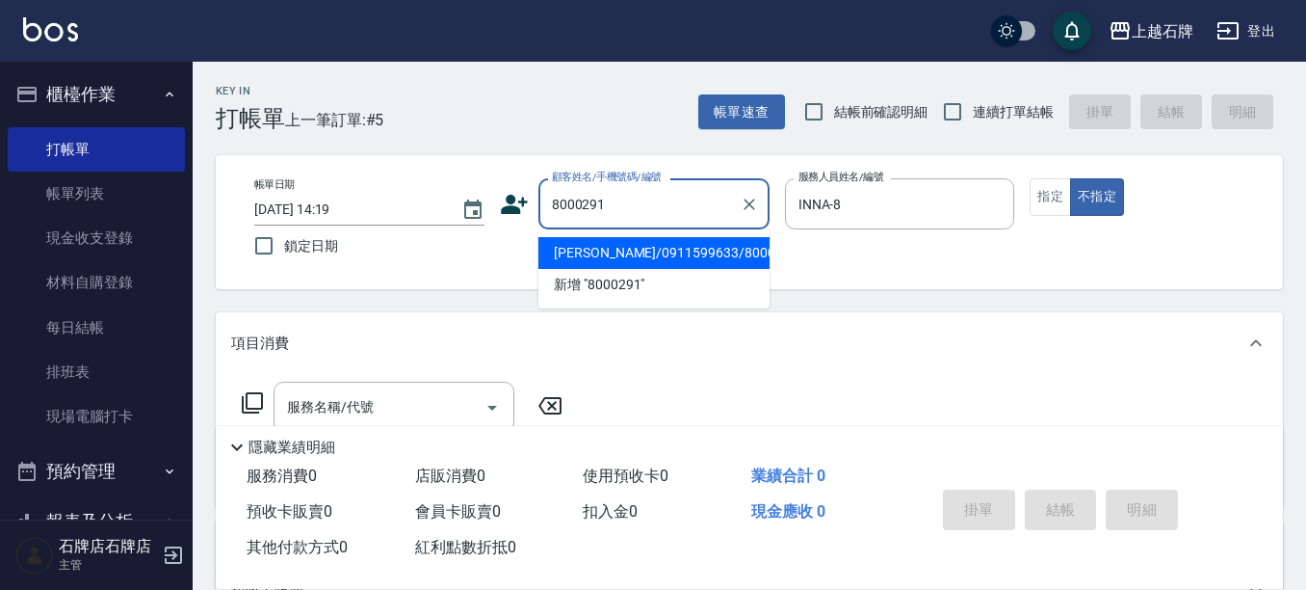
click at [686, 247] on li "[PERSON_NAME]/0911599633/8000291" at bounding box center [653, 253] width 231 height 32
type input "[PERSON_NAME]/0911599633/8000291"
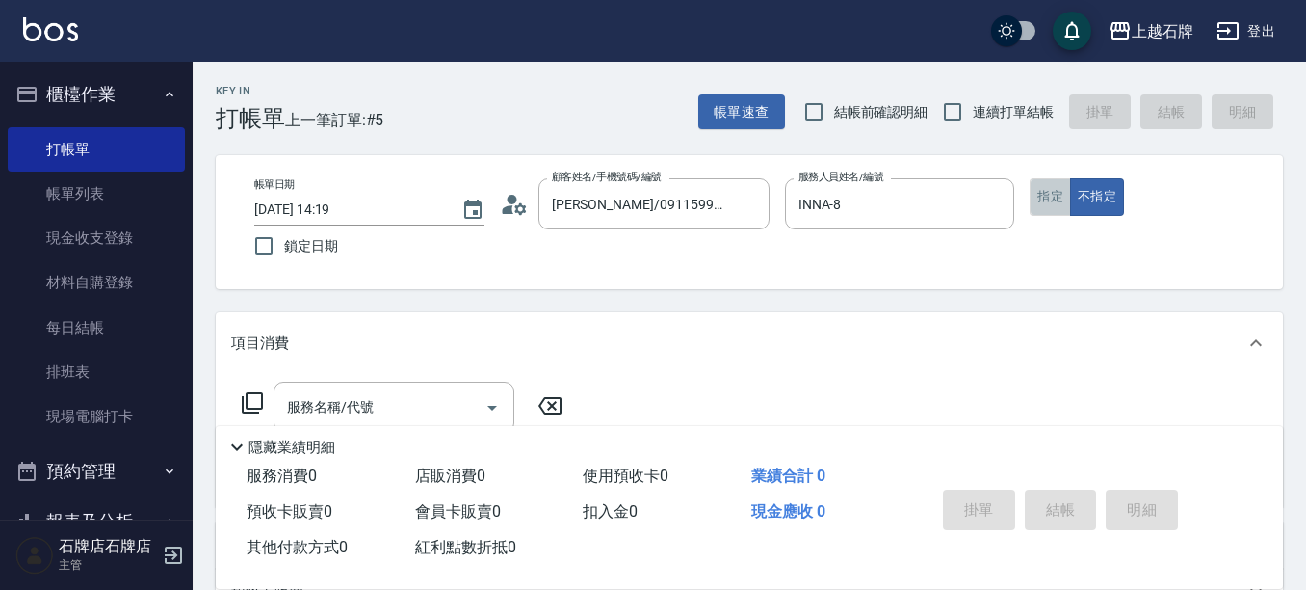
click at [1056, 208] on button "指定" at bounding box center [1050, 197] width 41 height 38
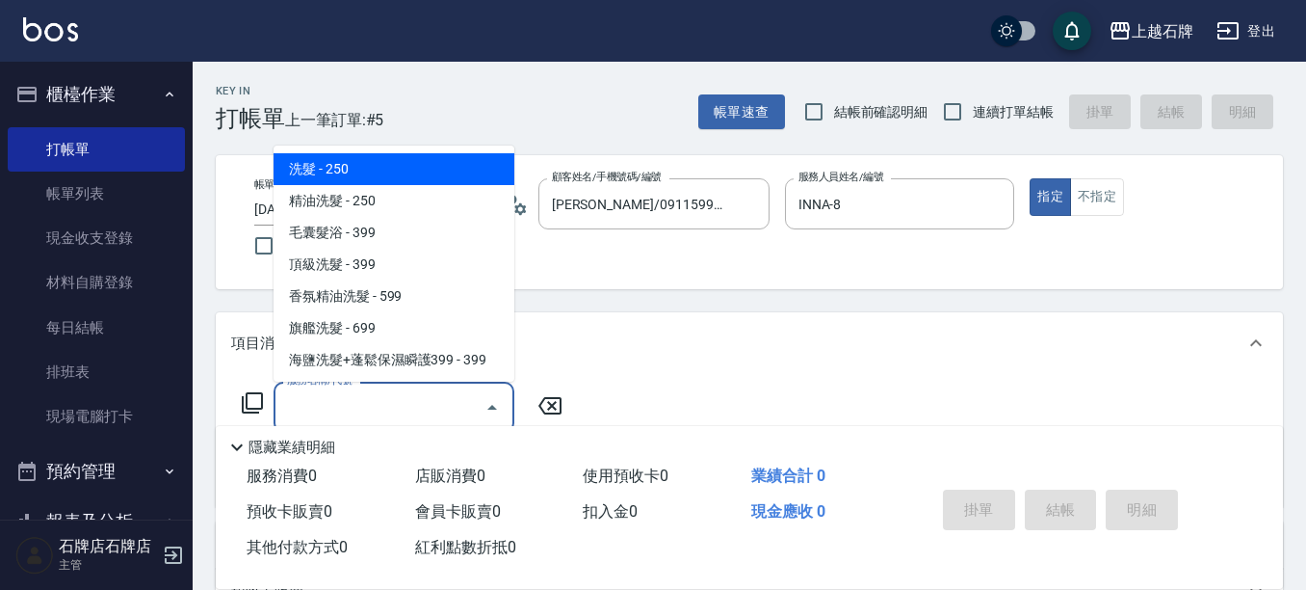
click at [459, 413] on input "服務名稱/代號" at bounding box center [379, 407] width 195 height 34
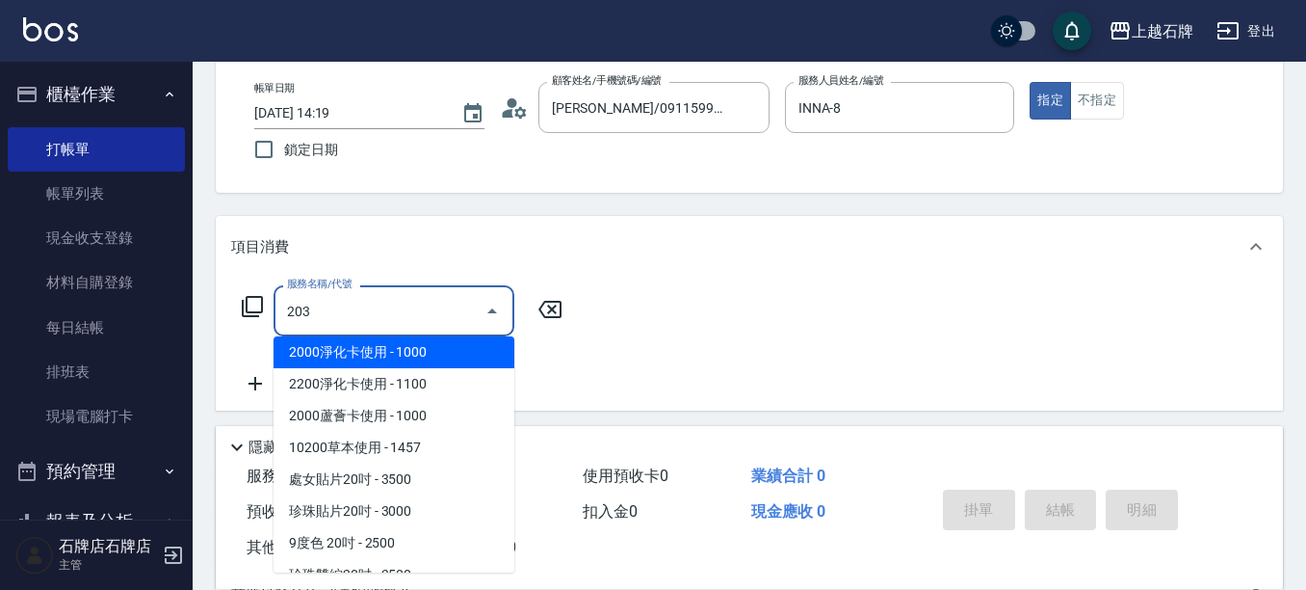
scroll to position [0, 0]
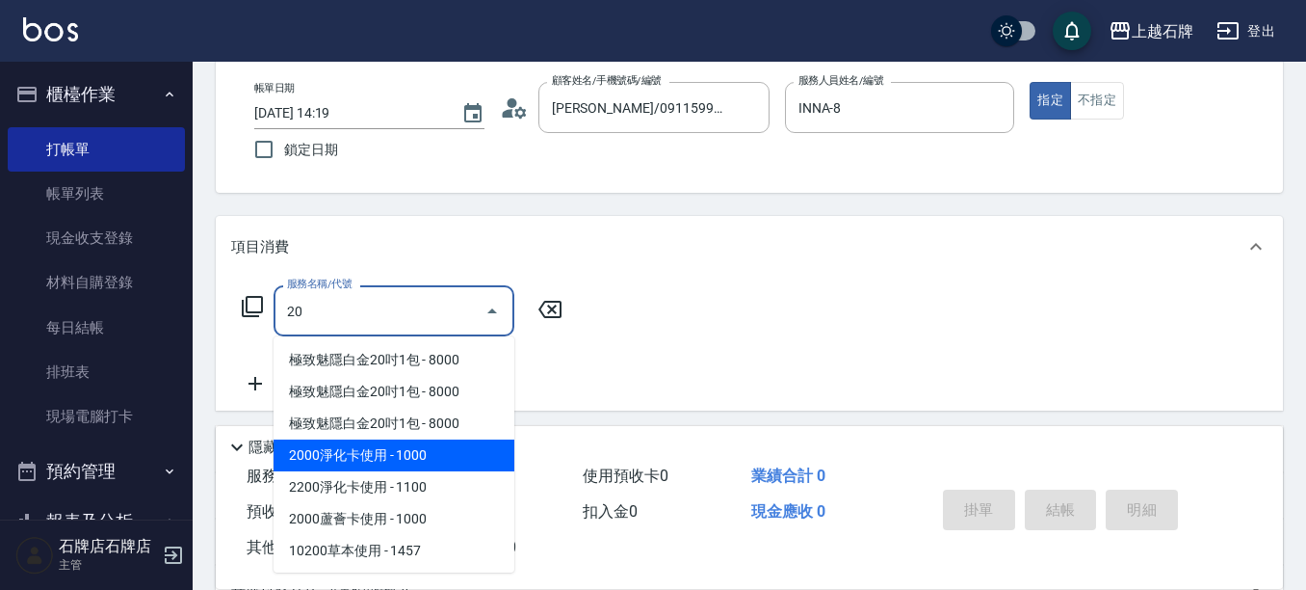
type input "2"
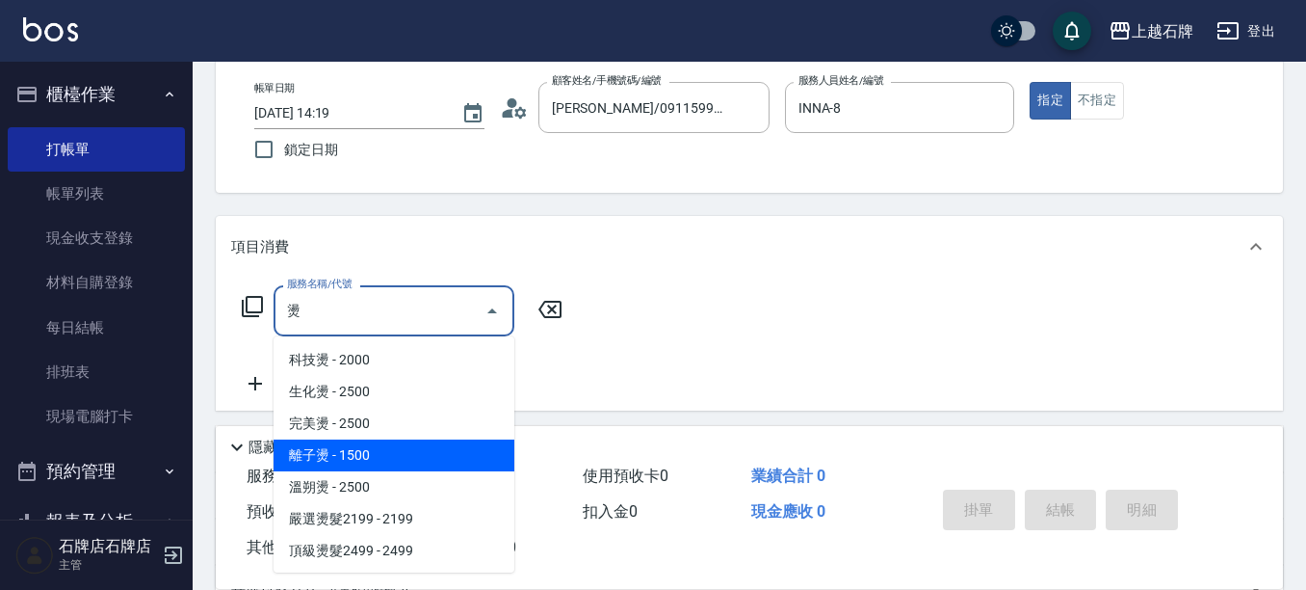
type input "燙"
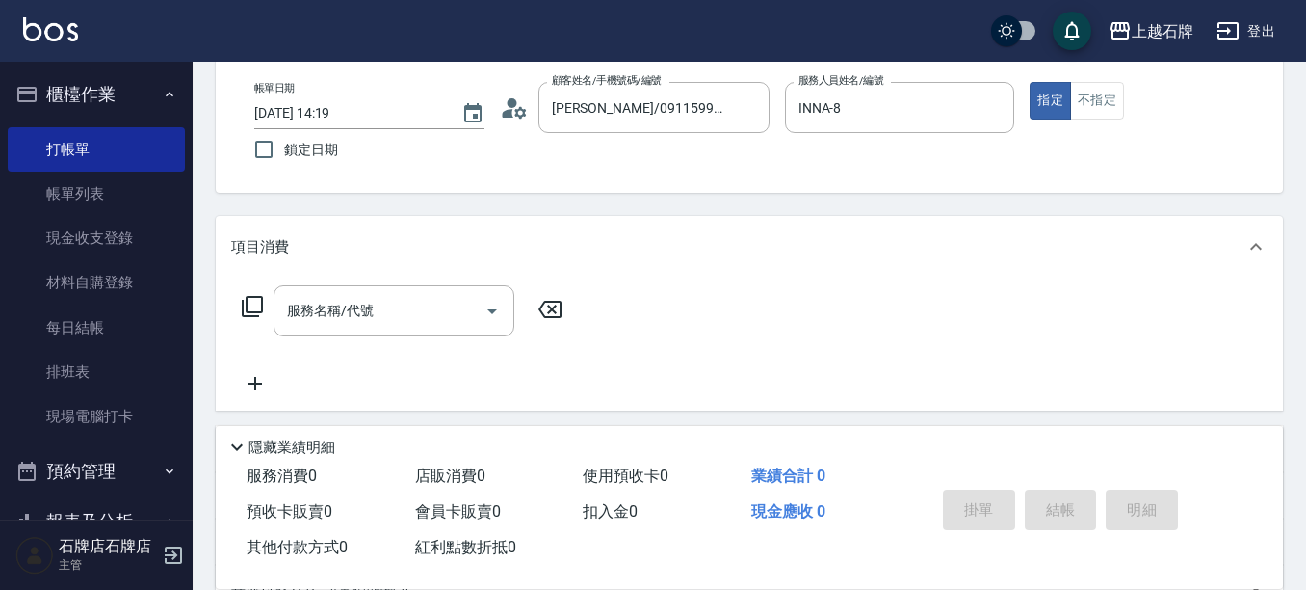
click at [242, 459] on div "服務消費 0" at bounding box center [323, 477] width 169 height 36
drag, startPoint x: 359, startPoint y: 246, endPoint x: 375, endPoint y: 282, distance: 39.7
click at [375, 282] on div "項目消費 服務名稱/代號 服務名稱/代號" at bounding box center [749, 313] width 1067 height 195
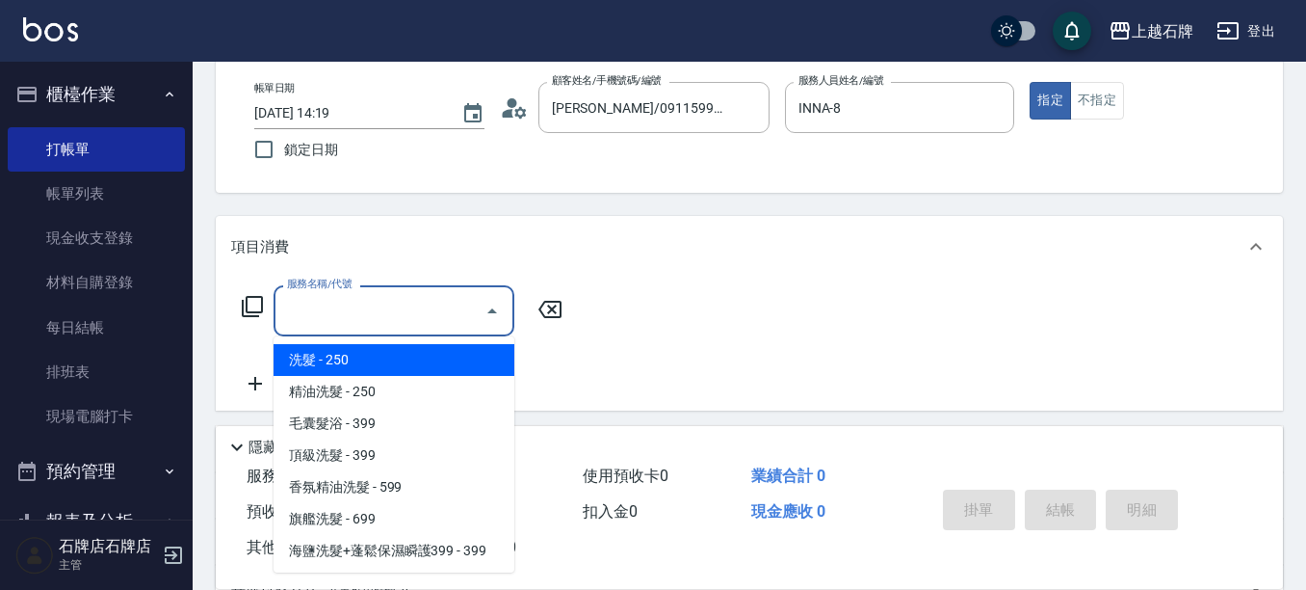
click at [382, 310] on input "服務名稱/代號" at bounding box center [379, 311] width 195 height 34
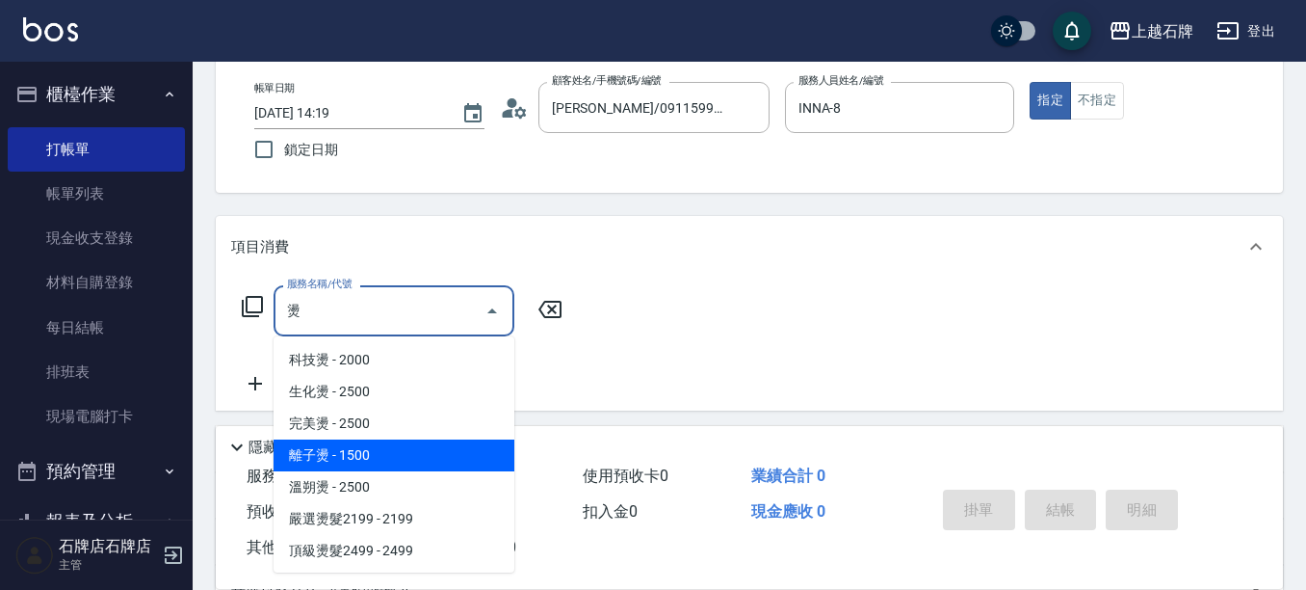
click at [353, 468] on span "離子燙 - 1500" at bounding box center [394, 455] width 241 height 32
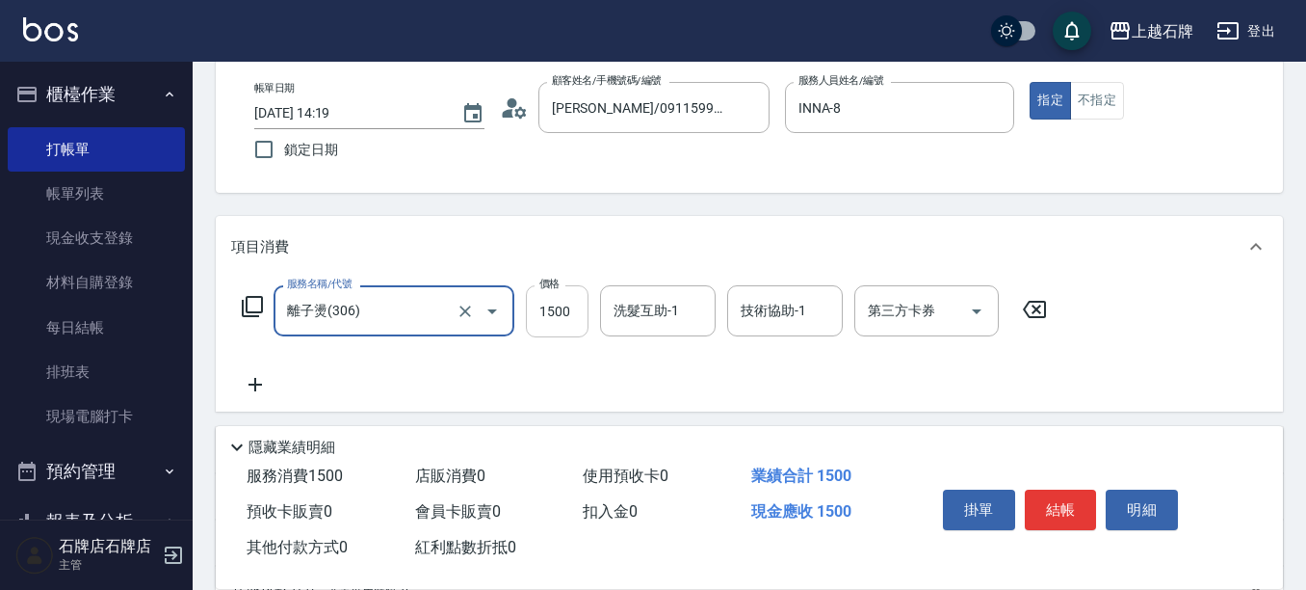
type input "離子燙(306)"
click at [567, 299] on input "1500" at bounding box center [557, 311] width 63 height 52
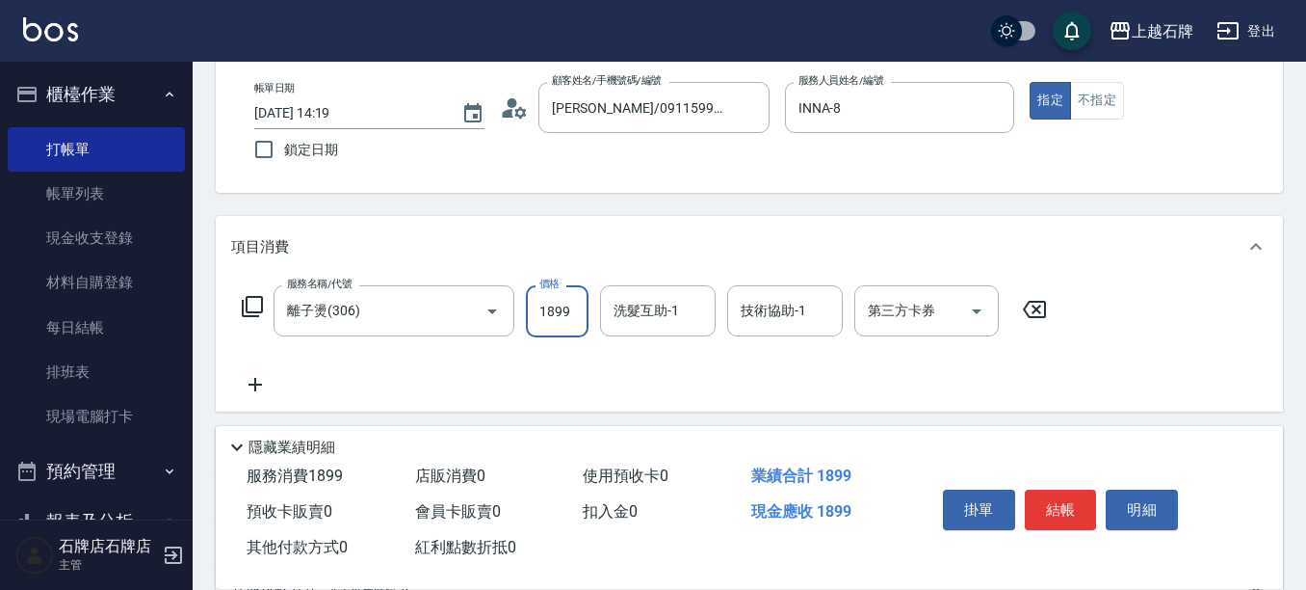
type input "1899"
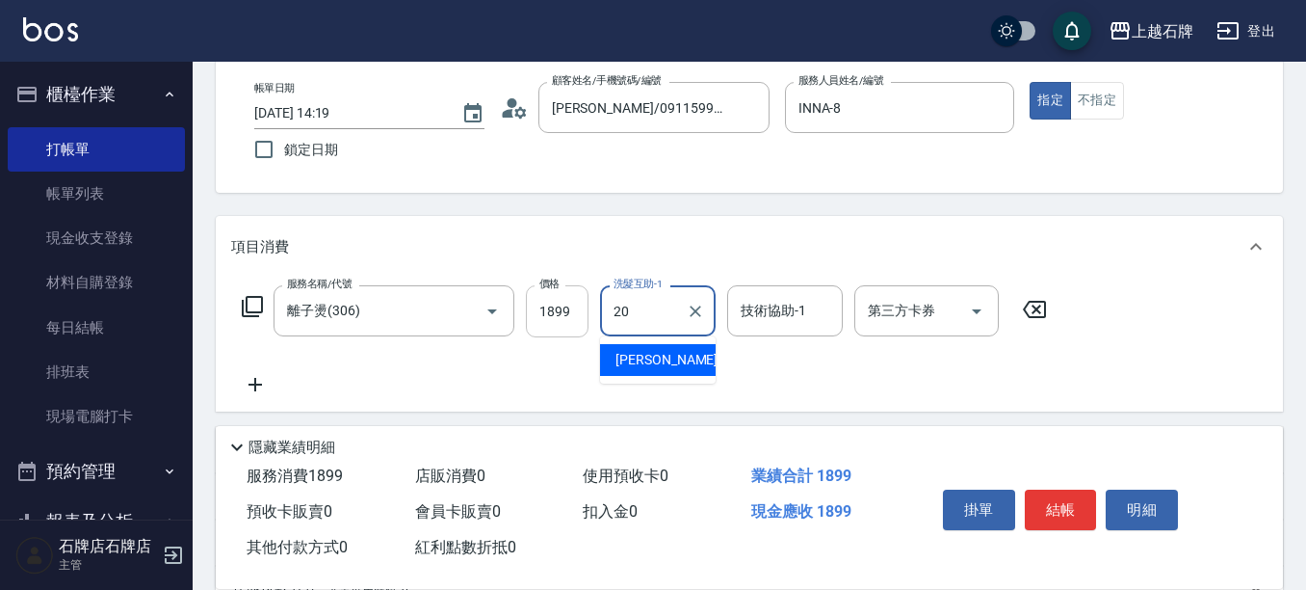
type input "[PERSON_NAME]-20"
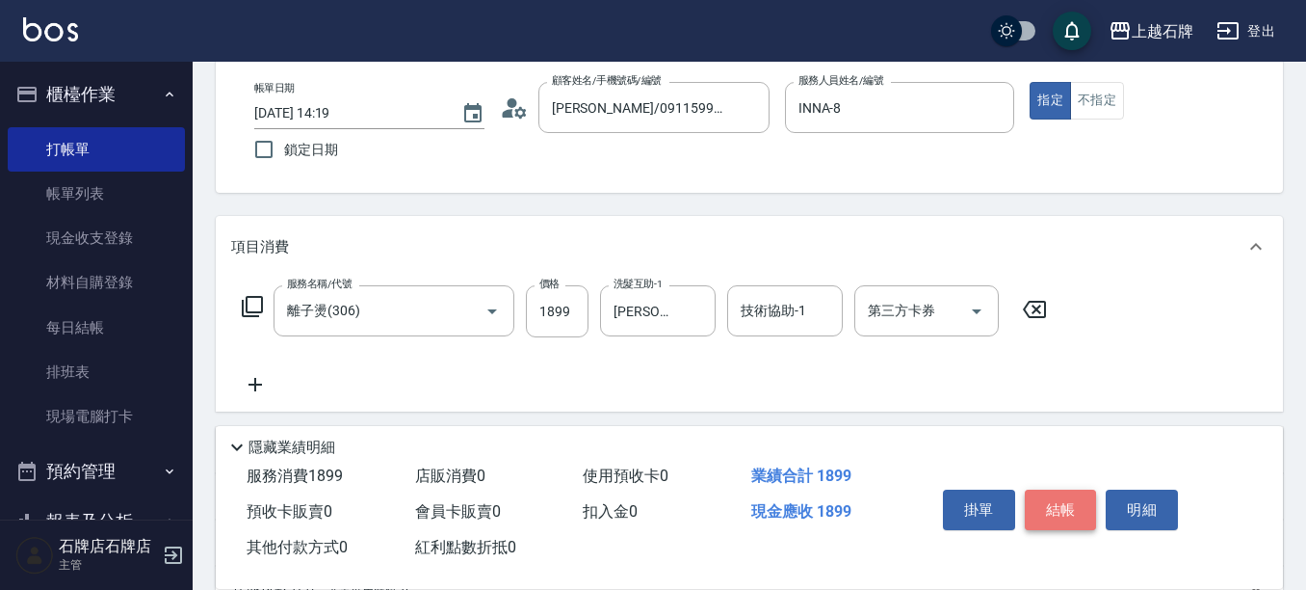
click at [1033, 489] on button "結帳" at bounding box center [1061, 509] width 72 height 40
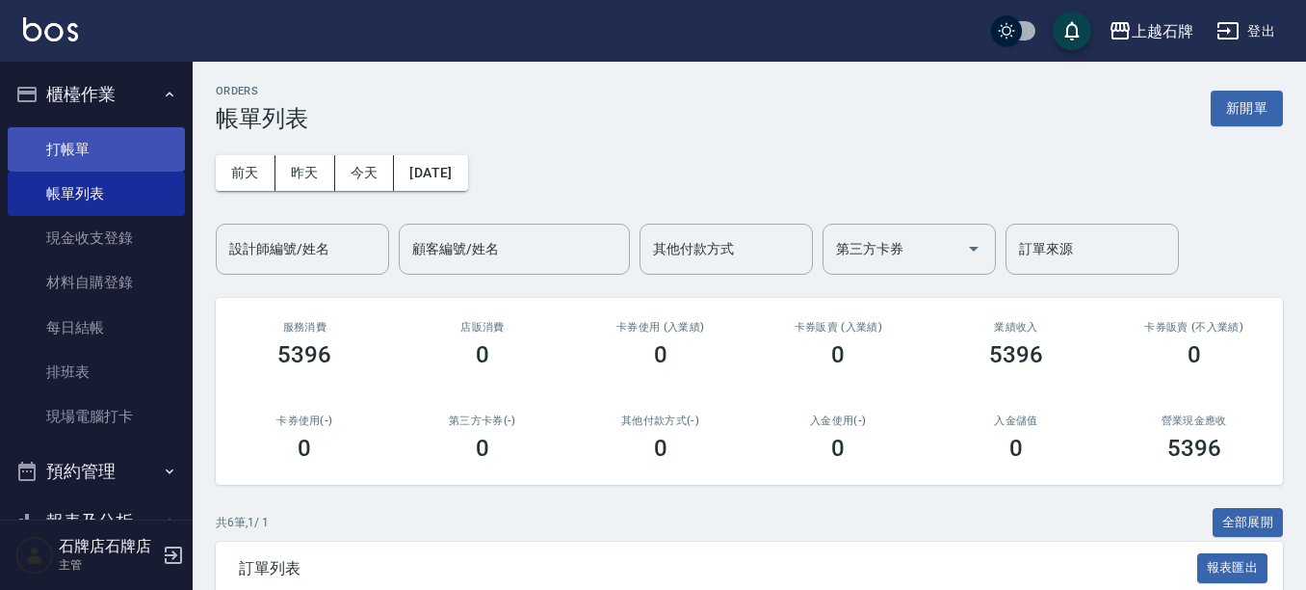
click at [166, 129] on link "打帳單" at bounding box center [96, 149] width 177 height 44
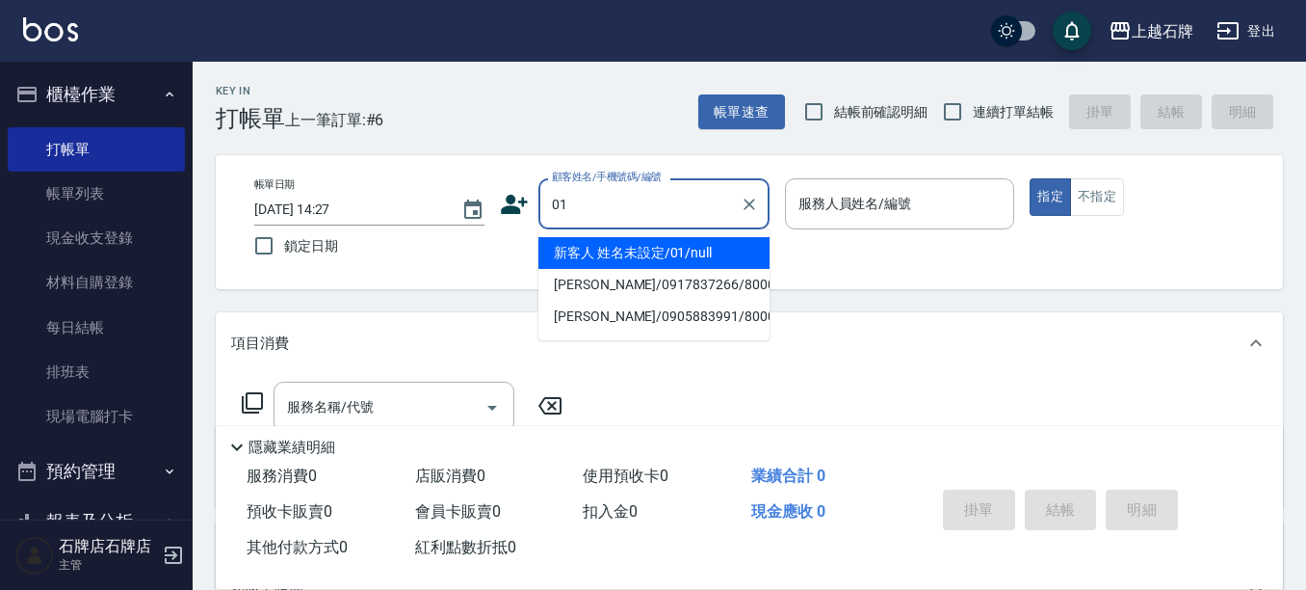
type input "新客人 姓名未設定/01/null"
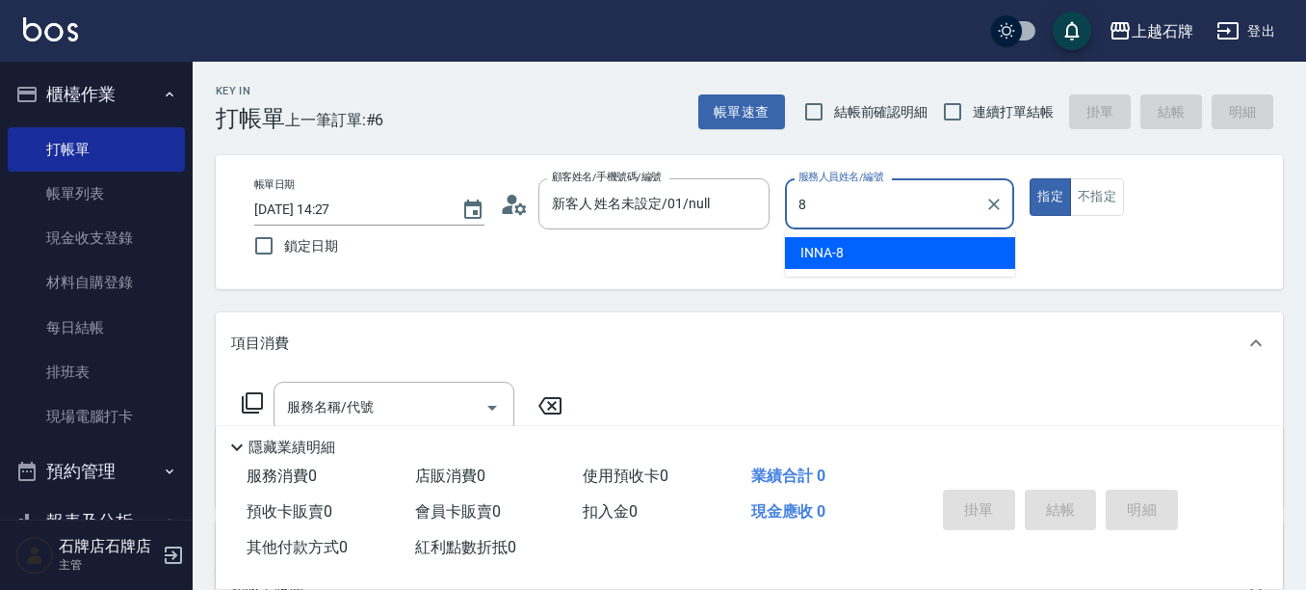
type input "INNA-8"
type button "true"
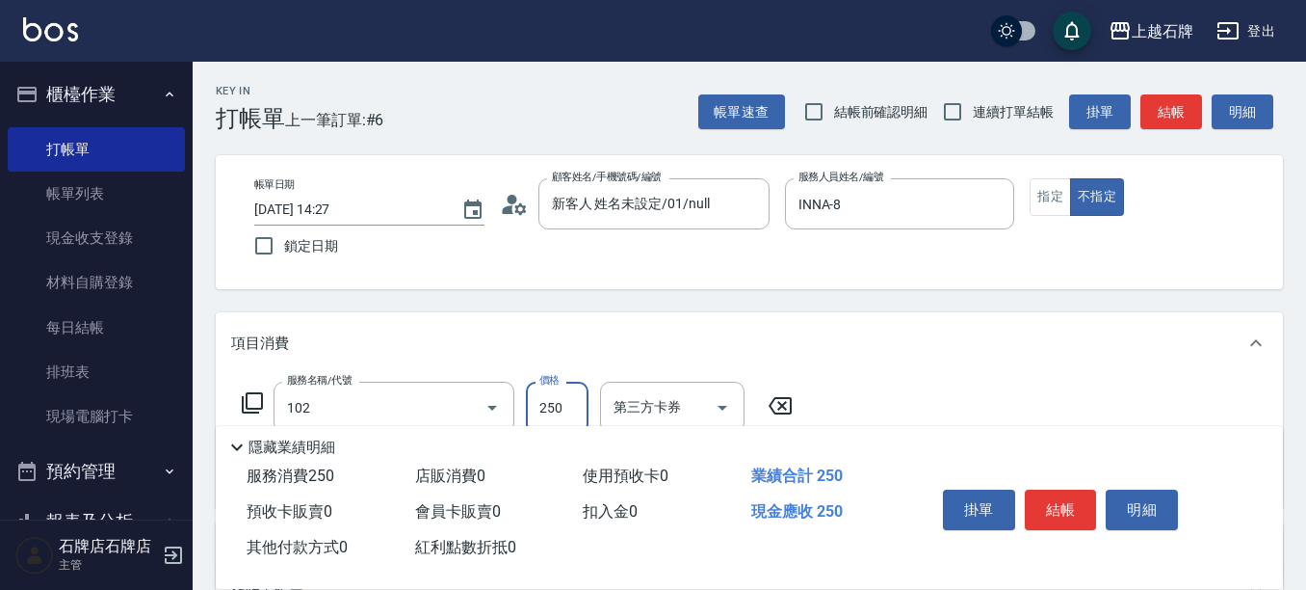
type input "精油洗髮(102)"
type input "300"
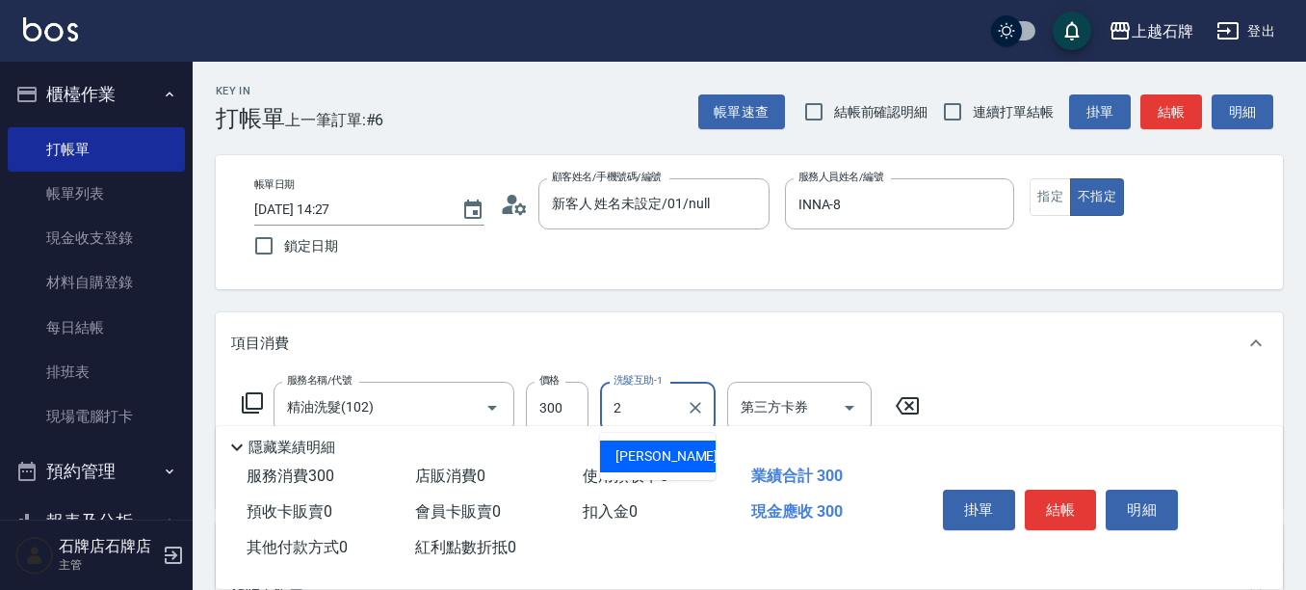
type input "20"
click at [690, 412] on icon "Clear" at bounding box center [695, 407] width 19 height 19
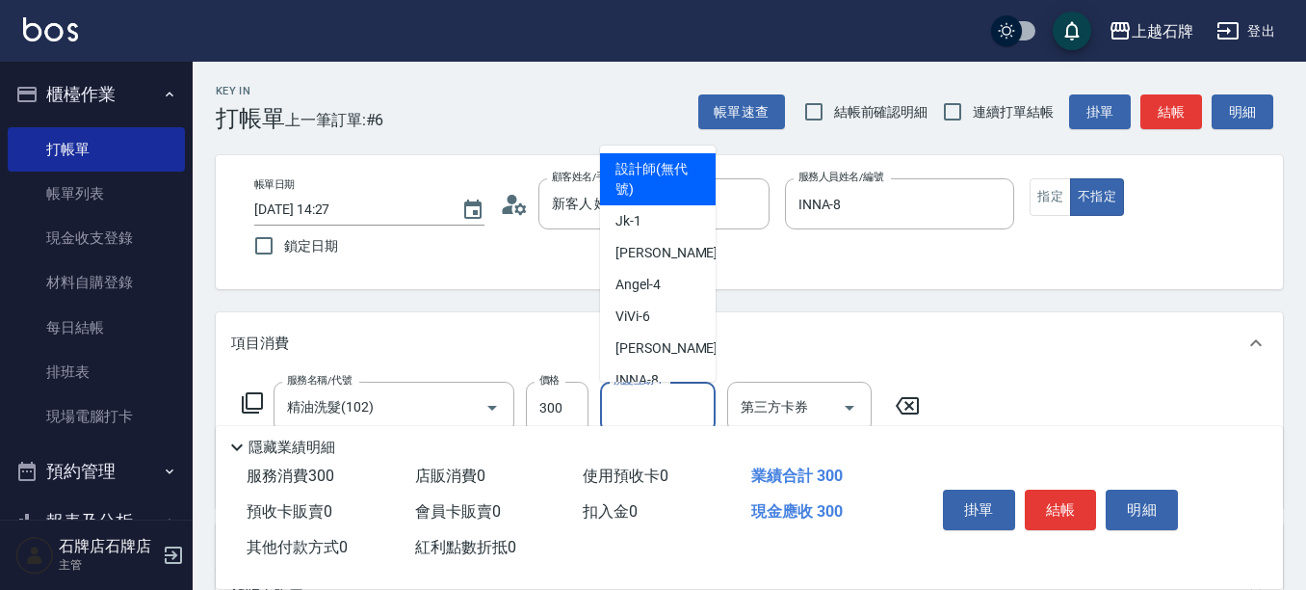
click at [879, 271] on div "帳單日期 [DATE] 14:27 鎖定日期 顧客姓名/手機號碼/編號 新客人 姓名未設定/01/null 顧客姓名/手機號碼/編號 服務人員姓名/編號 IN…" at bounding box center [749, 222] width 1067 height 134
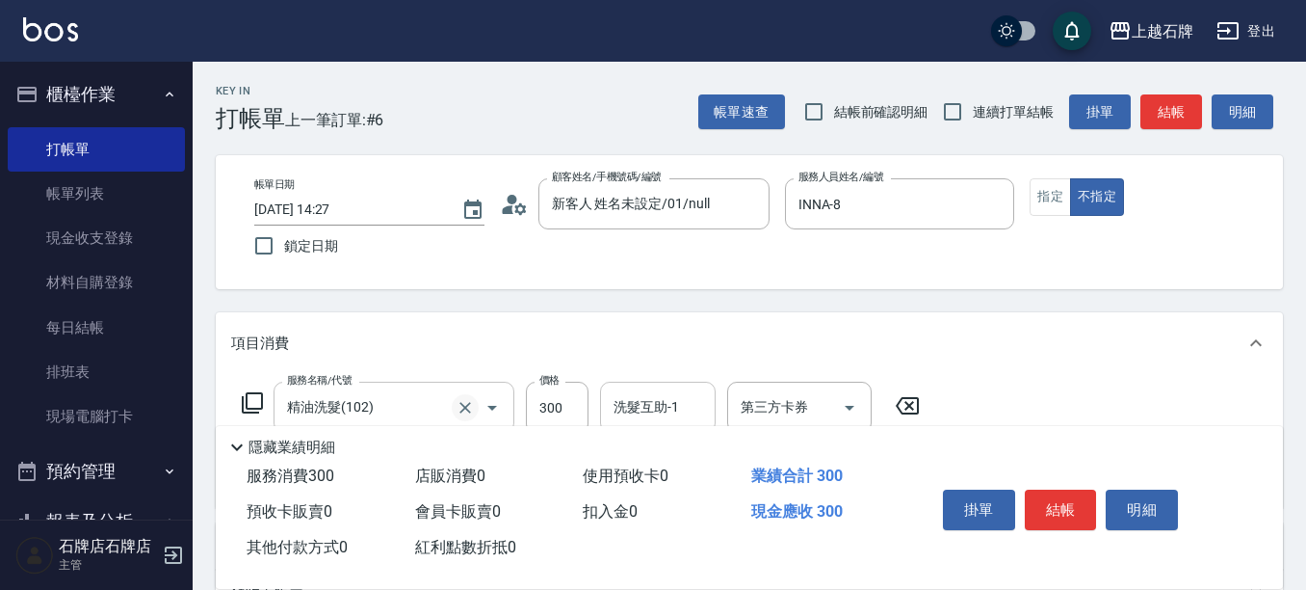
click at [465, 411] on icon "Clear" at bounding box center [465, 407] width 19 height 19
click at [453, 404] on button "Clear" at bounding box center [465, 407] width 27 height 27
click at [995, 217] on button "Clear" at bounding box center [994, 204] width 27 height 27
type input "精油洗髮(102)"
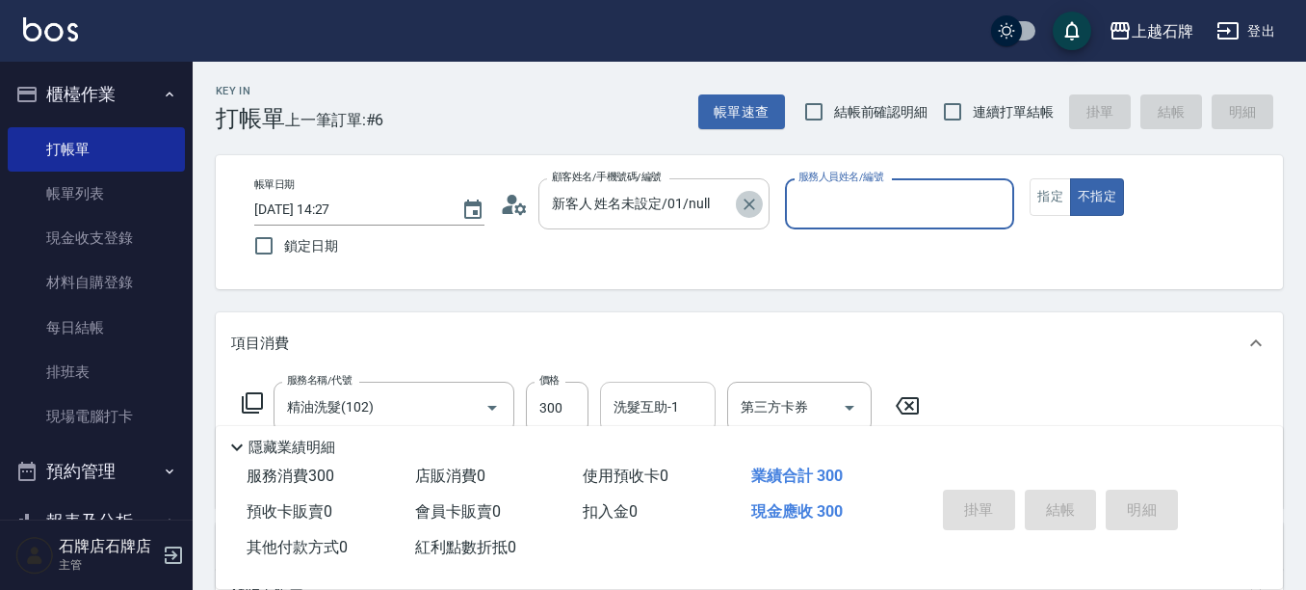
click at [751, 205] on icon "Clear" at bounding box center [750, 204] width 12 height 12
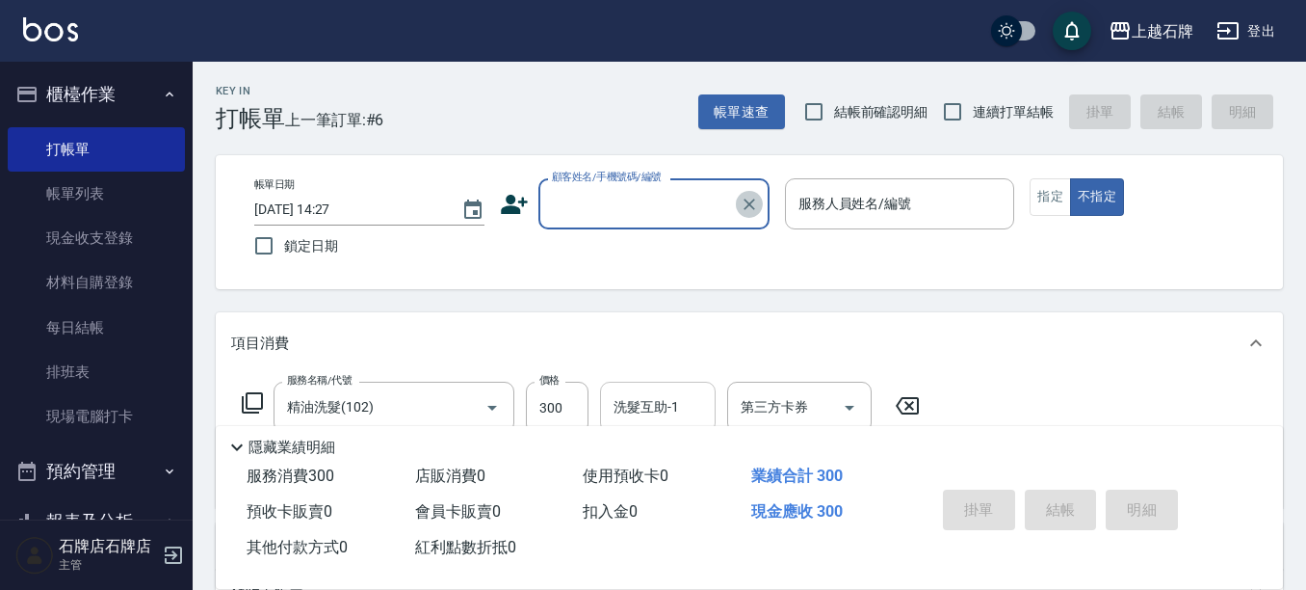
click at [753, 204] on icon "Clear" at bounding box center [749, 204] width 19 height 19
click at [458, 410] on icon "Clear" at bounding box center [465, 407] width 19 height 19
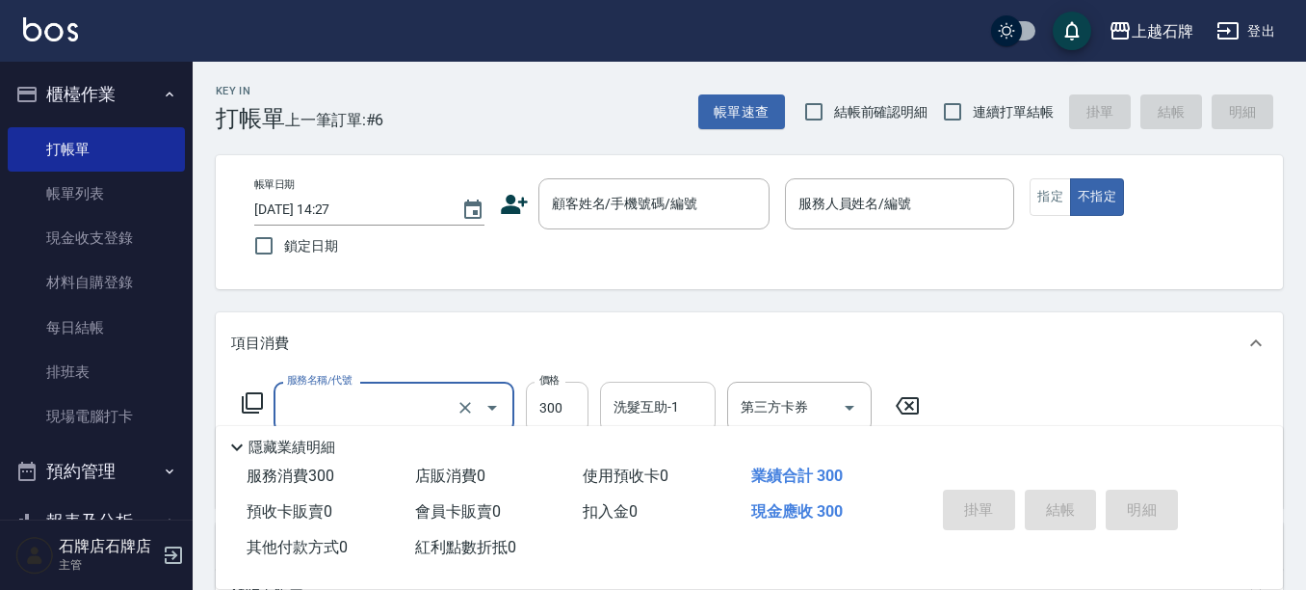
type input "精油洗髮(102)"
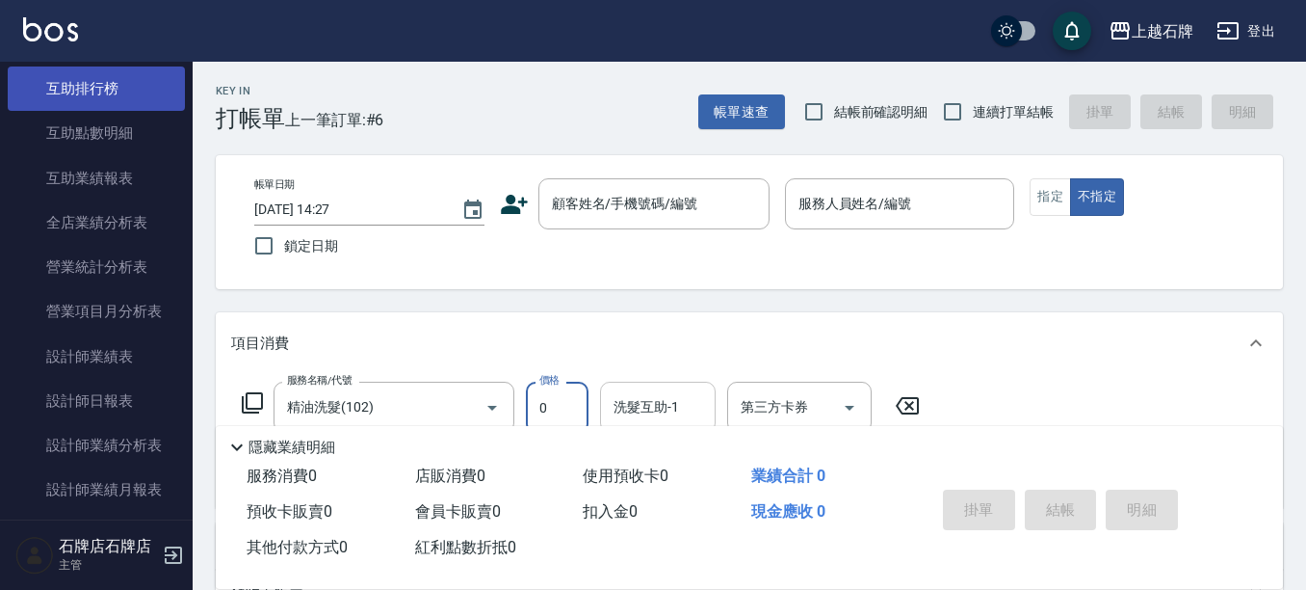
scroll to position [867, 0]
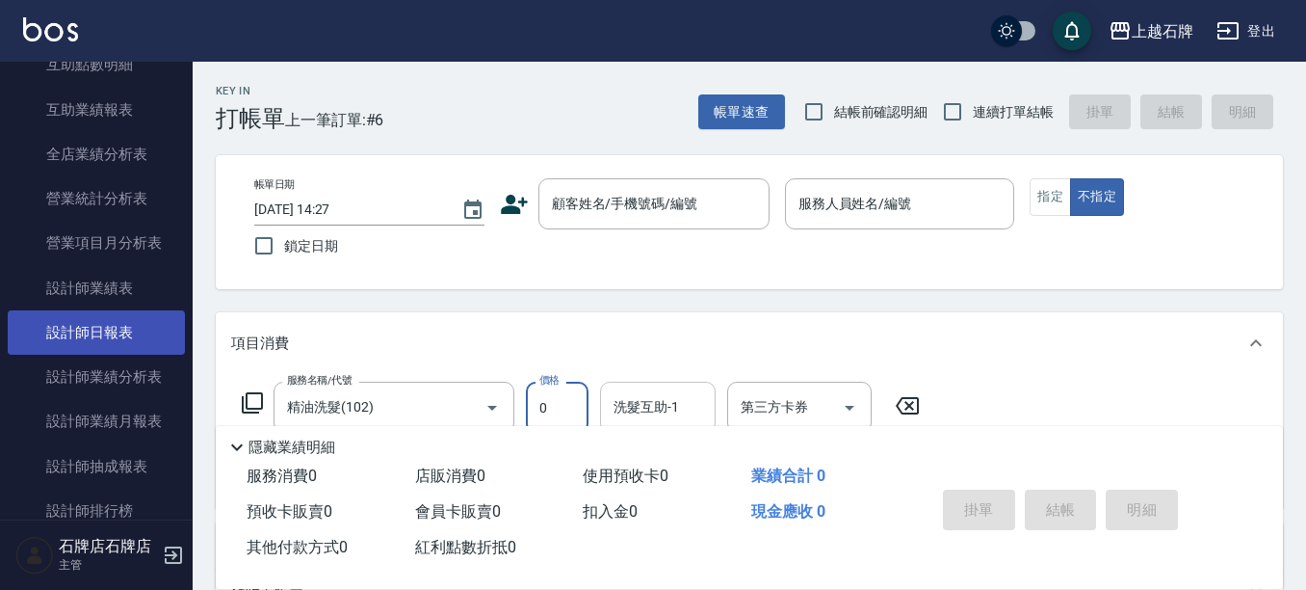
type input "0"
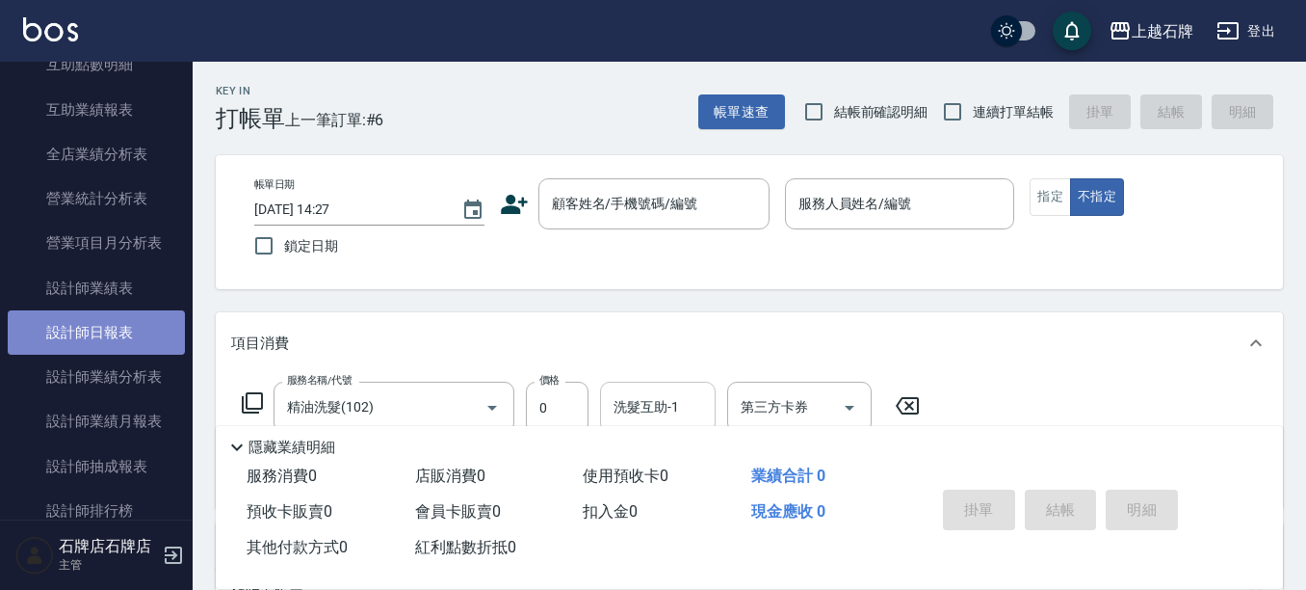
click at [115, 321] on link "設計師日報表" at bounding box center [96, 332] width 177 height 44
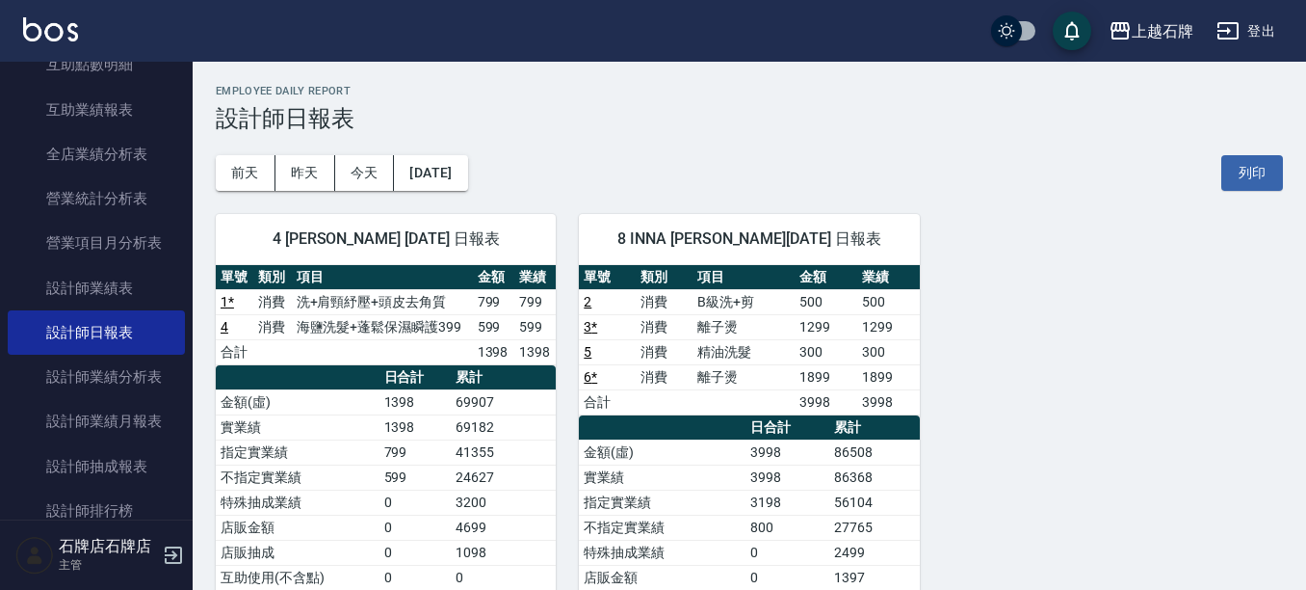
click at [1089, 260] on div "4 [PERSON_NAME] [PERSON_NAME] [DATE] 日報表 單號 類別 項目 金額 業績 1 * 消費 洗+肩頸紓壓+頭皮去角質 799…" at bounding box center [738, 527] width 1090 height 673
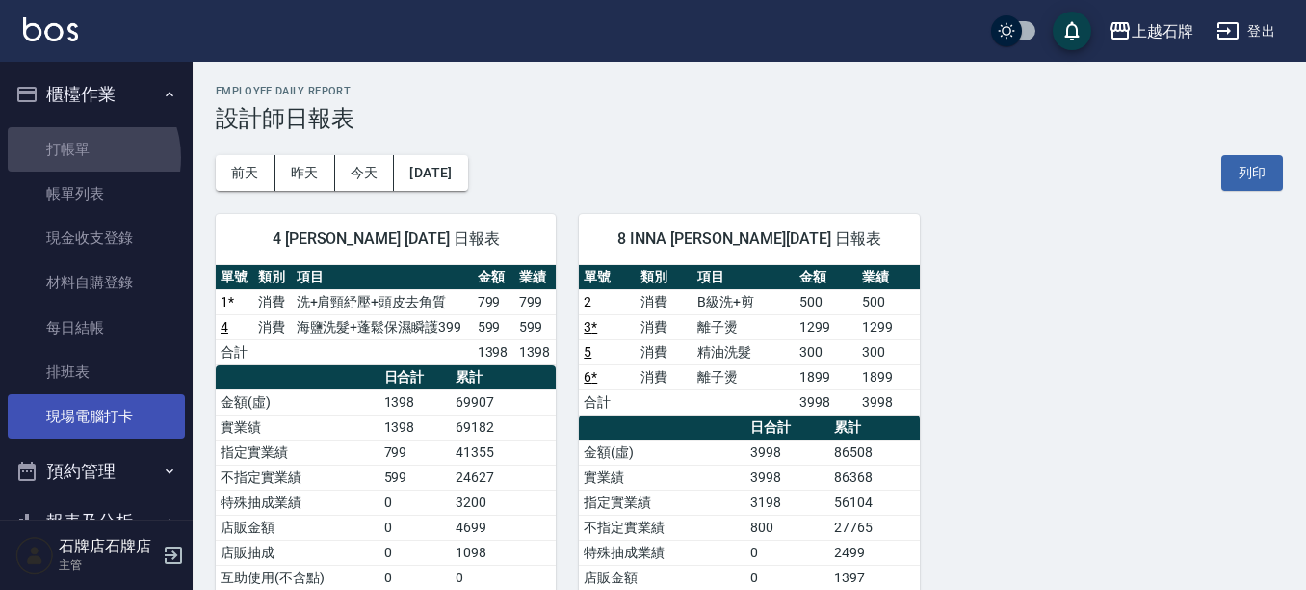
click at [79, 157] on link "打帳單" at bounding box center [96, 149] width 177 height 44
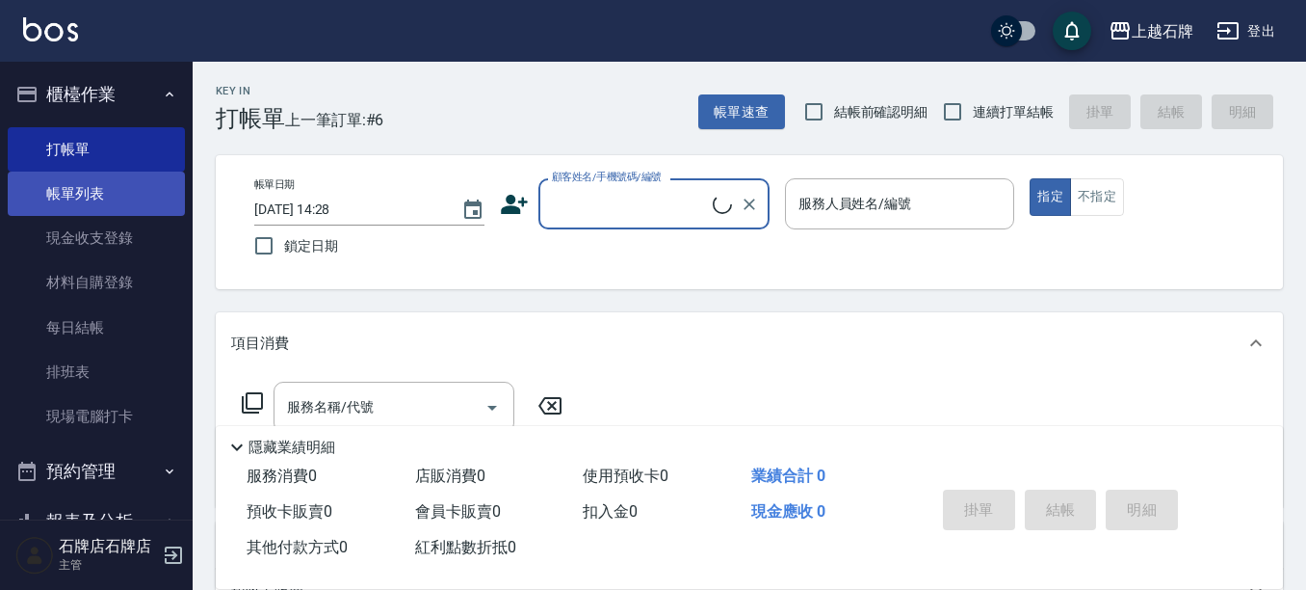
click at [104, 207] on link "帳單列表" at bounding box center [96, 193] width 177 height 44
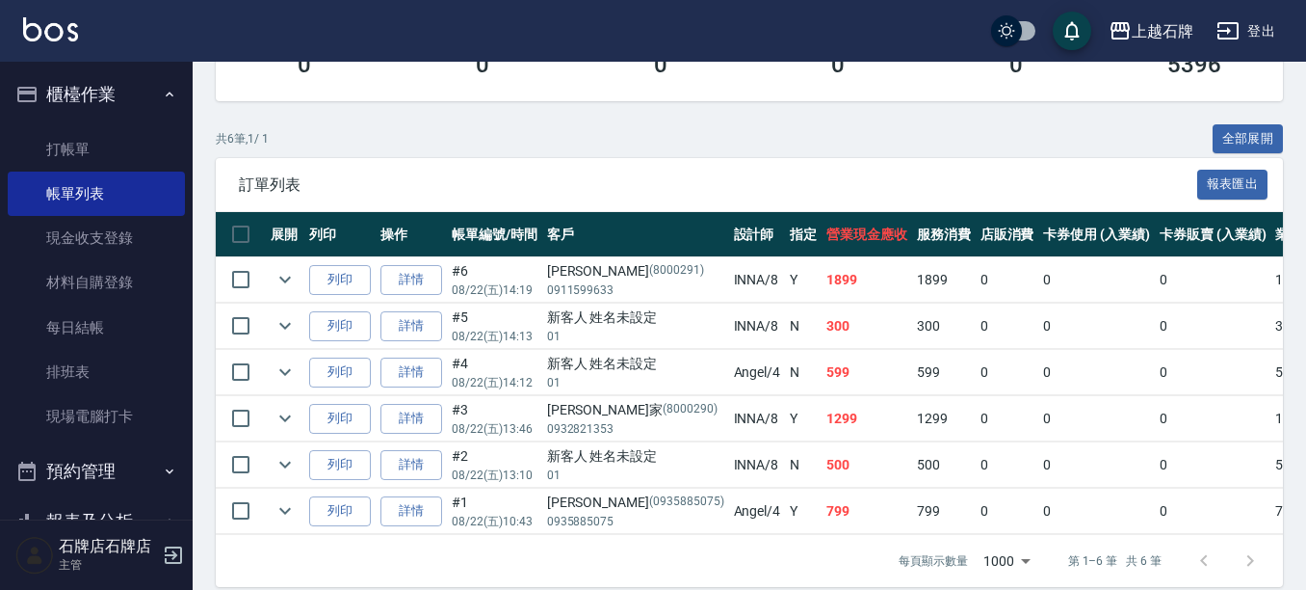
scroll to position [385, 0]
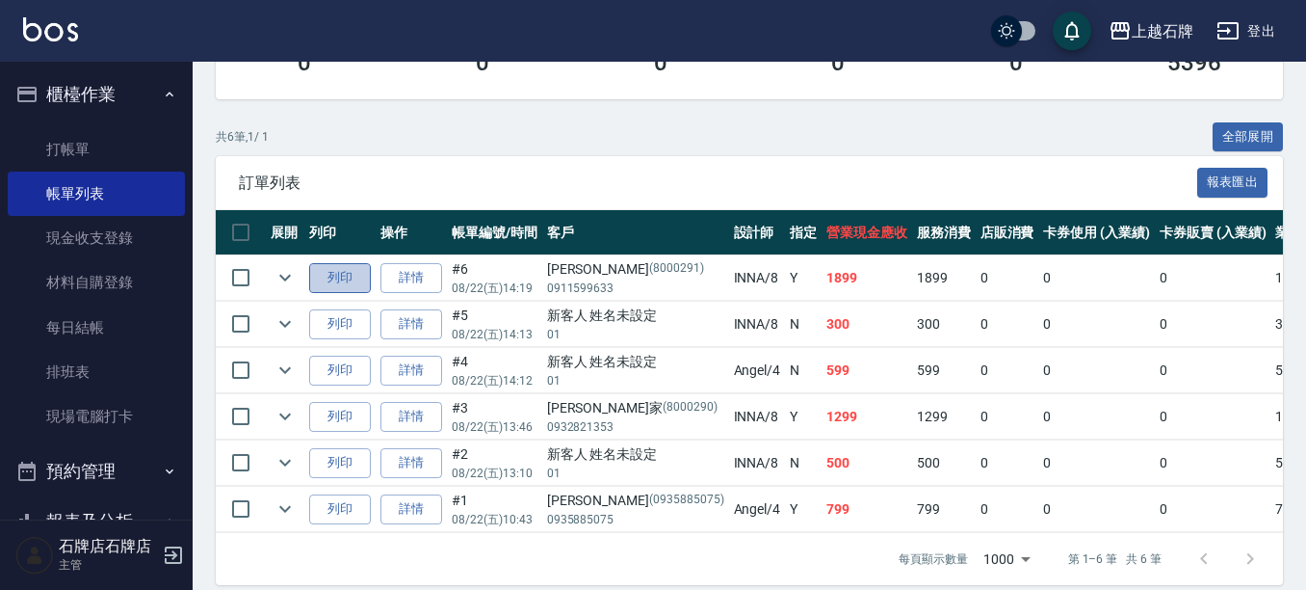
click at [363, 268] on button "列印" at bounding box center [340, 278] width 62 height 30
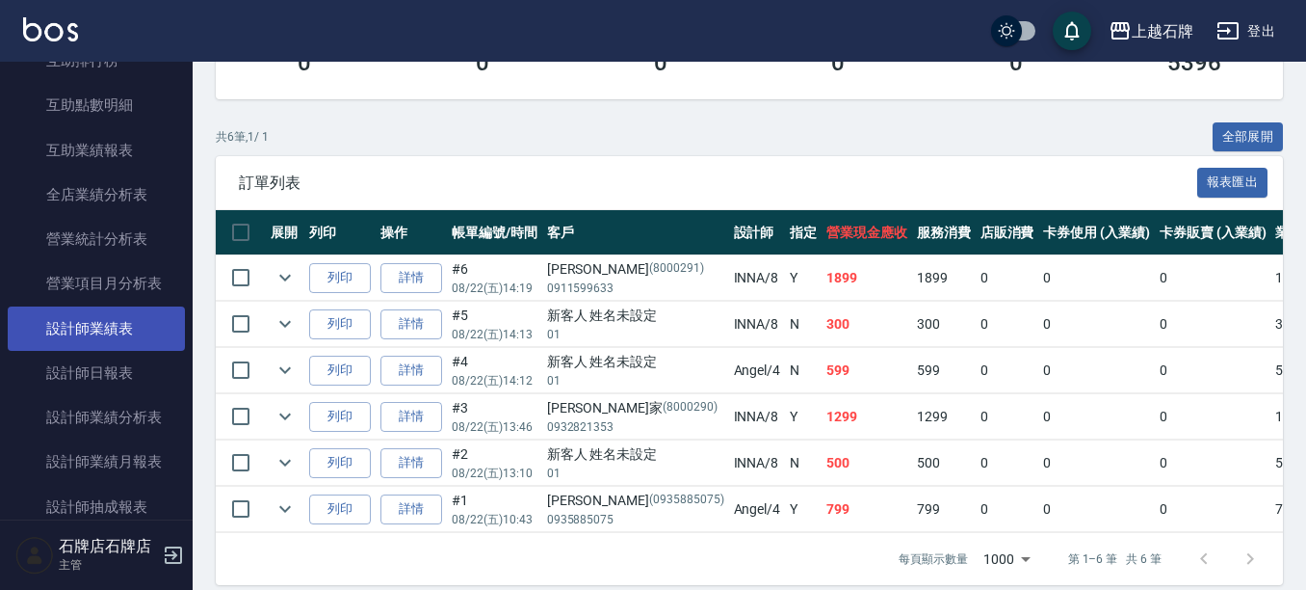
scroll to position [963, 0]
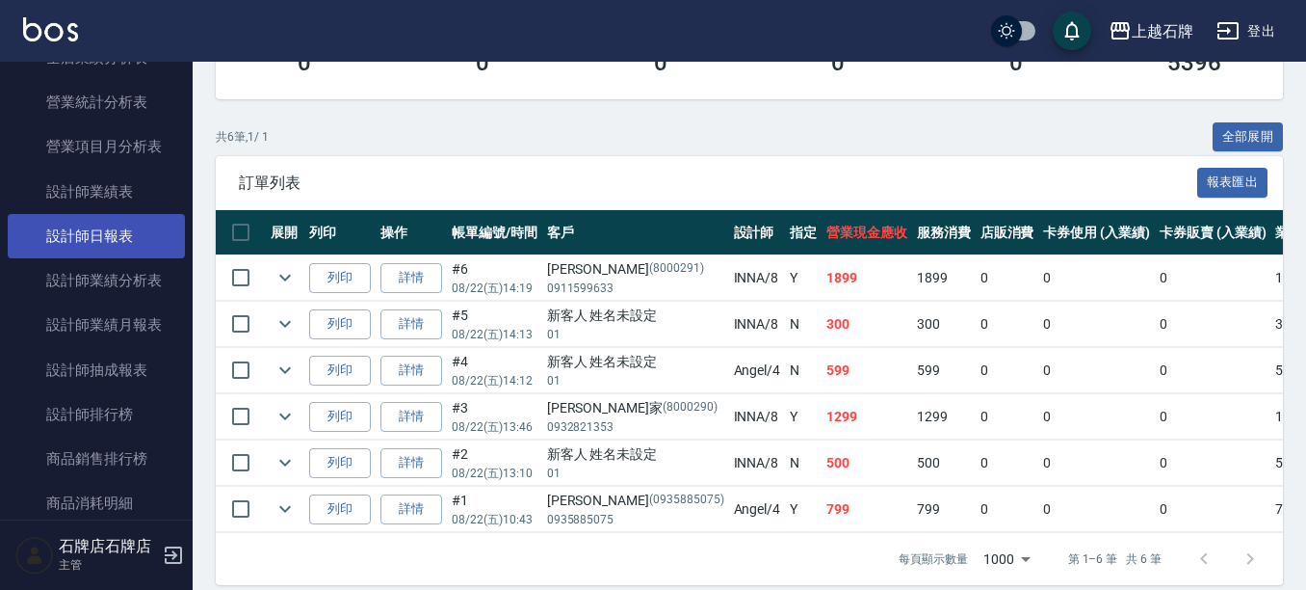
click at [67, 248] on link "設計師日報表" at bounding box center [96, 236] width 177 height 44
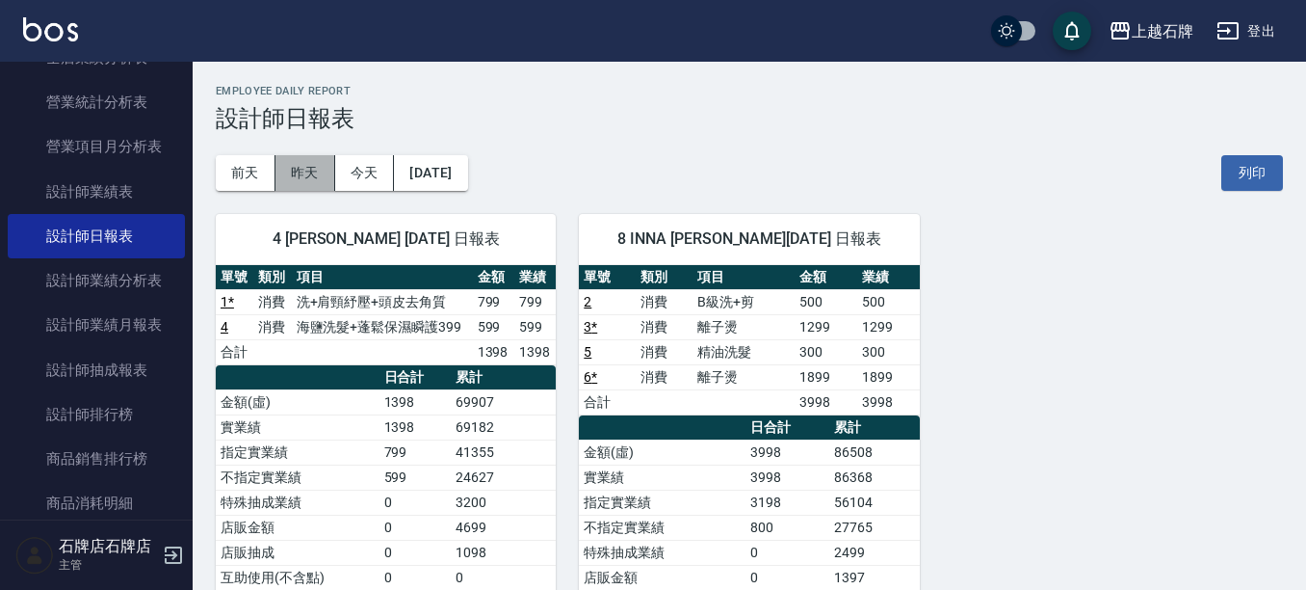
click at [316, 176] on button "昨天" at bounding box center [305, 173] width 60 height 36
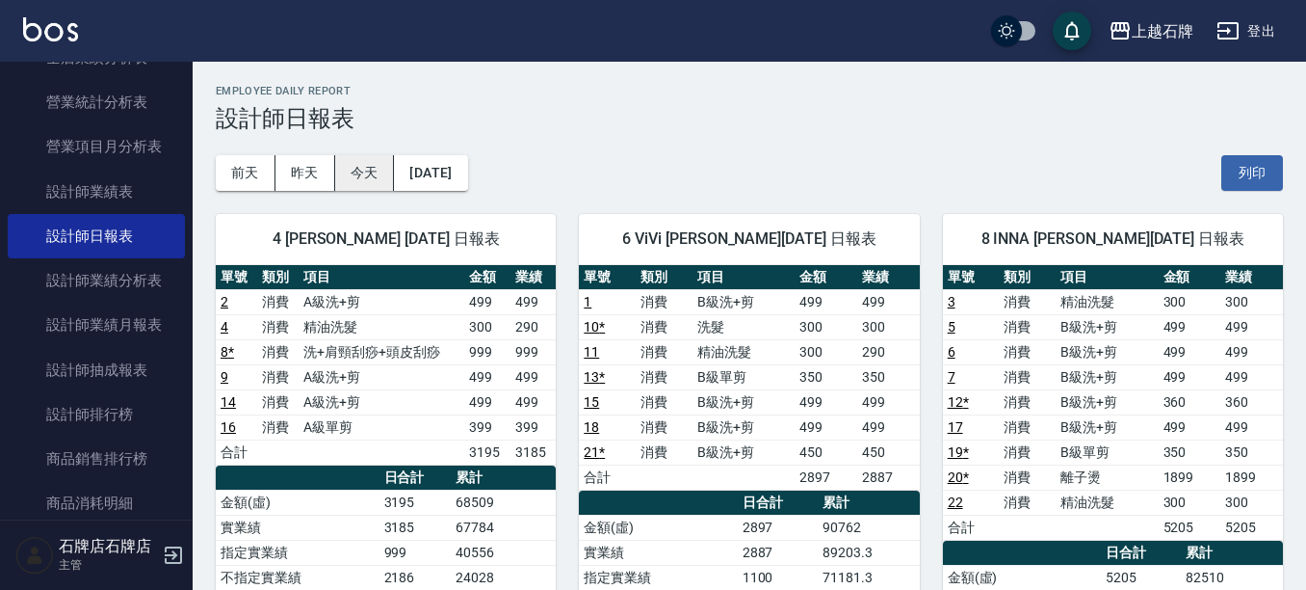
click at [378, 157] on button "今天" at bounding box center [365, 173] width 60 height 36
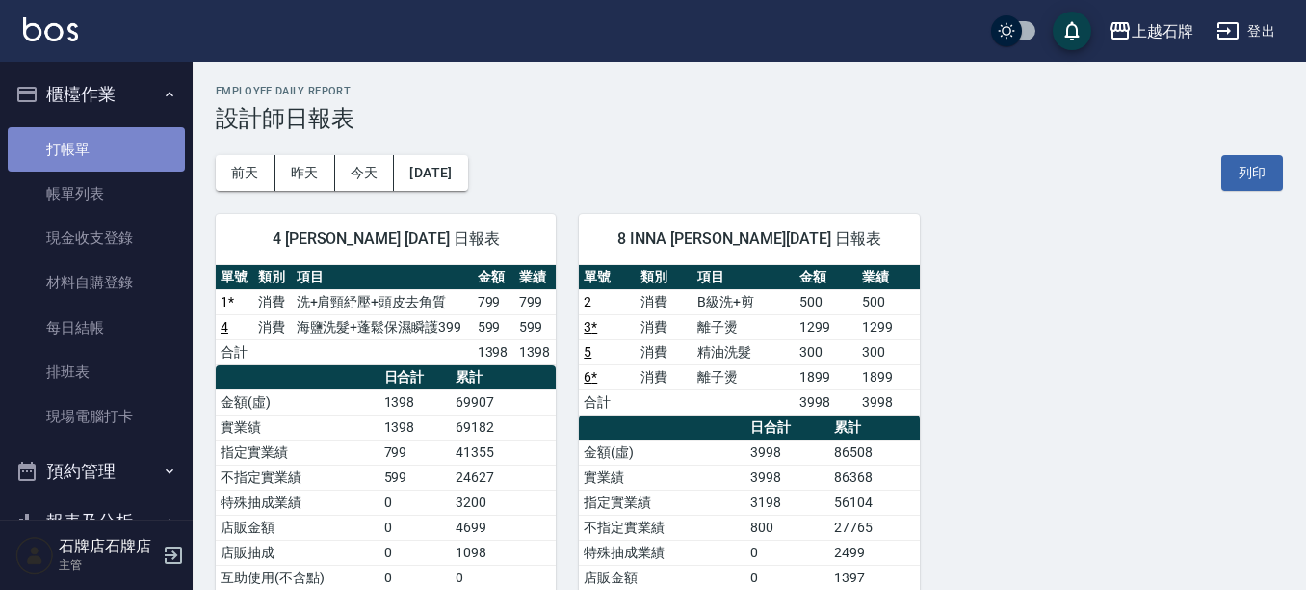
click at [118, 141] on link "打帳單" at bounding box center [96, 149] width 177 height 44
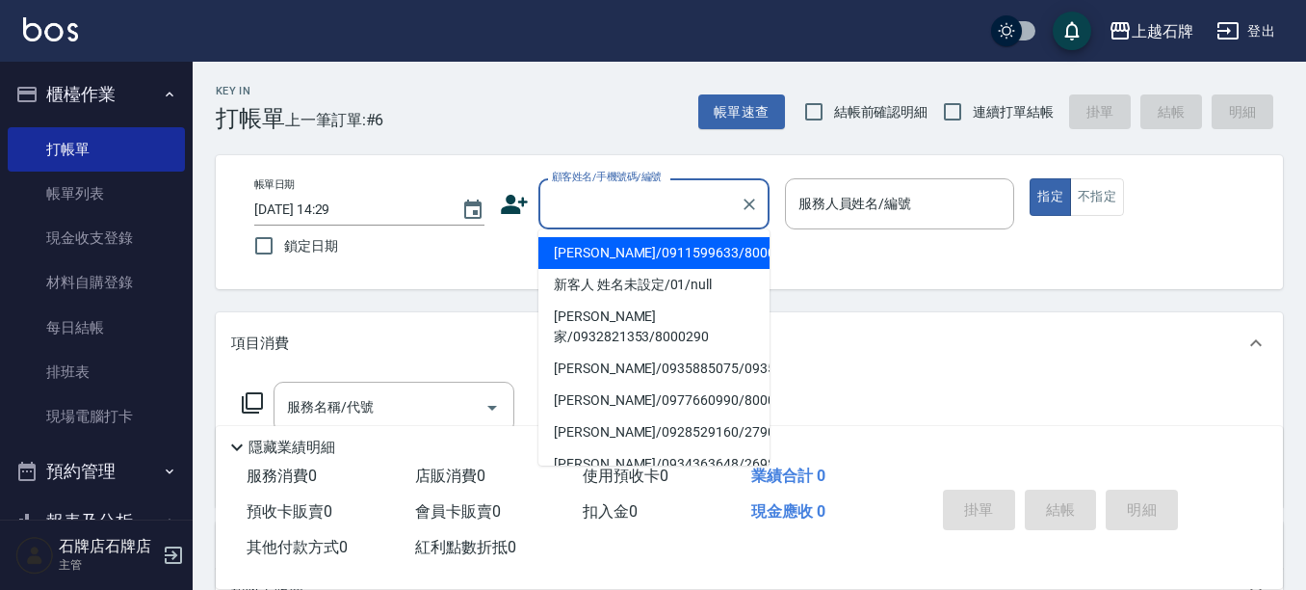
click at [641, 208] on input "顧客姓名/手機號碼/編號" at bounding box center [639, 204] width 185 height 34
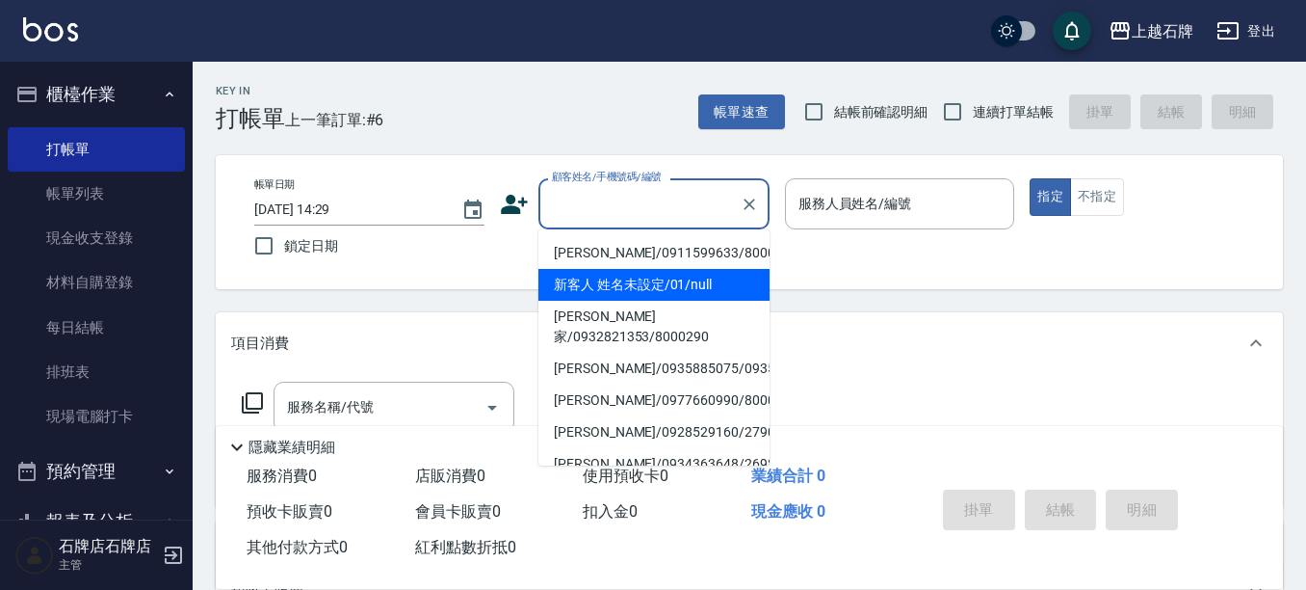
click at [694, 288] on li "新客人 姓名未設定/01/null" at bounding box center [653, 285] width 231 height 32
type input "新客人 姓名未設定/01/null"
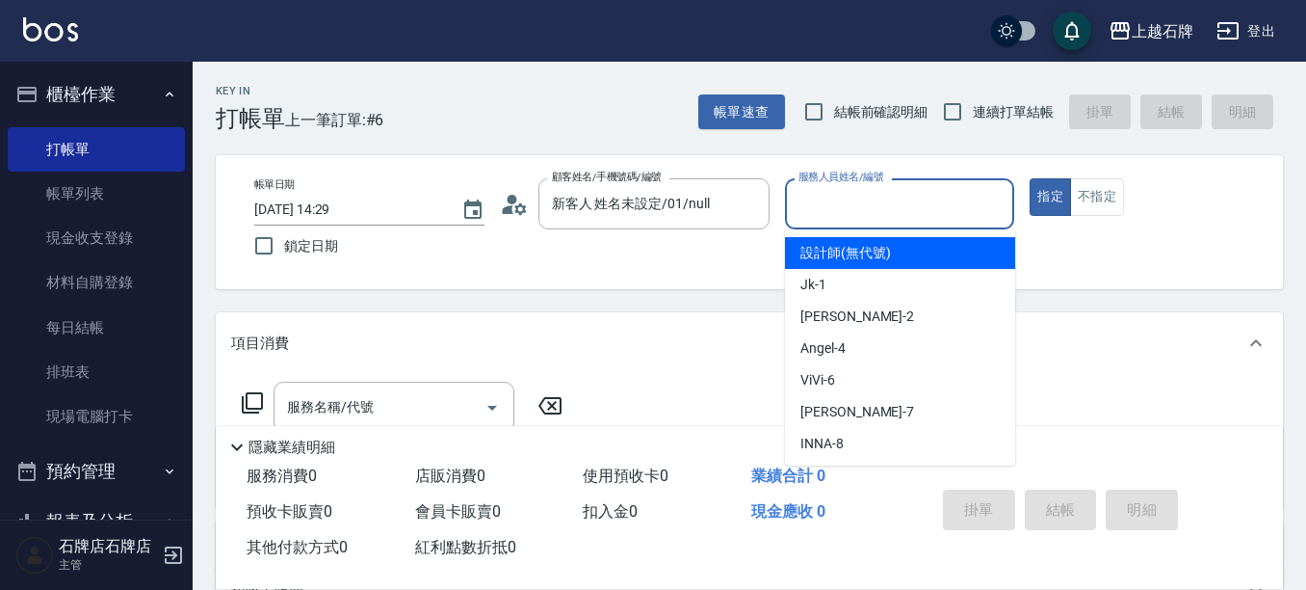
click at [877, 208] on input "服務人員姓名/編號" at bounding box center [900, 204] width 213 height 34
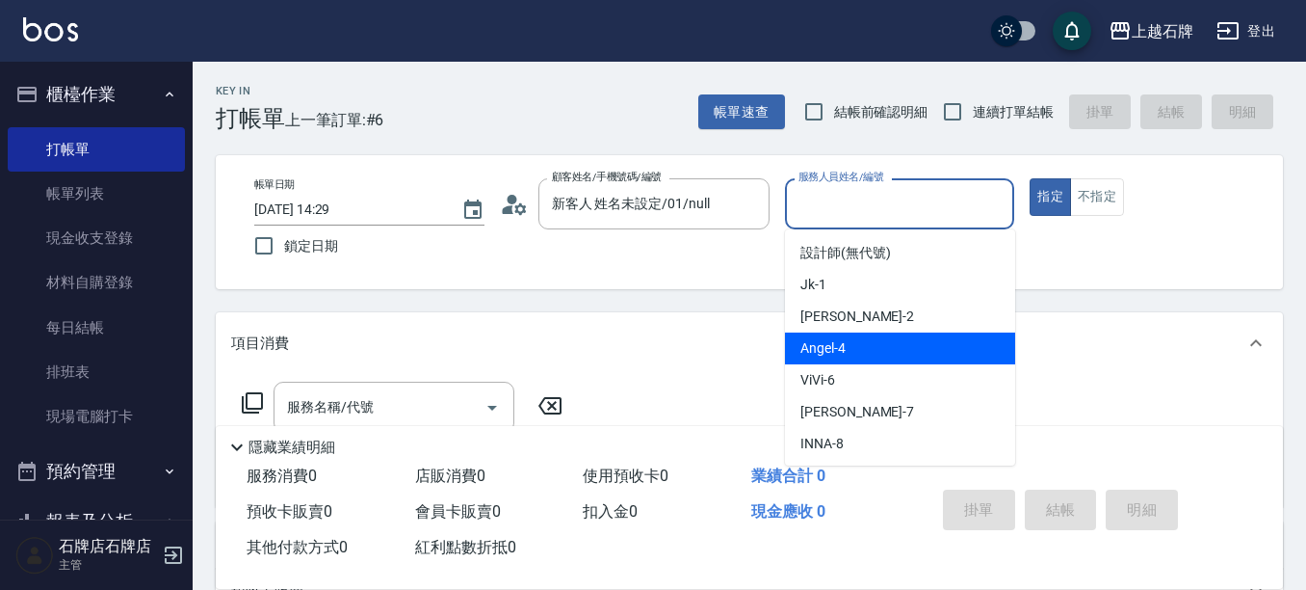
click at [871, 354] on div "[PERSON_NAME] -4" at bounding box center [900, 348] width 230 height 32
type input "[PERSON_NAME]-4"
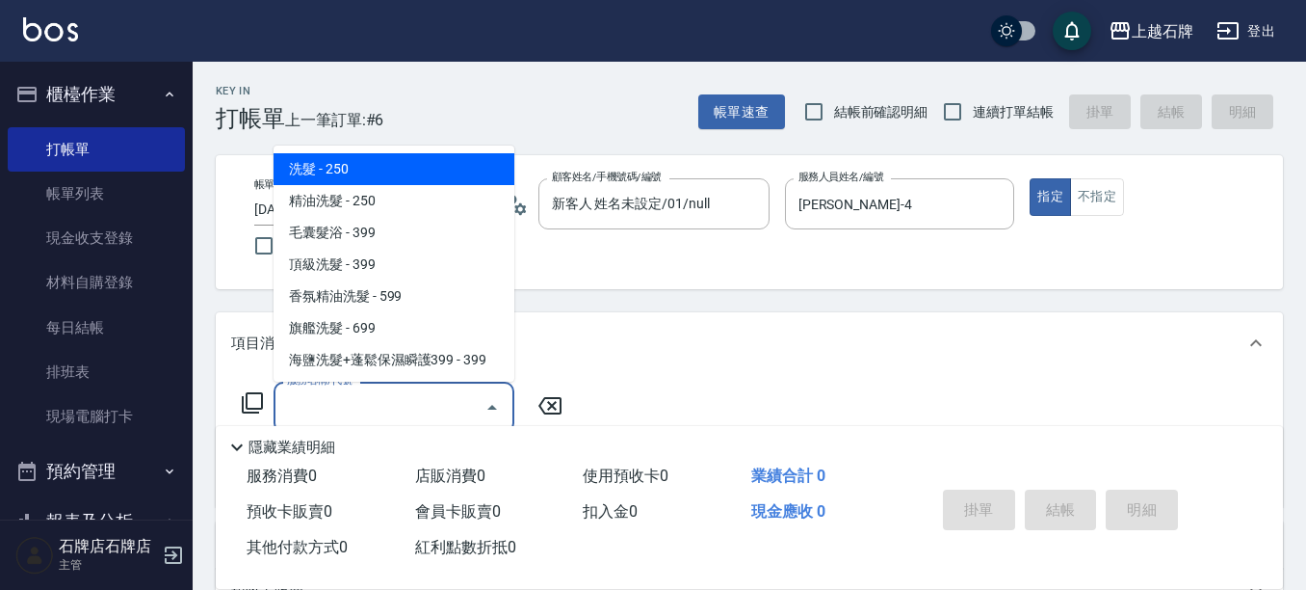
click at [446, 400] on input "服務名稱/代號" at bounding box center [379, 407] width 195 height 34
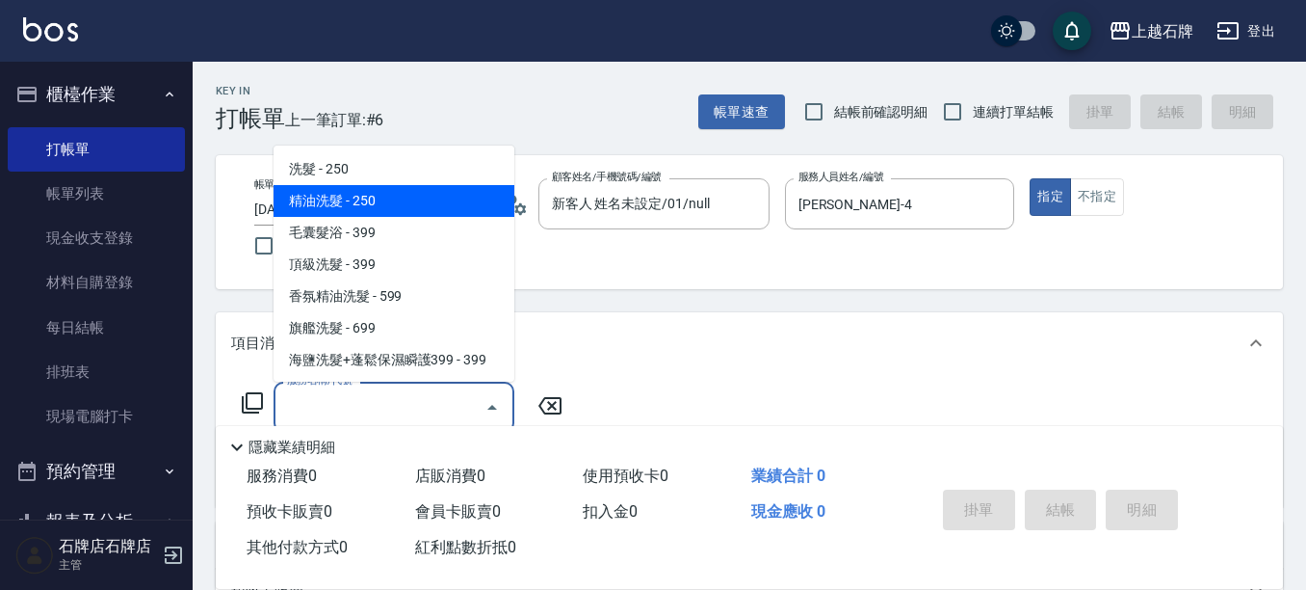
click at [429, 197] on span "精油洗髮 - 250" at bounding box center [394, 201] width 241 height 32
type input "精油洗髮(102)"
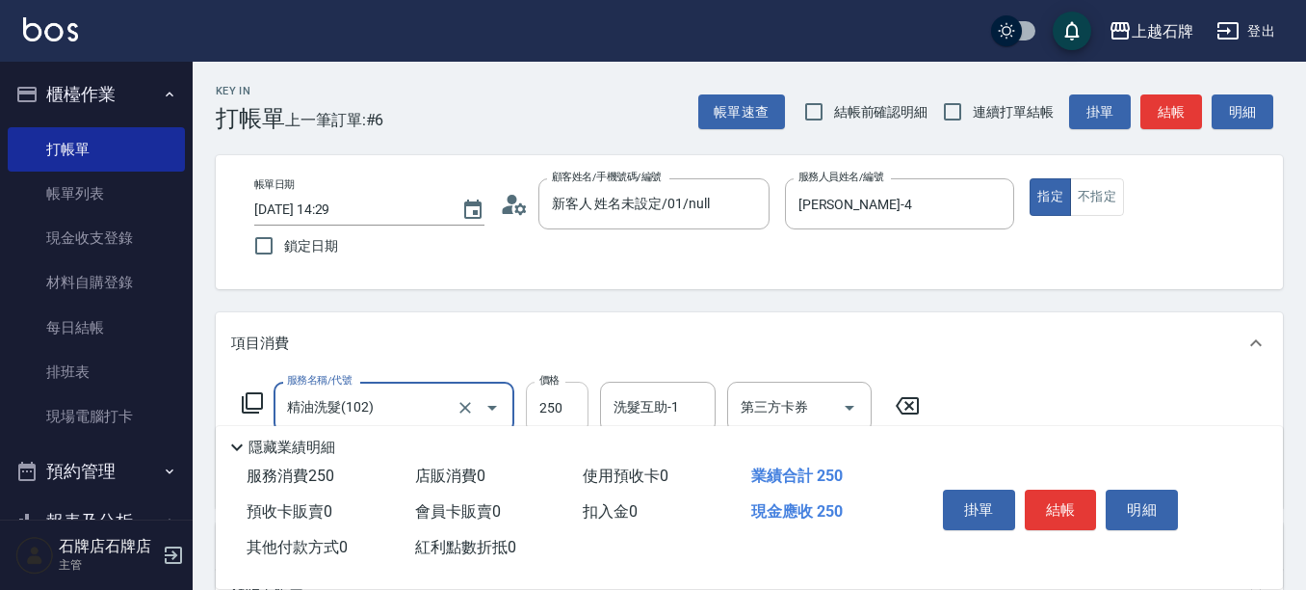
click at [559, 403] on input "250" at bounding box center [557, 407] width 63 height 52
type input "400"
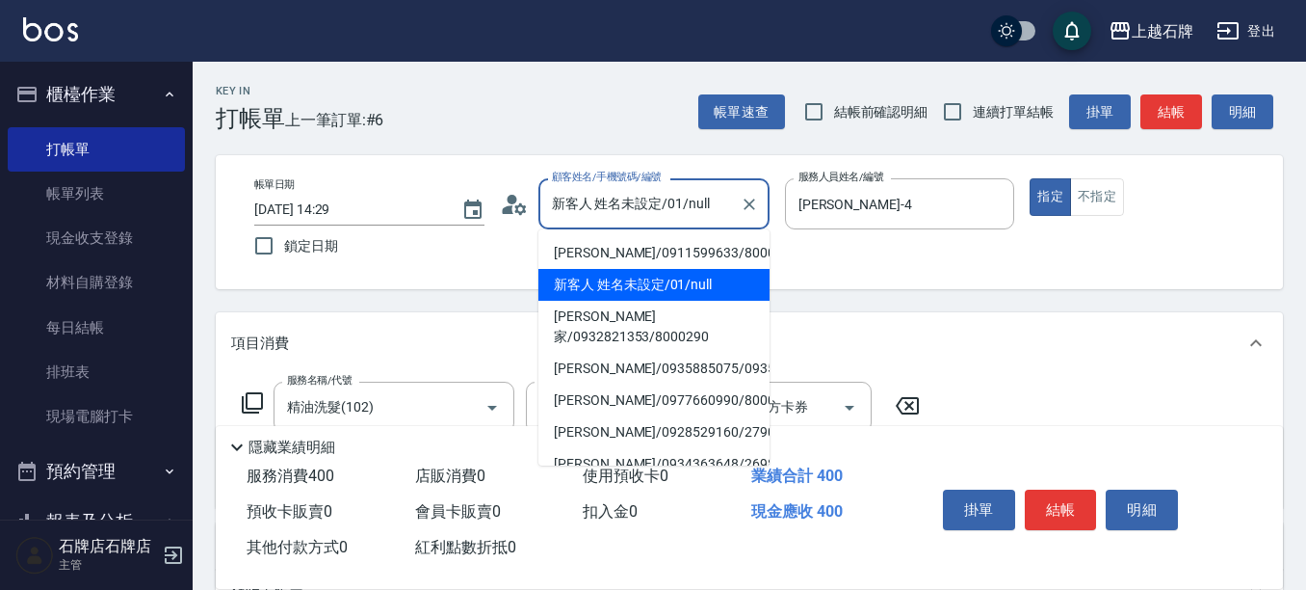
click at [695, 204] on input "新客人 姓名未設定/01/null" at bounding box center [639, 204] width 185 height 34
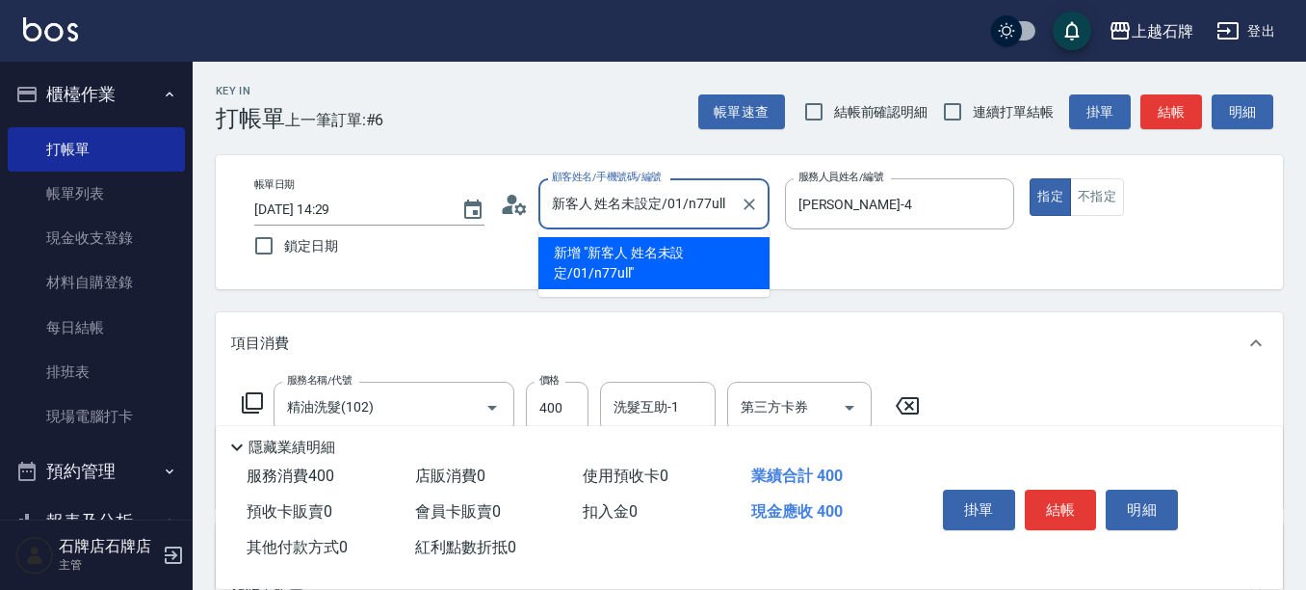
type input "新客人 姓名未設定/01/n770ull"
click at [748, 203] on icon "Clear" at bounding box center [750, 204] width 12 height 12
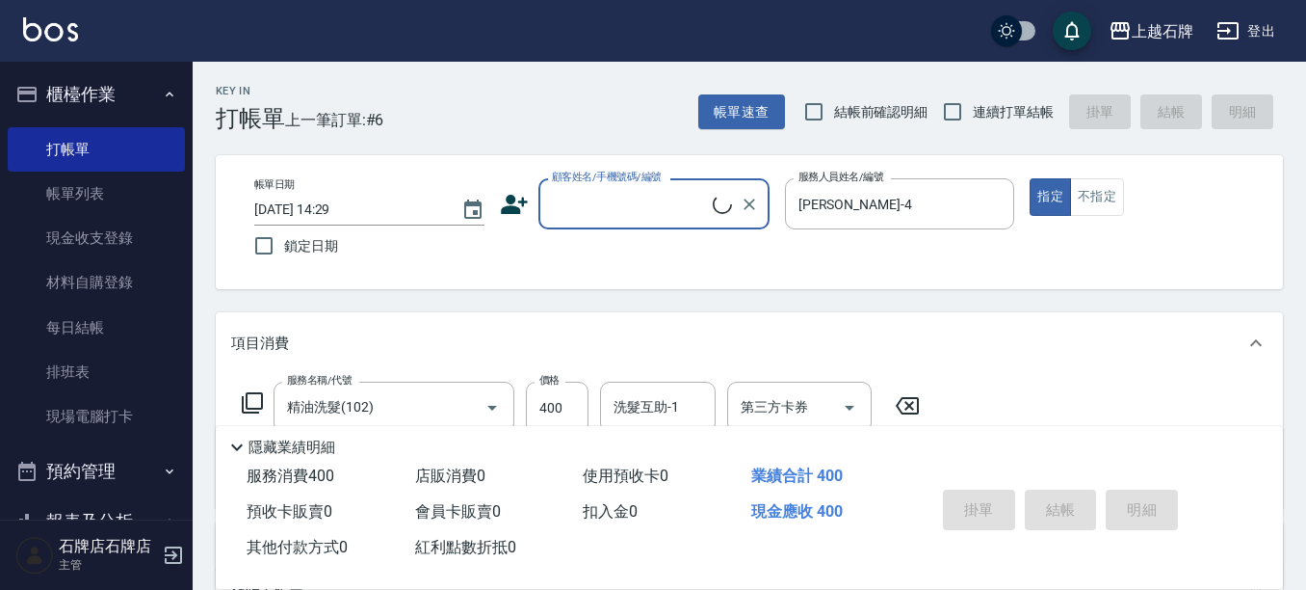
click at [698, 206] on input "顧客姓名/手機號碼/編號" at bounding box center [630, 204] width 166 height 34
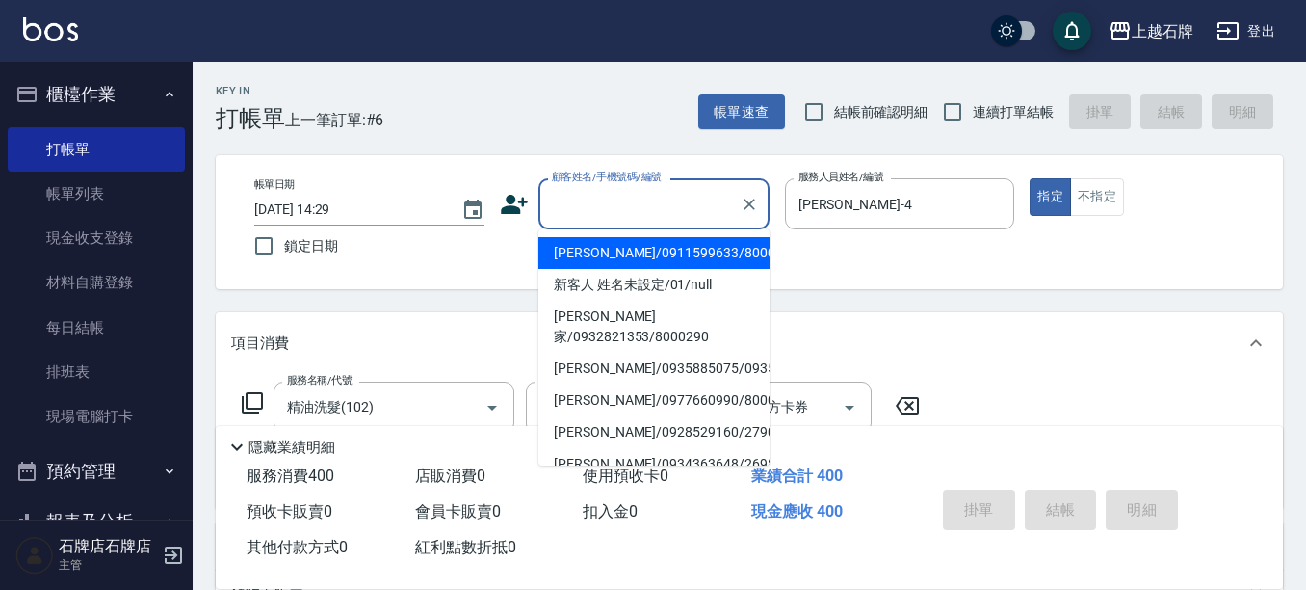
click at [687, 212] on input "顧客姓名/手機號碼/編號" at bounding box center [639, 204] width 185 height 34
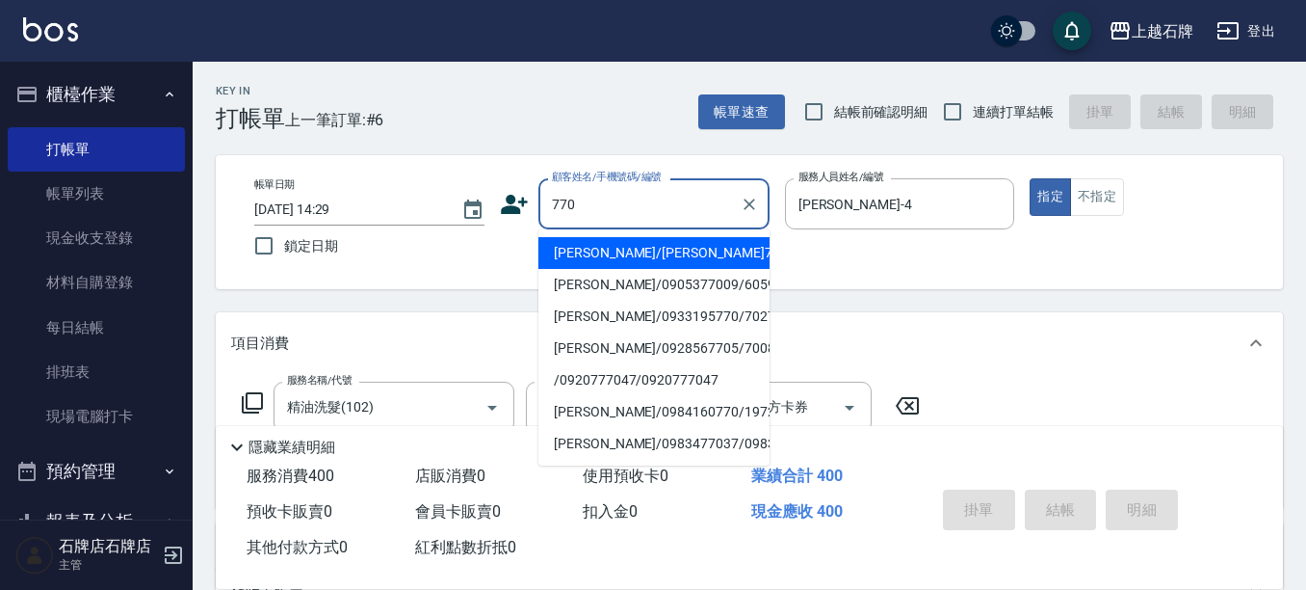
click at [654, 252] on li "[PERSON_NAME]/[PERSON_NAME]770/770" at bounding box center [653, 253] width 231 height 32
type input "[PERSON_NAME]/[PERSON_NAME]770/770"
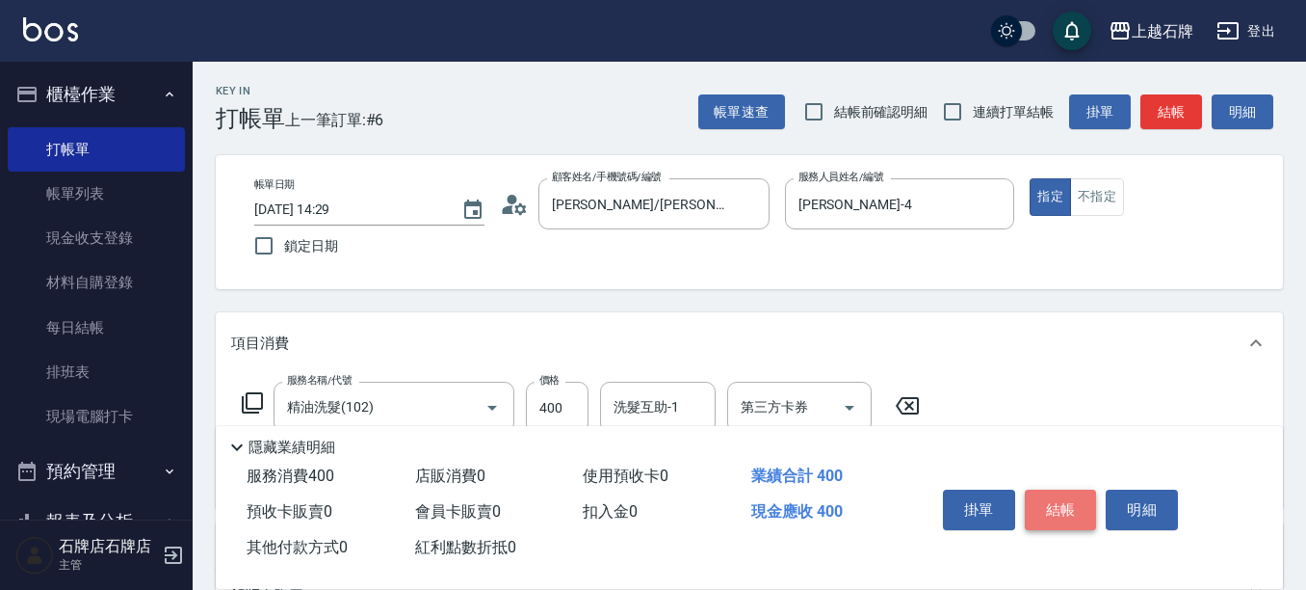
click at [1054, 497] on button "結帳" at bounding box center [1061, 509] width 72 height 40
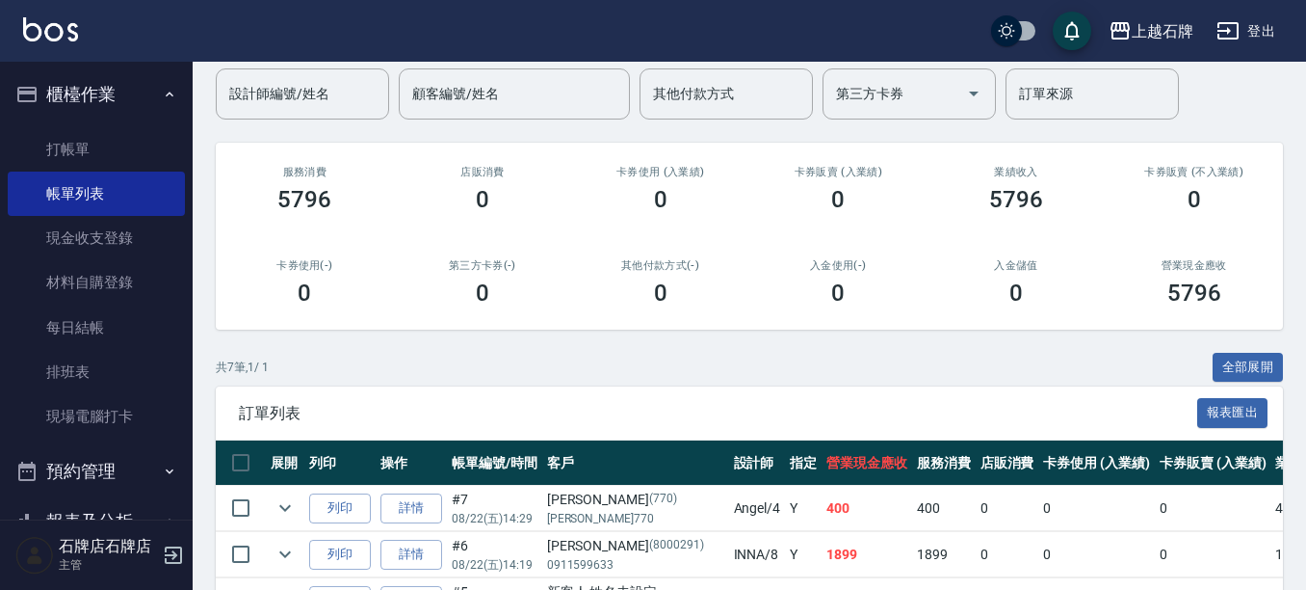
scroll to position [193, 0]
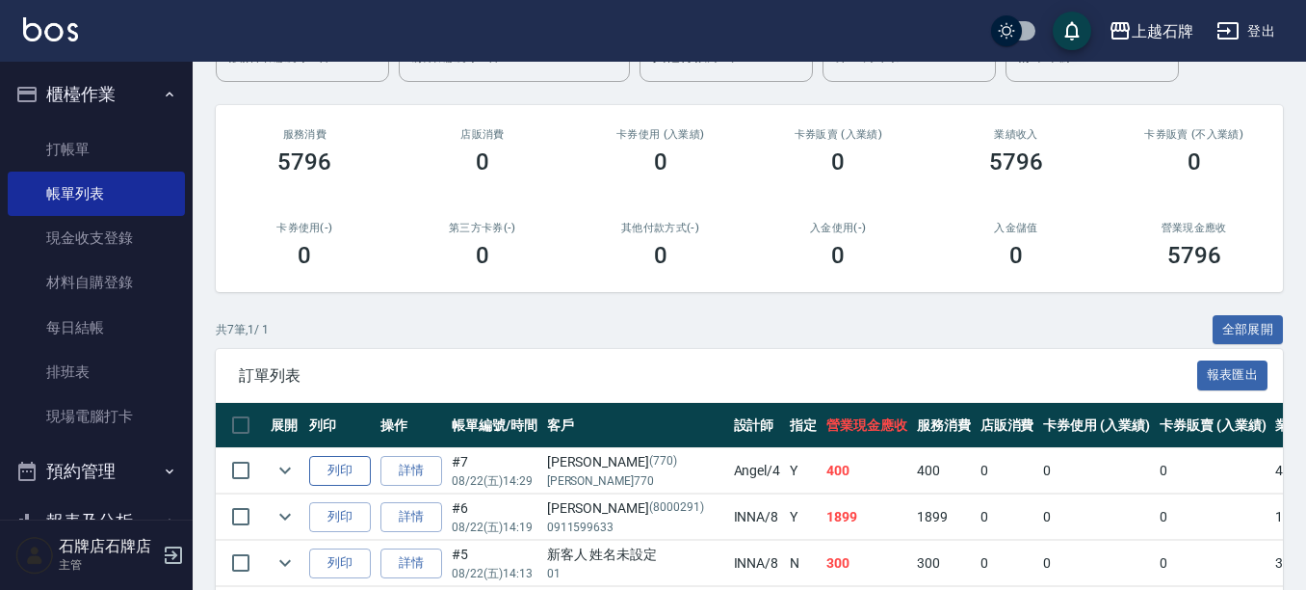
click at [355, 462] on button "列印" at bounding box center [340, 471] width 62 height 30
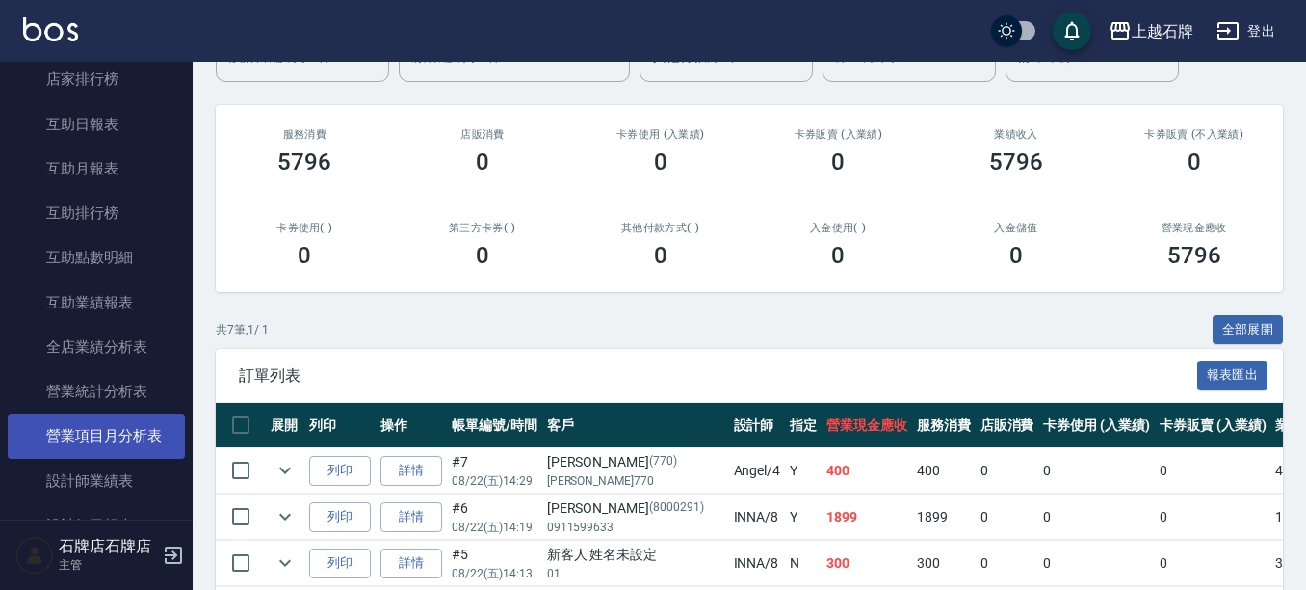
scroll to position [771, 0]
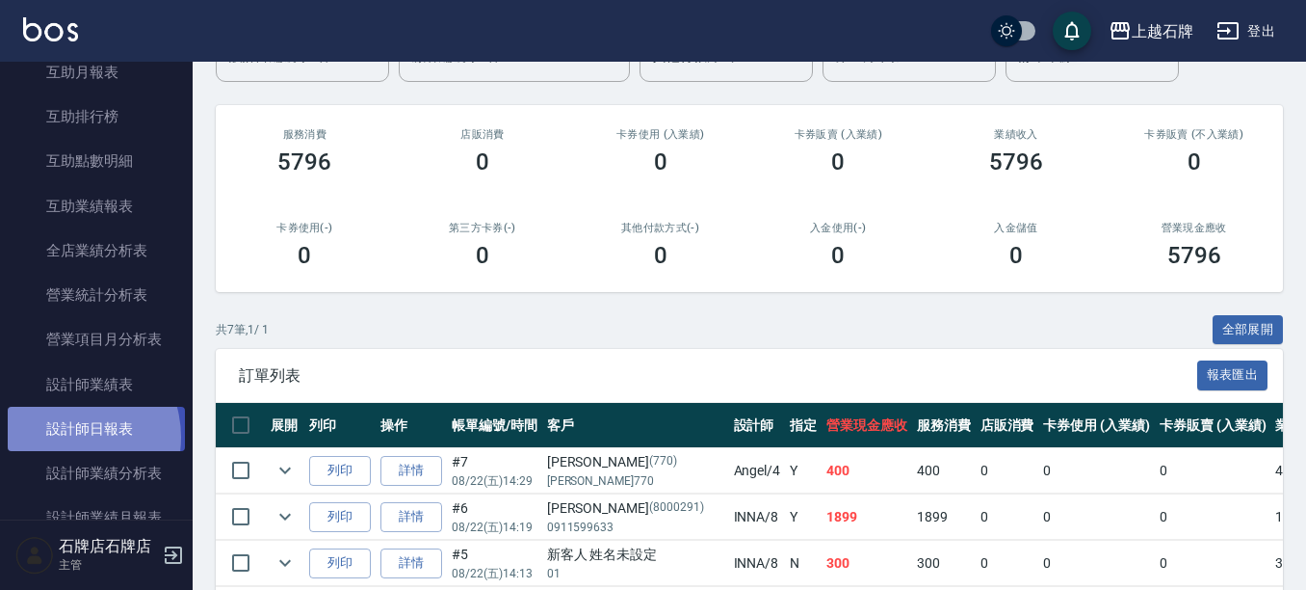
click at [65, 437] on link "設計師日報表" at bounding box center [96, 429] width 177 height 44
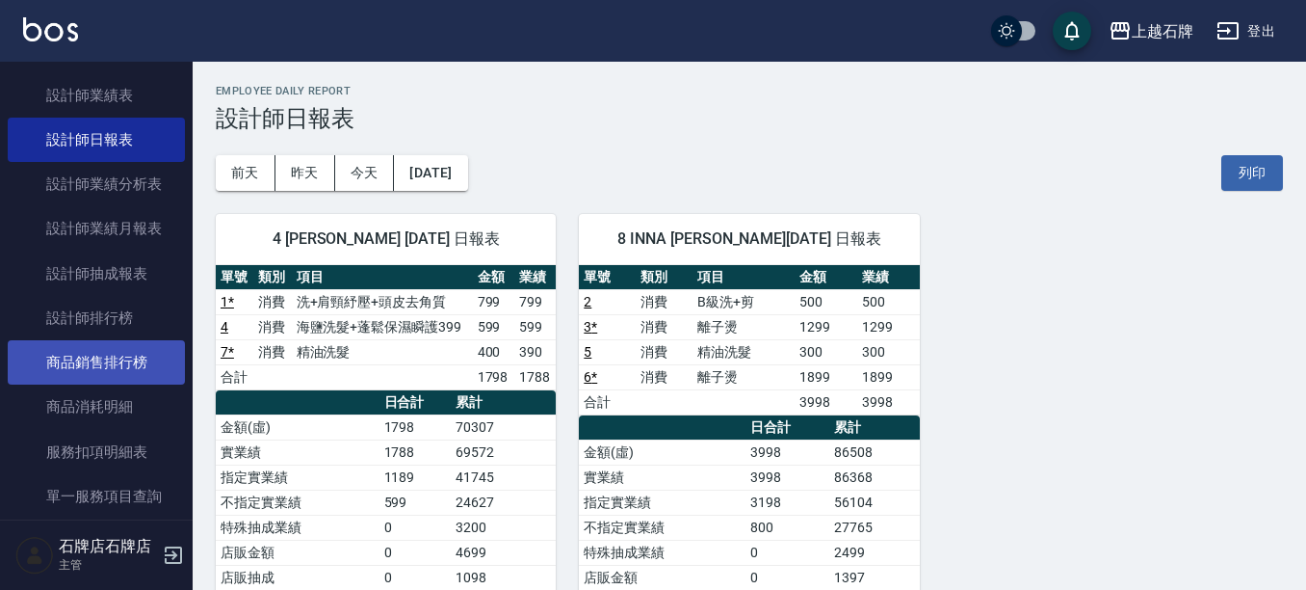
scroll to position [963, 0]
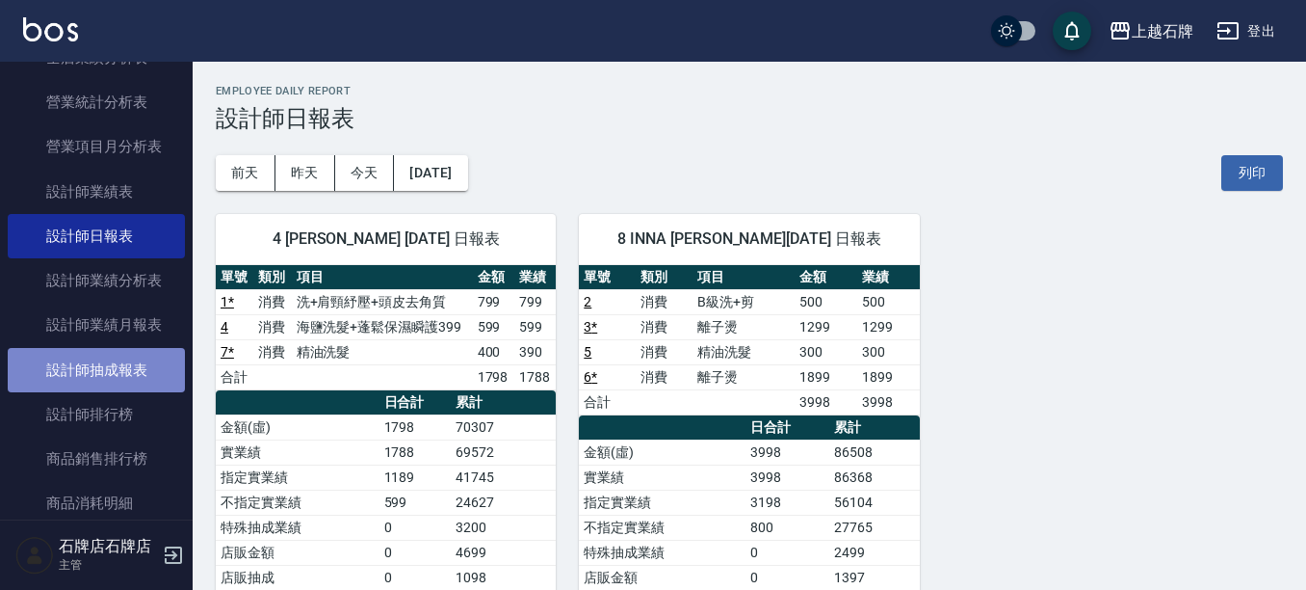
click at [116, 373] on link "設計師抽成報表" at bounding box center [96, 370] width 177 height 44
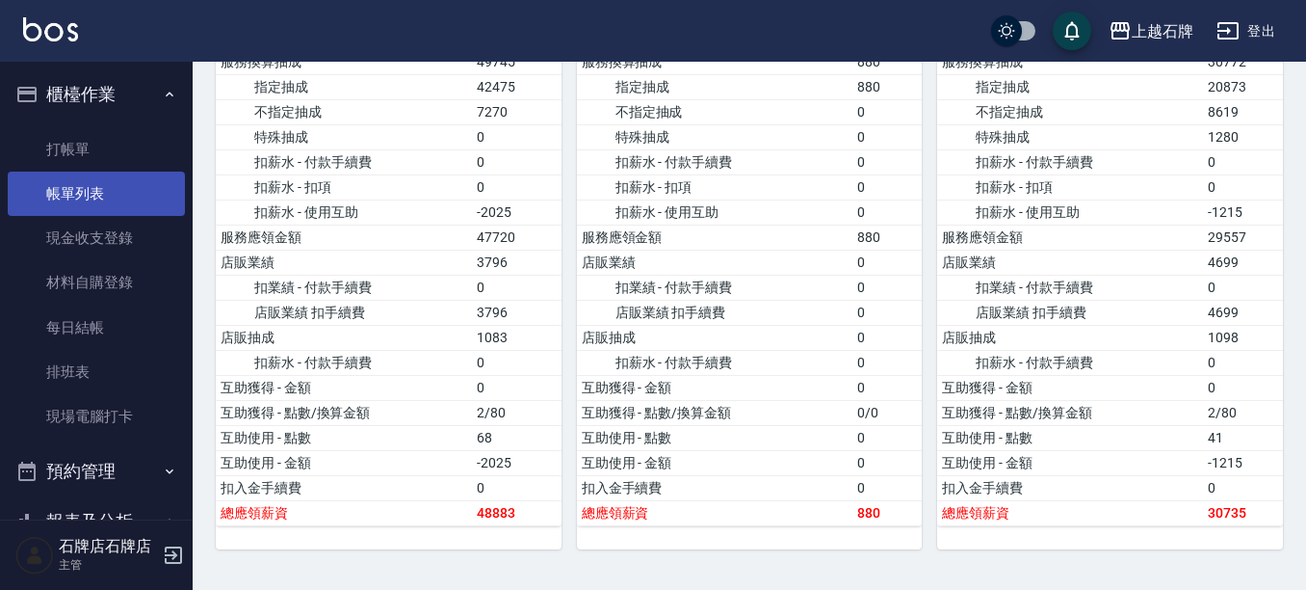
scroll to position [482, 0]
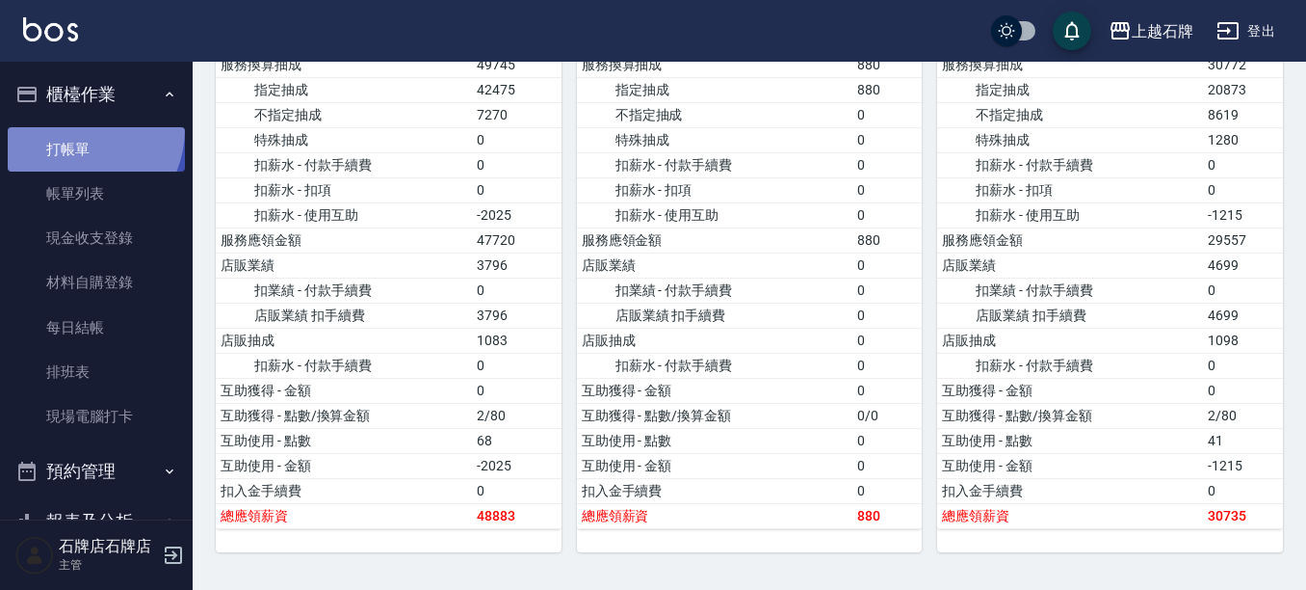
click at [72, 128] on link "打帳單" at bounding box center [96, 149] width 177 height 44
